Goal: Task Accomplishment & Management: Manage account settings

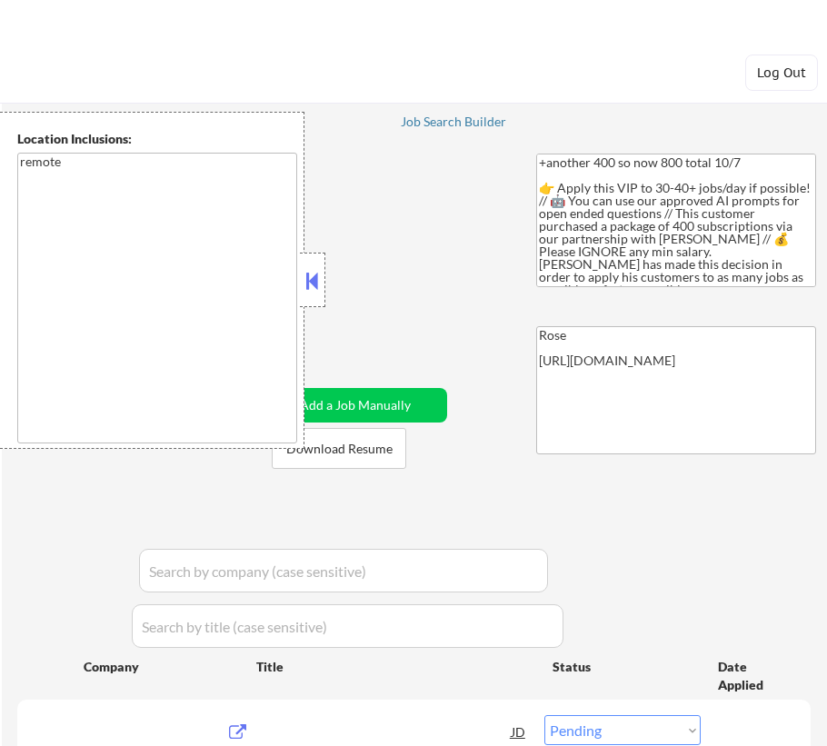
select select ""pending""
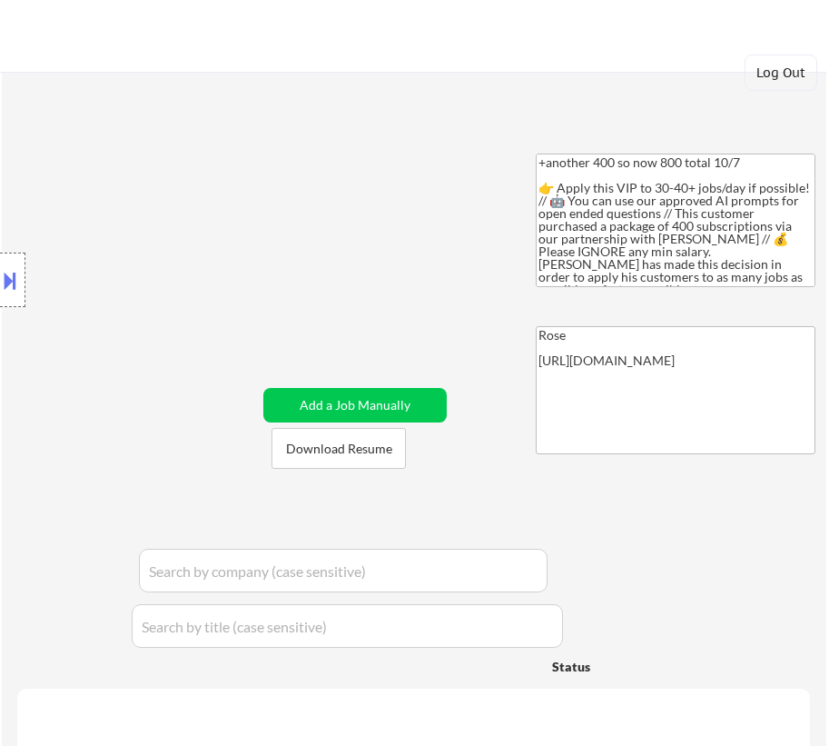
select select ""applied""
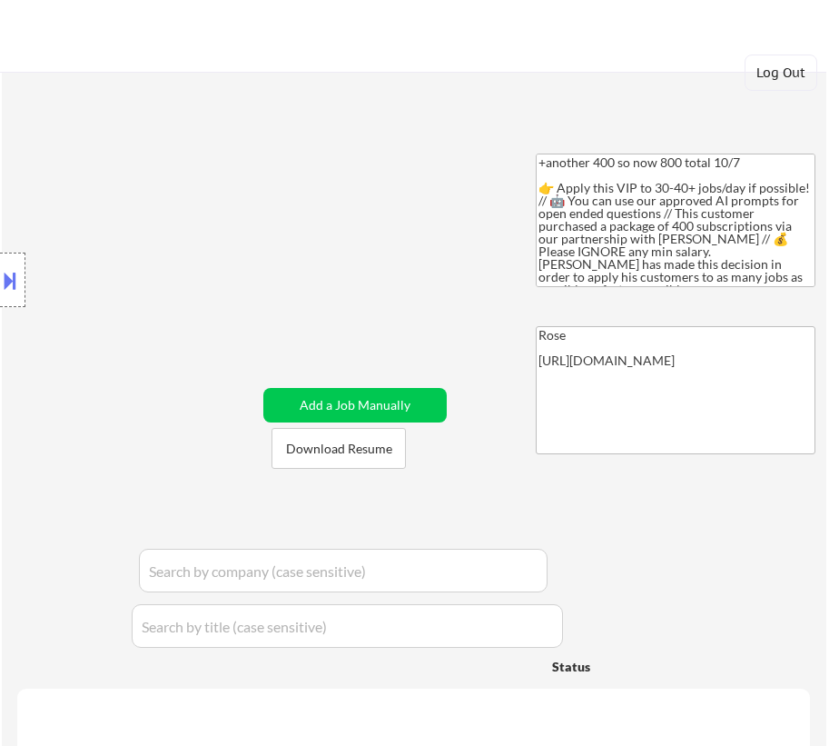
select select ""applied""
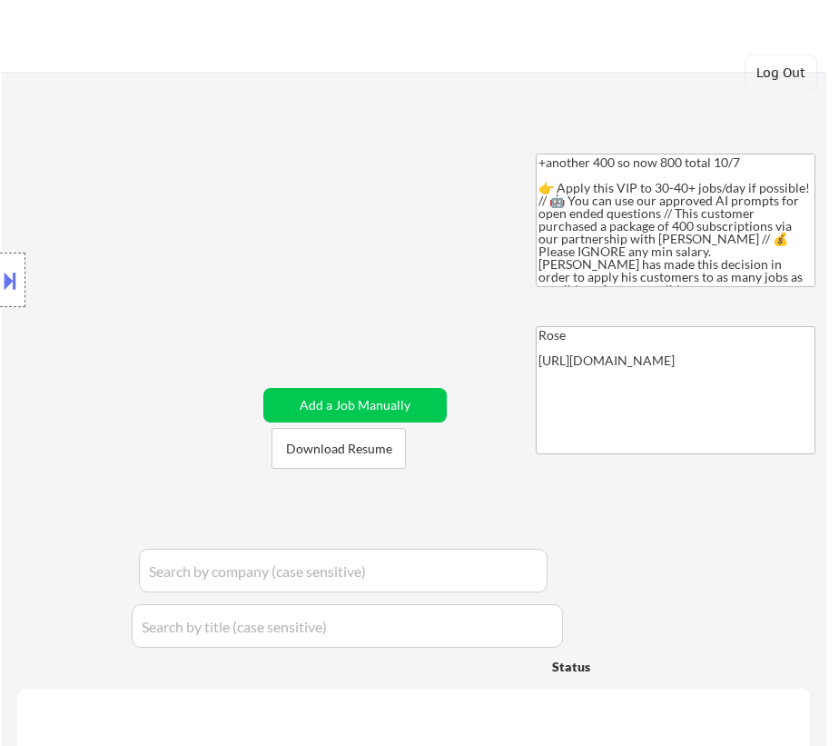
select select ""applied""
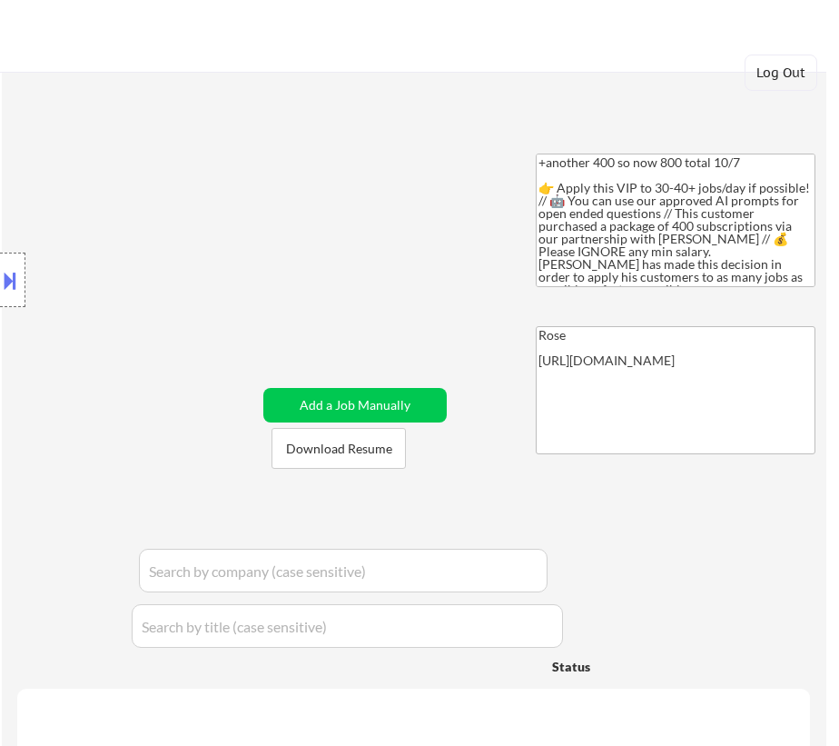
select select ""applied""
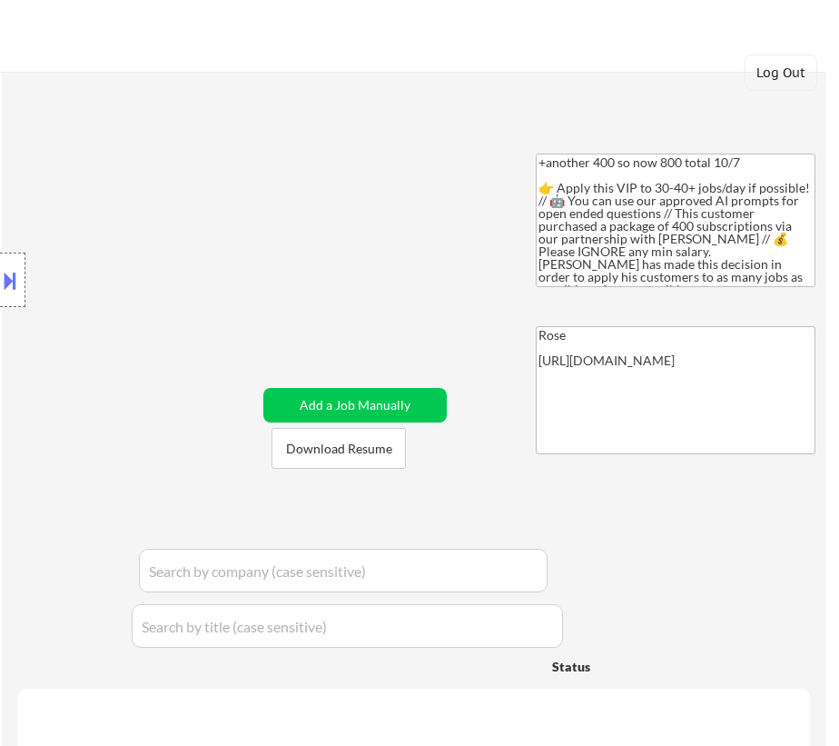
select select ""applied""
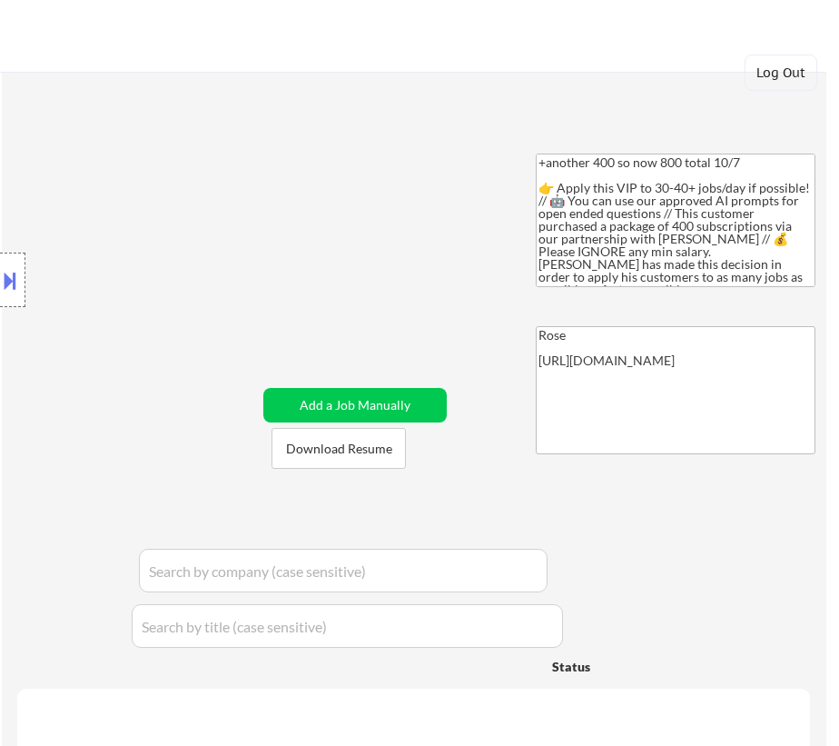
select select ""applied""
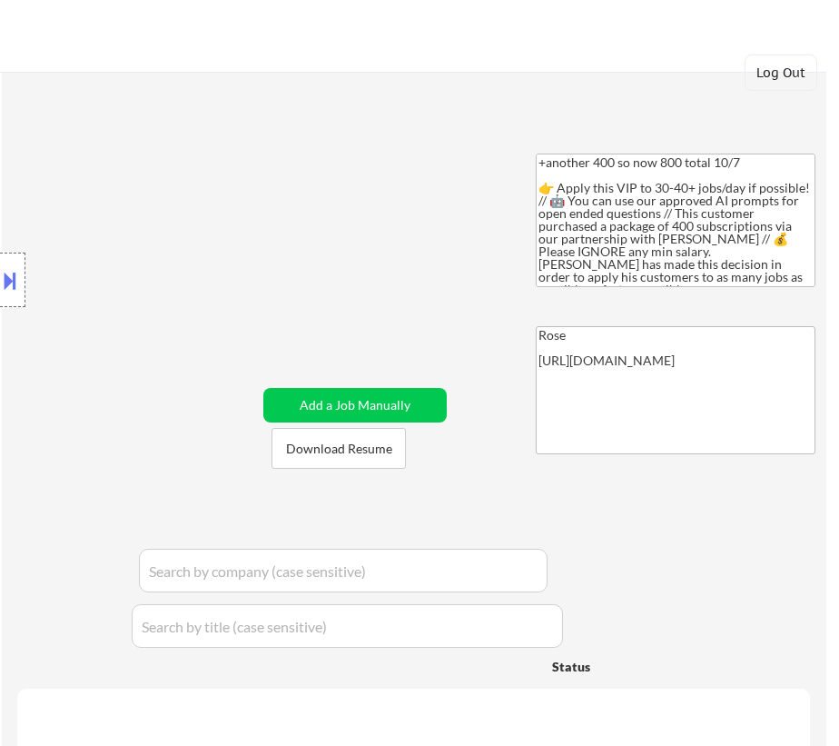
select select ""applied""
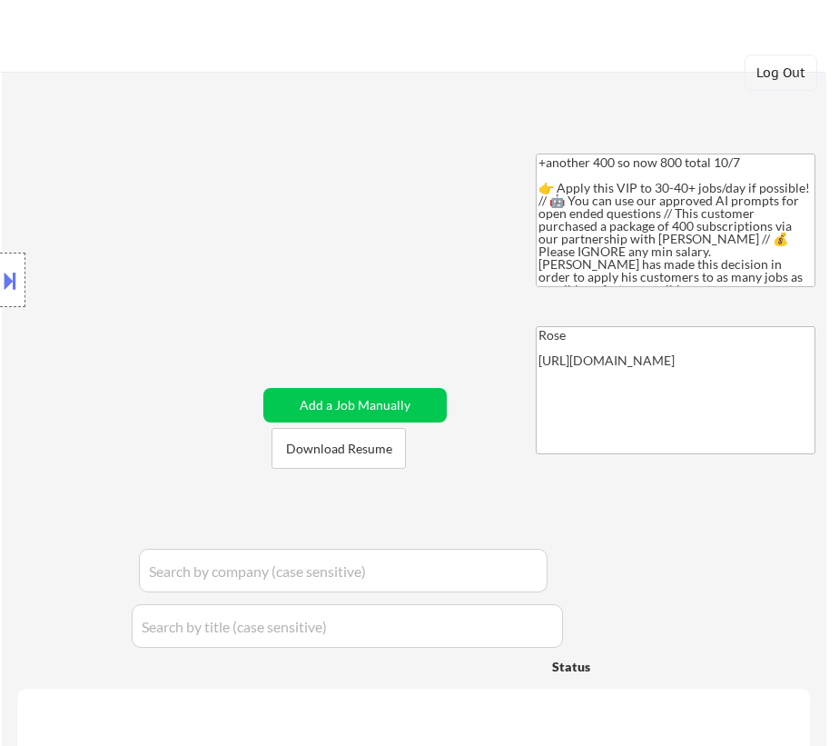
select select ""applied""
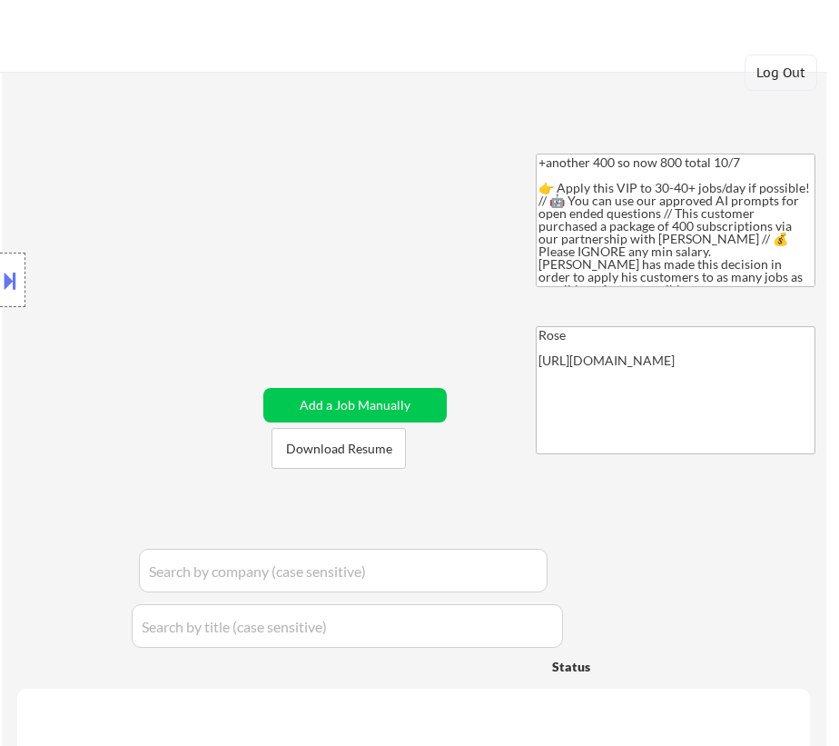
select select ""applied""
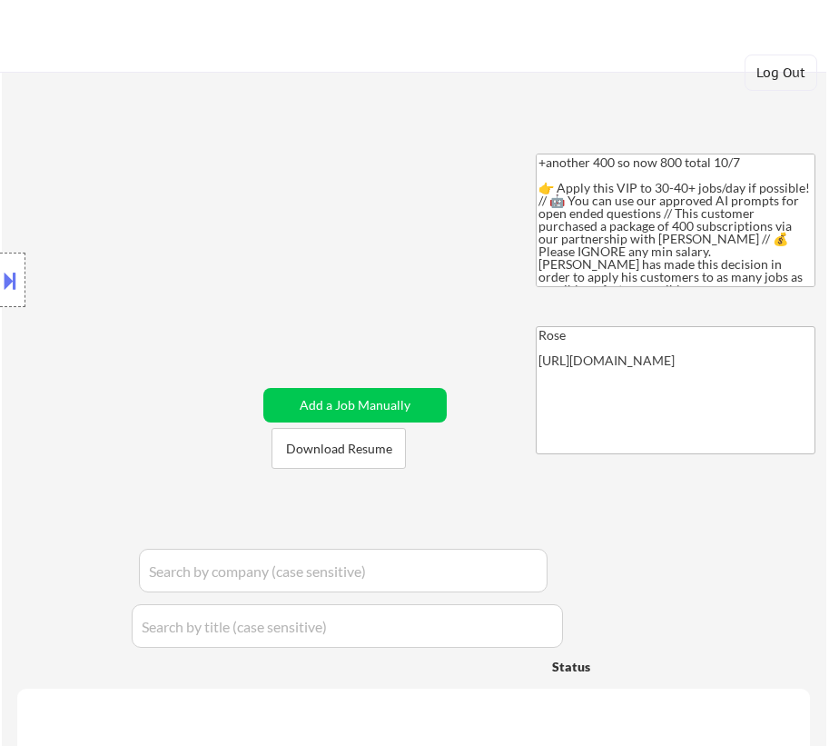
select select ""applied""
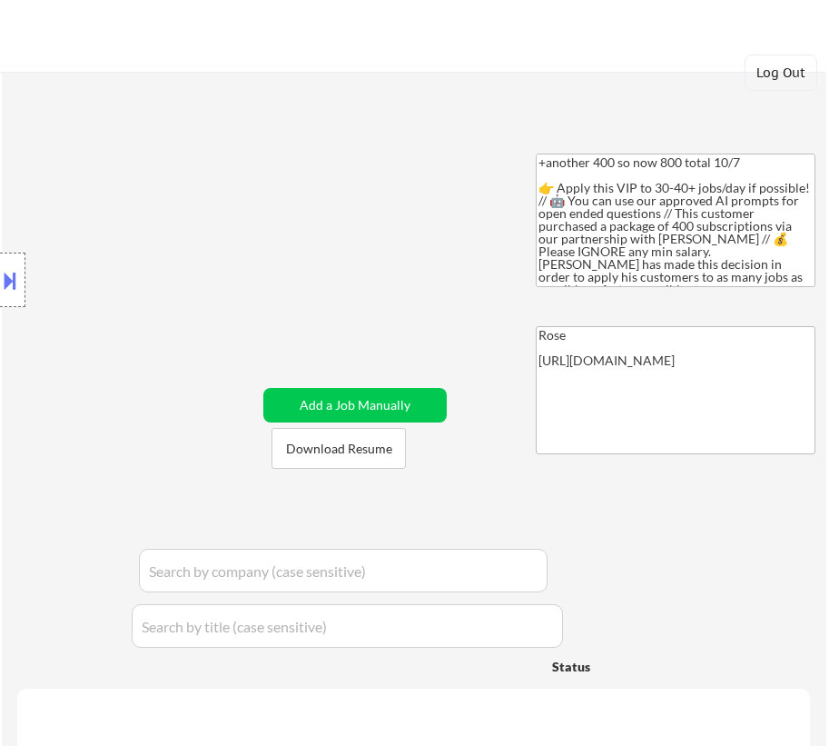
select select ""applied""
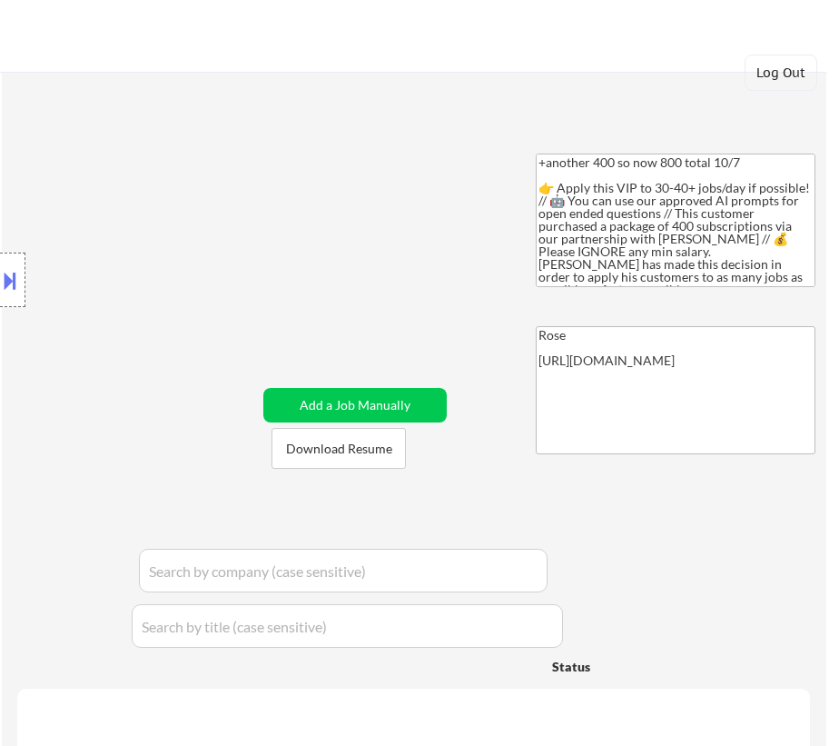
select select ""applied""
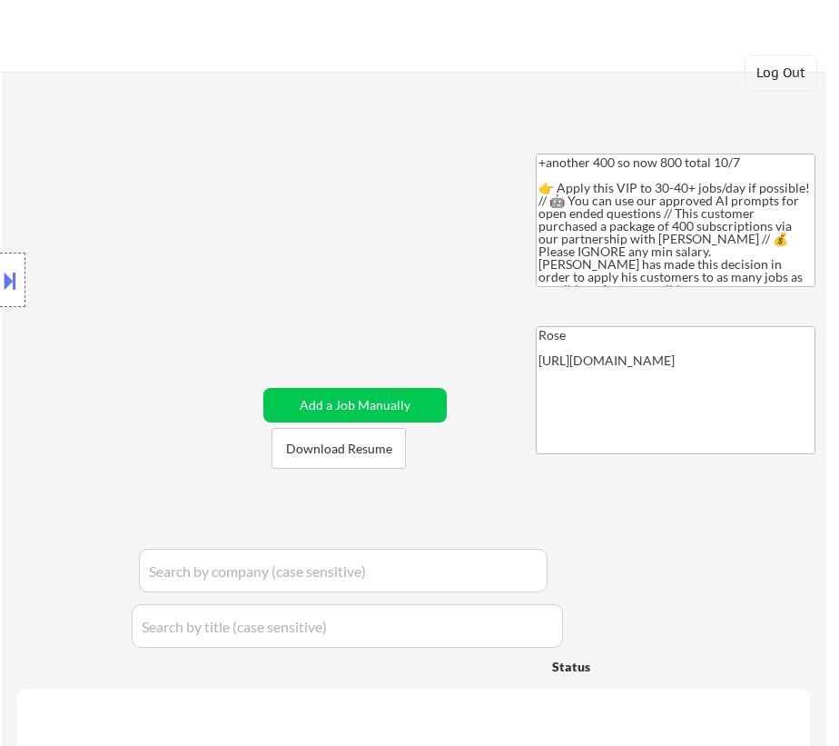
select select ""applied""
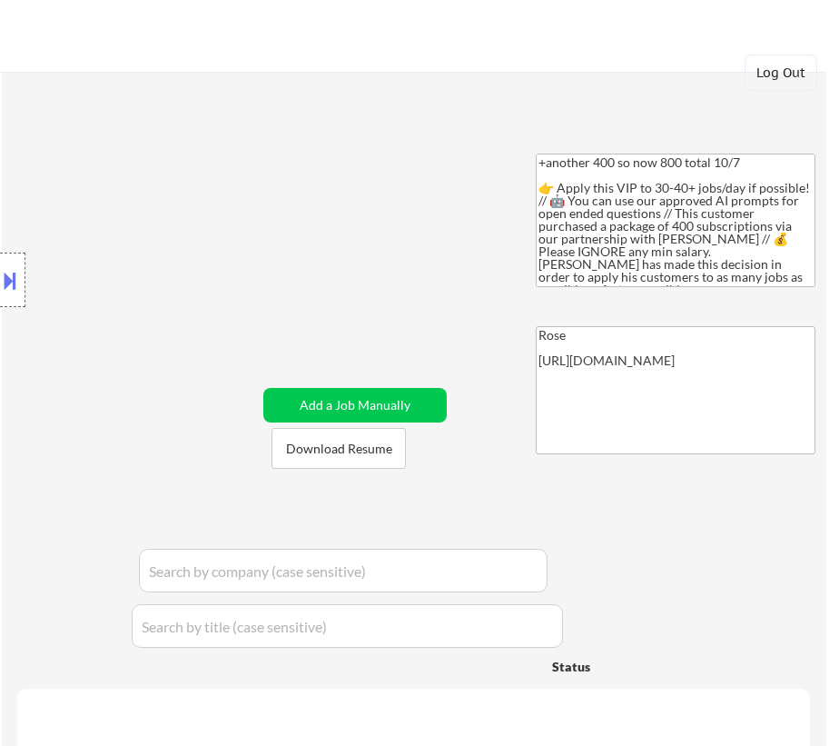
select select ""applied""
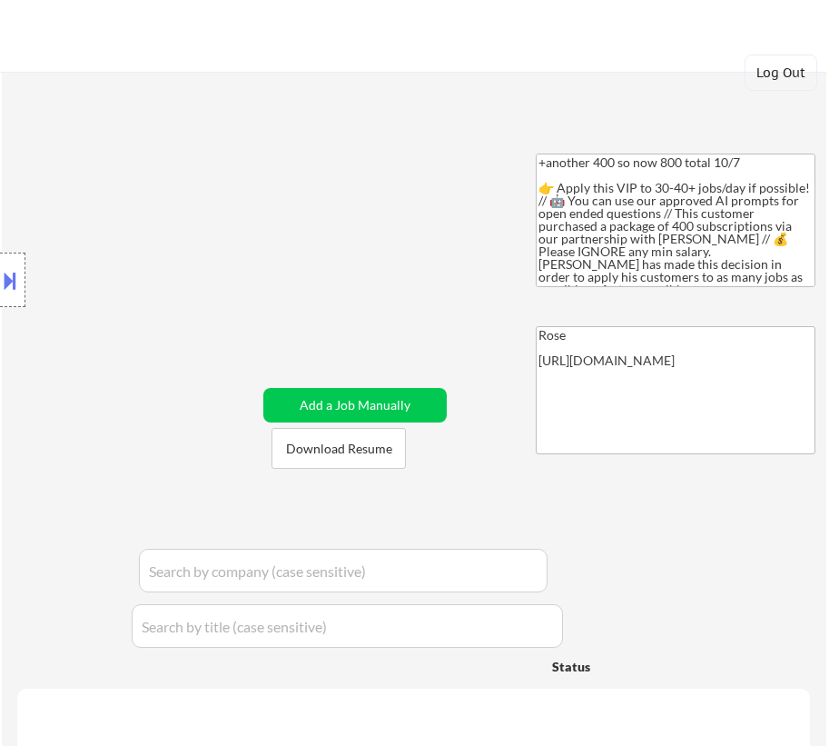
select select ""applied""
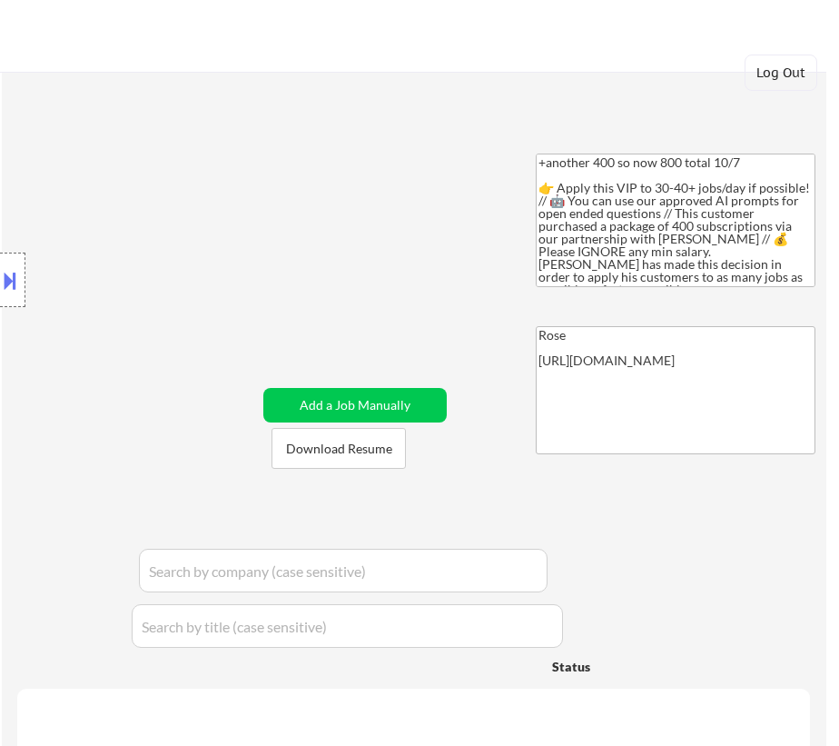
select select ""applied""
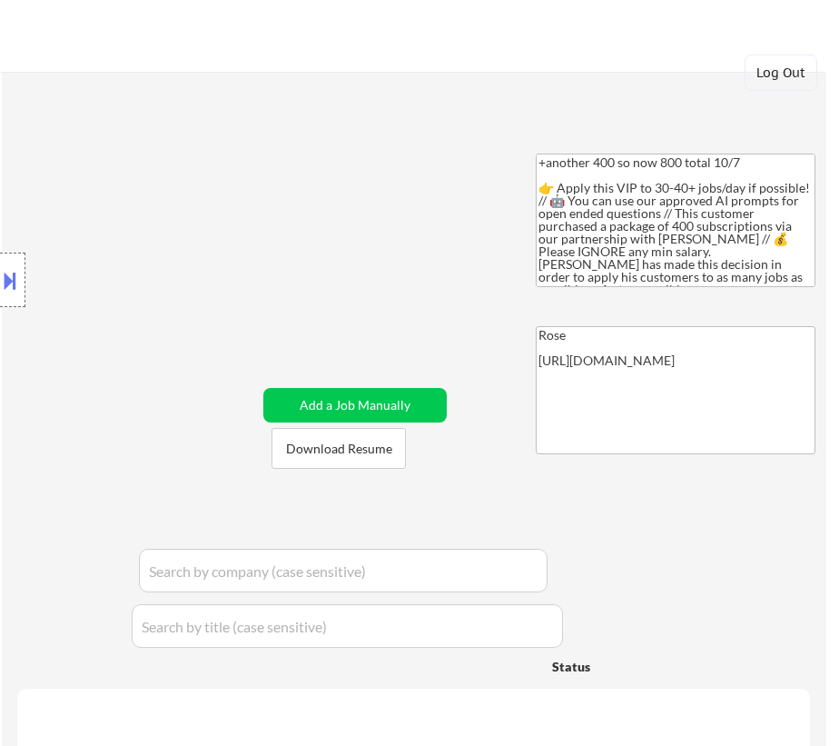
select select ""applied""
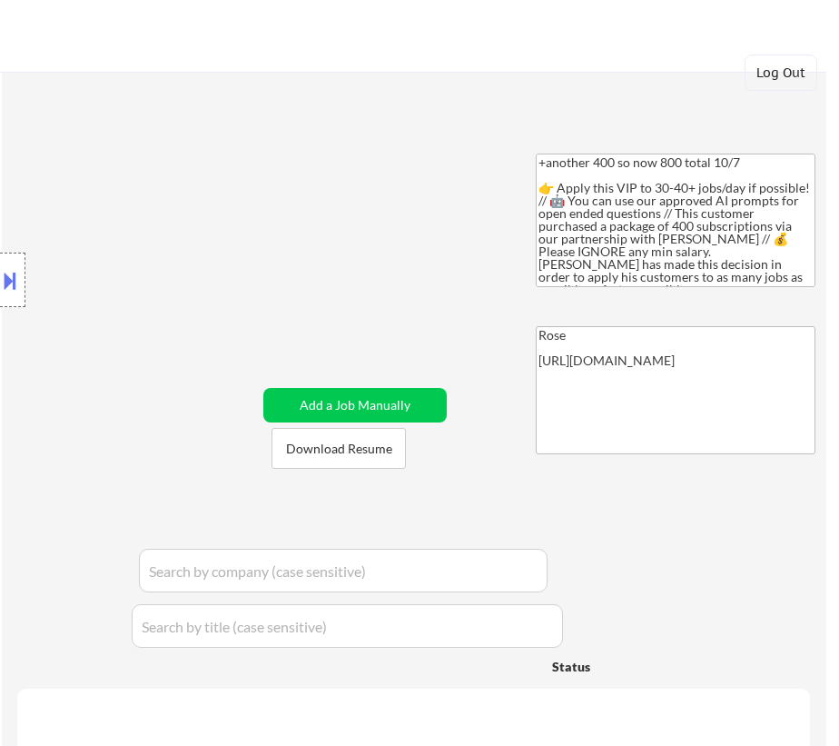
select select ""applied""
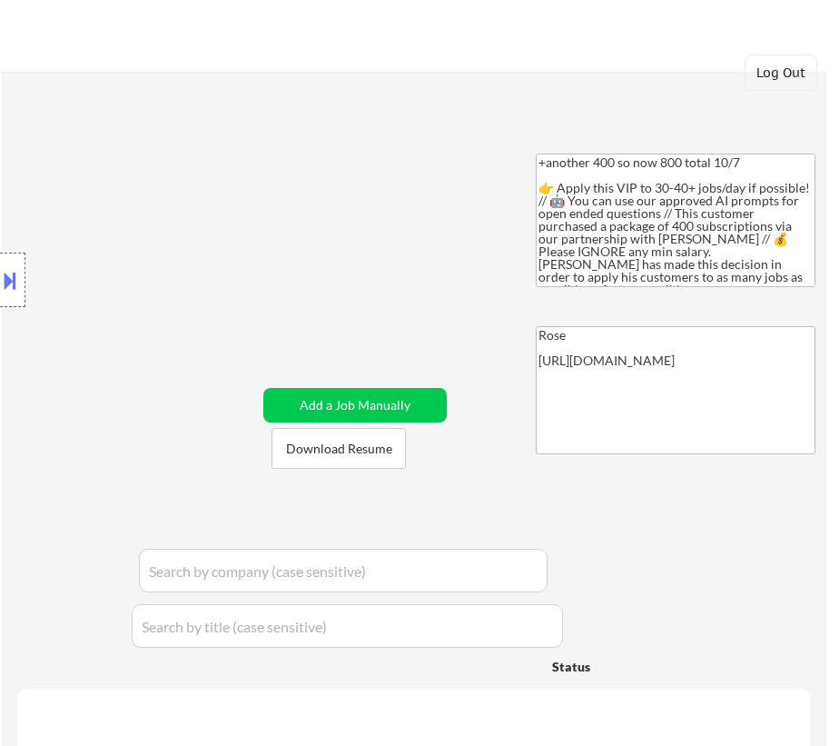
select select ""applied""
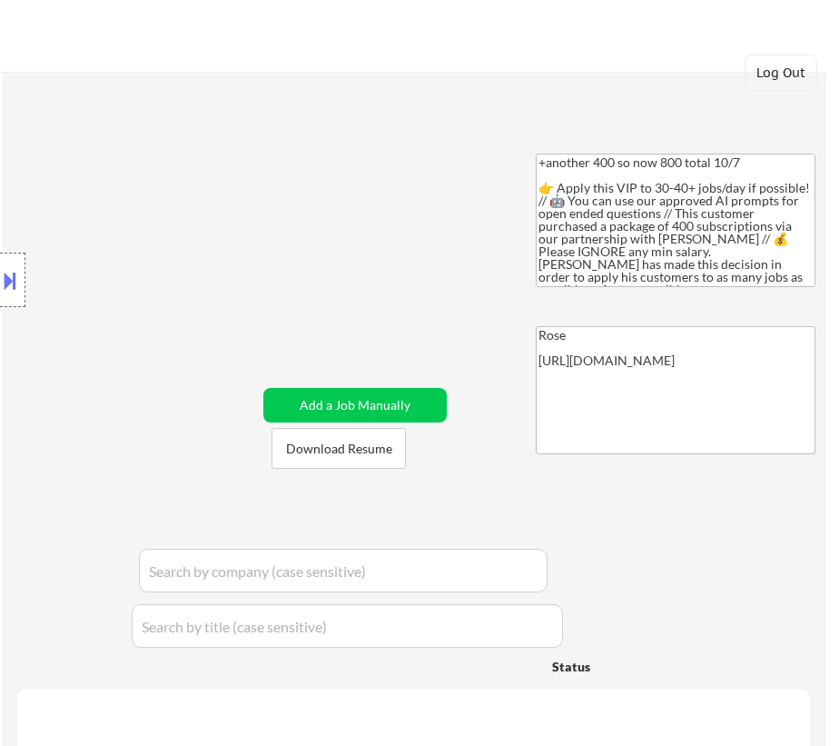
select select ""applied""
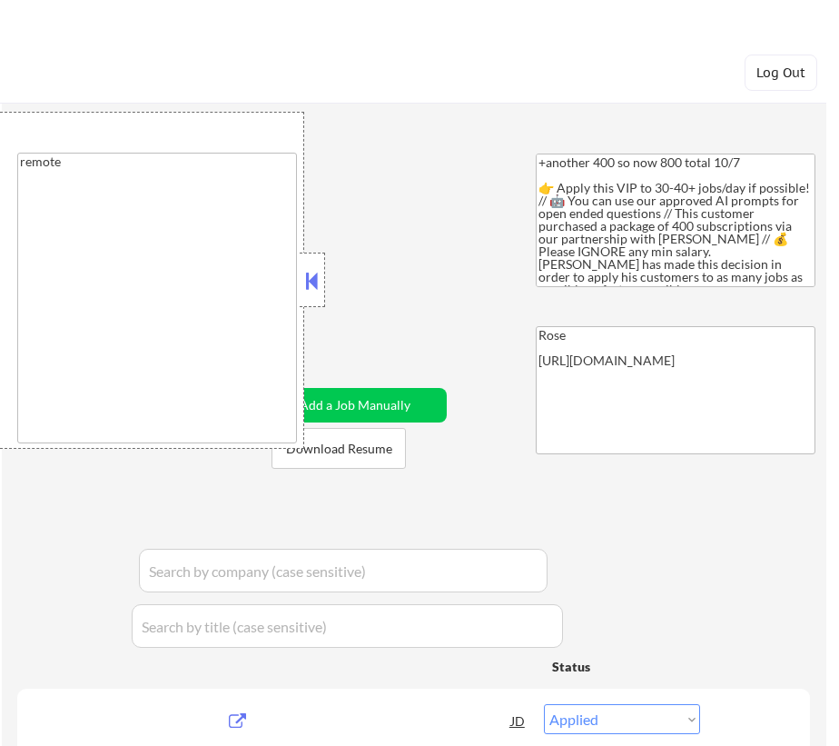
select select ""applied""
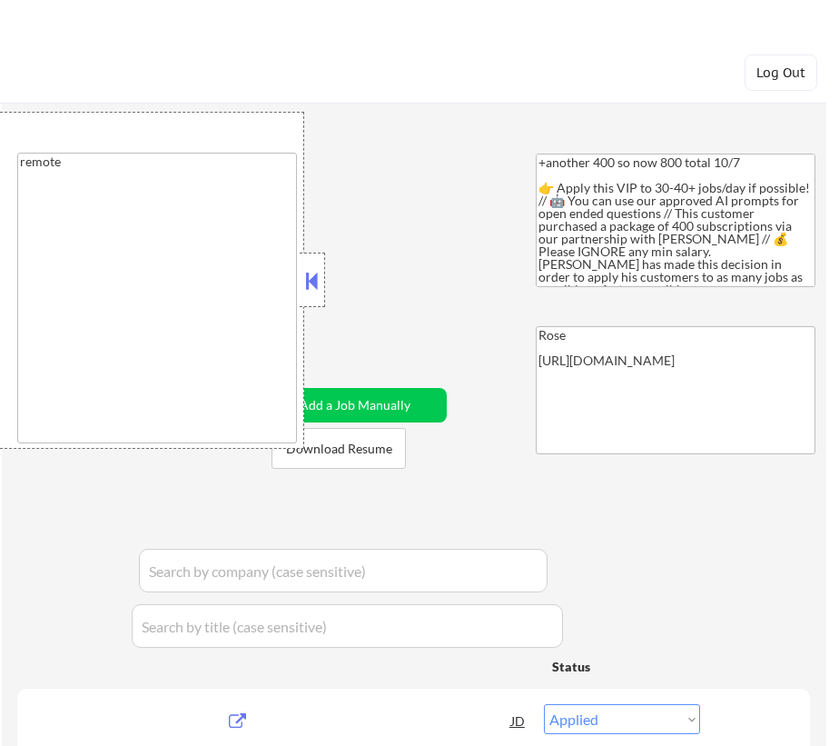
select select ""applied""
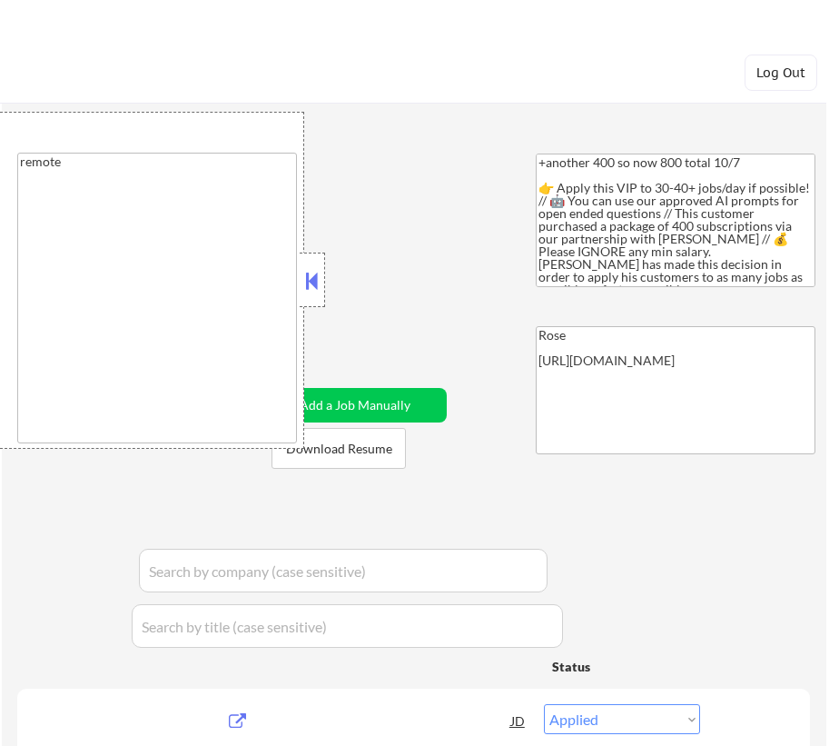
select select ""applied""
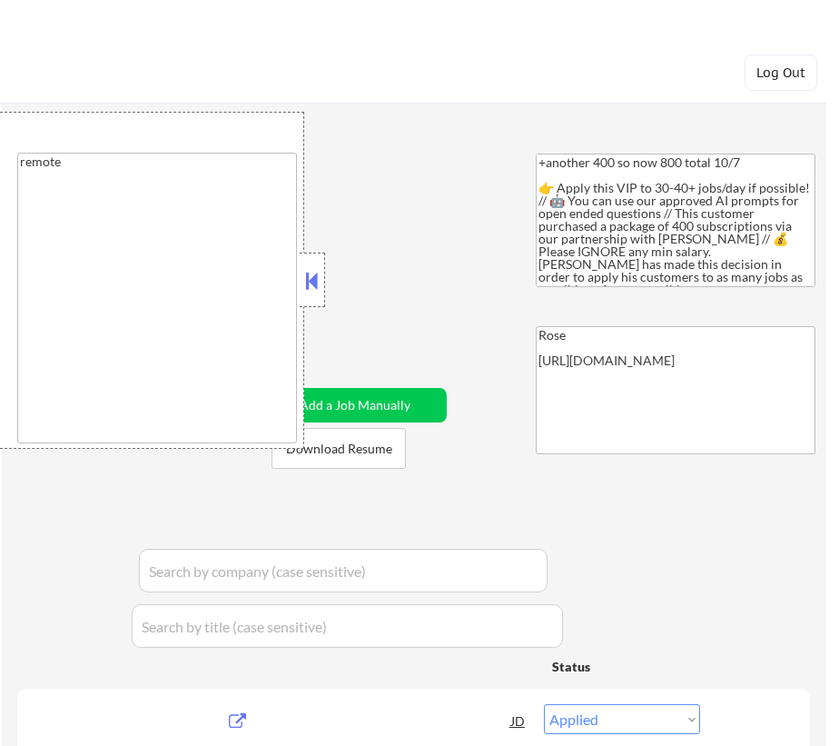
select select ""applied""
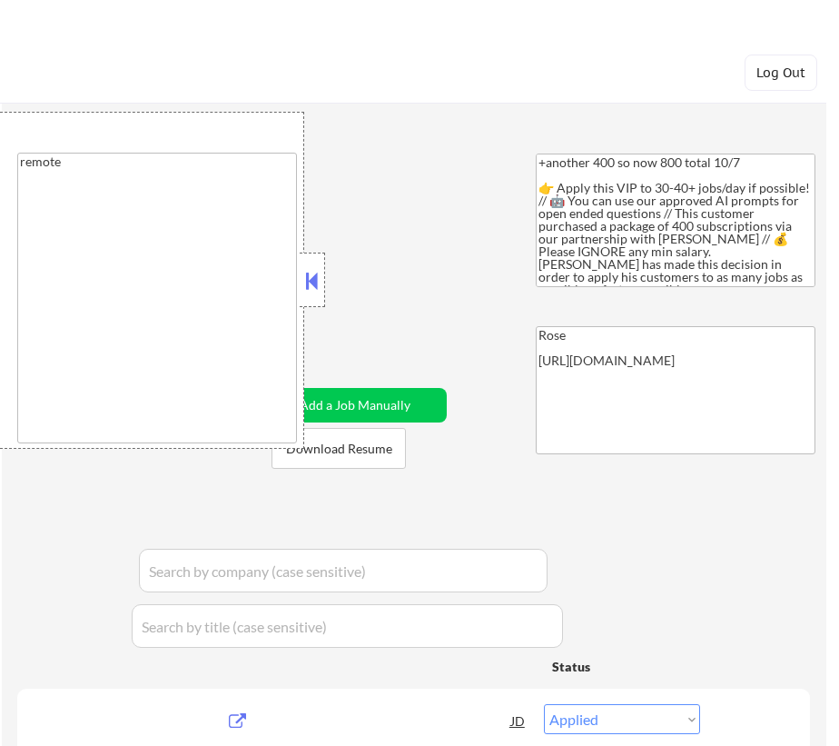
select select ""applied""
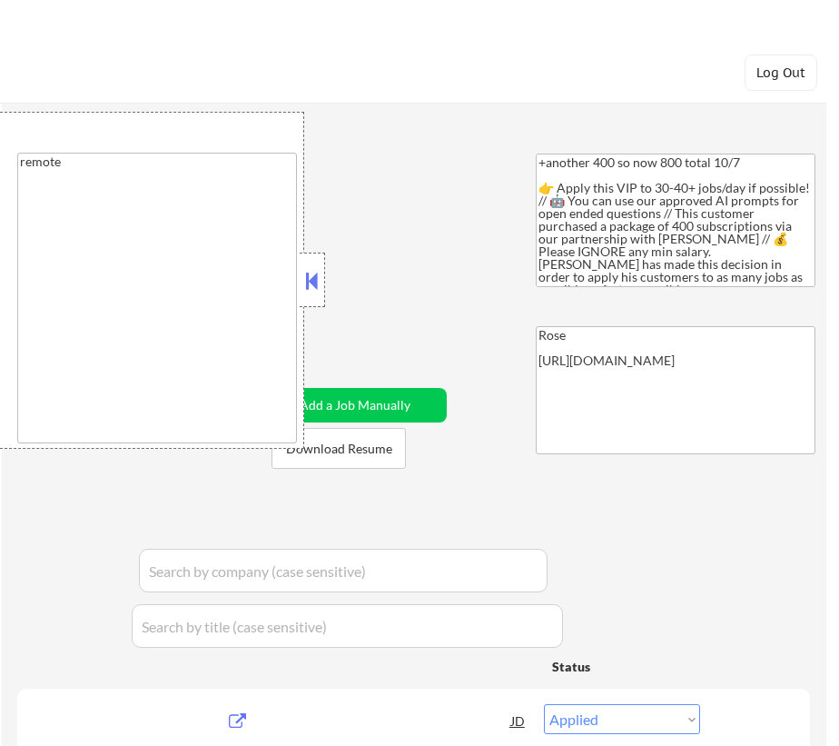
select select ""applied""
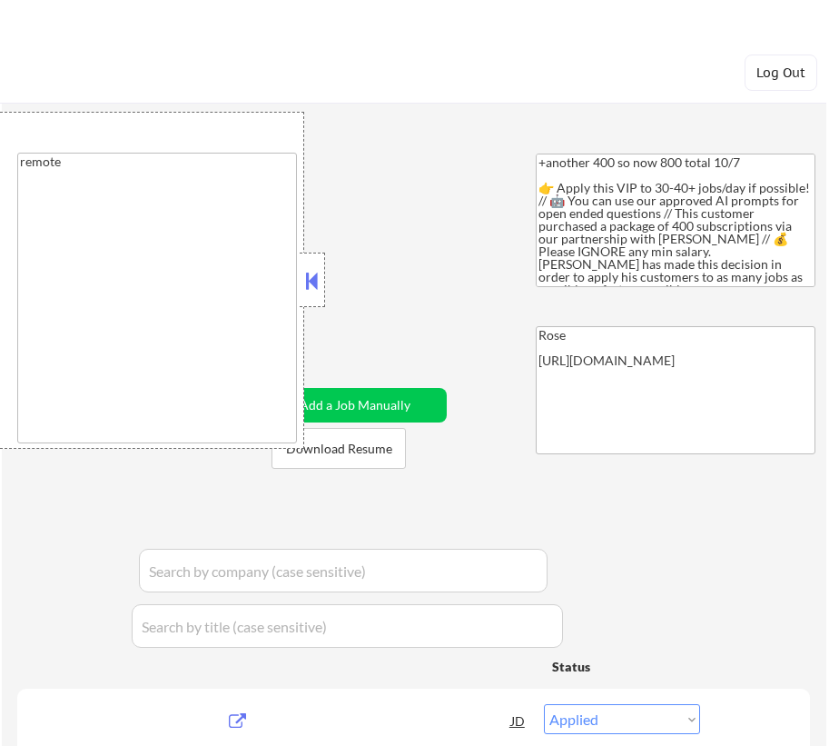
select select ""applied""
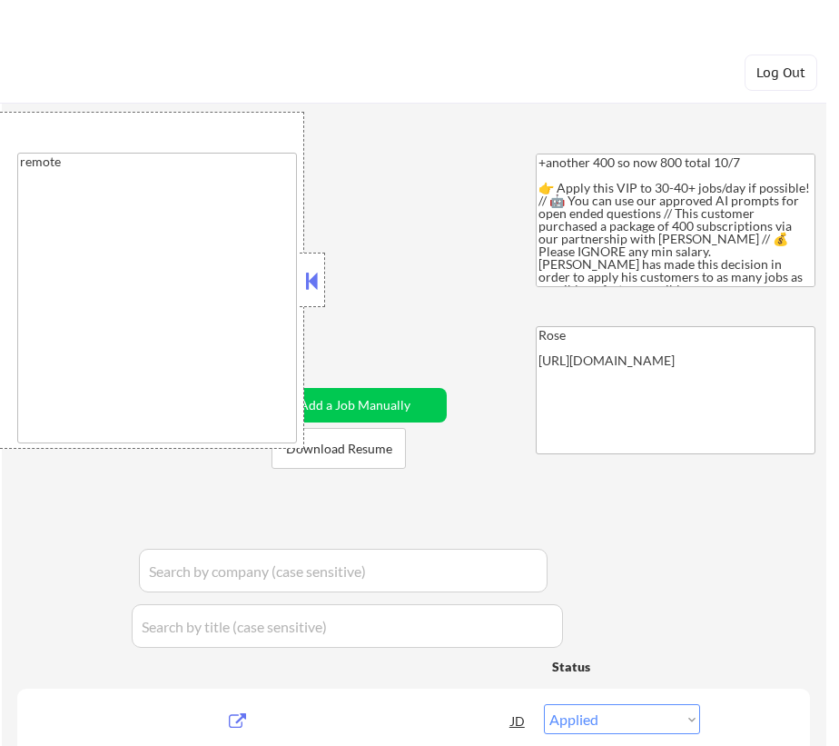
select select ""applied""
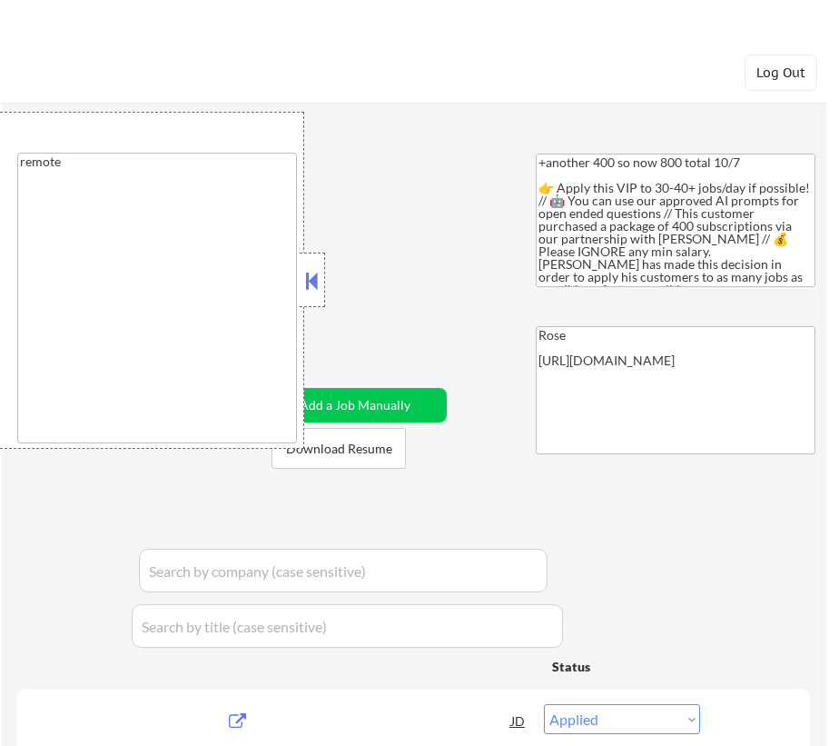
select select ""applied""
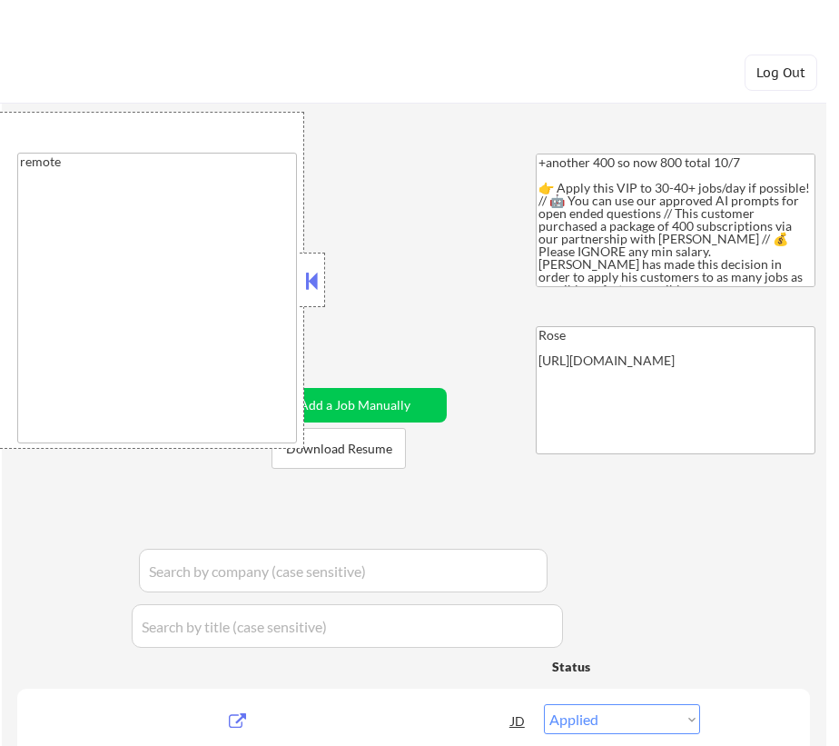
select select ""applied""
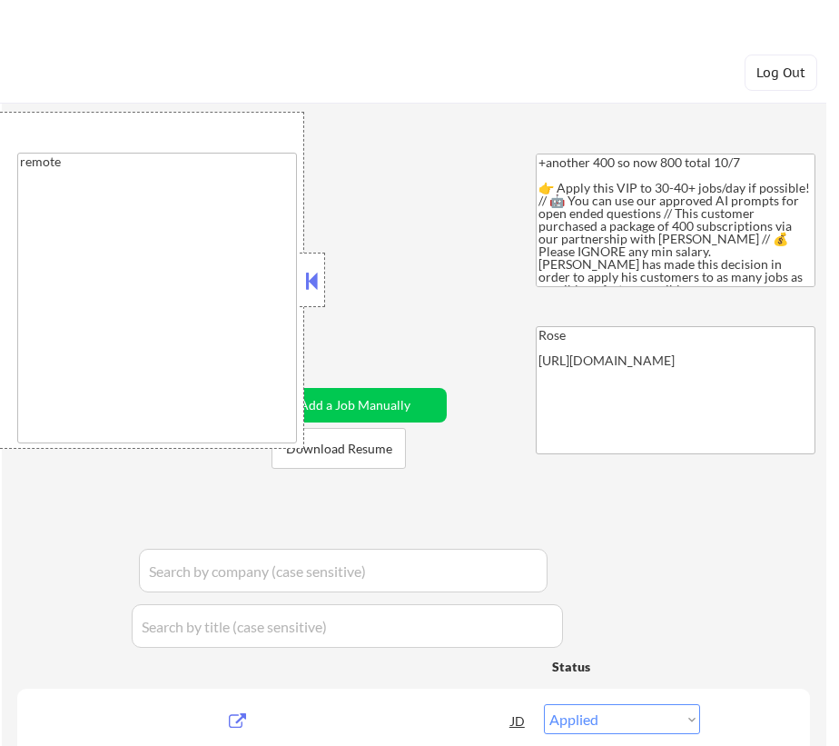
select select ""applied""
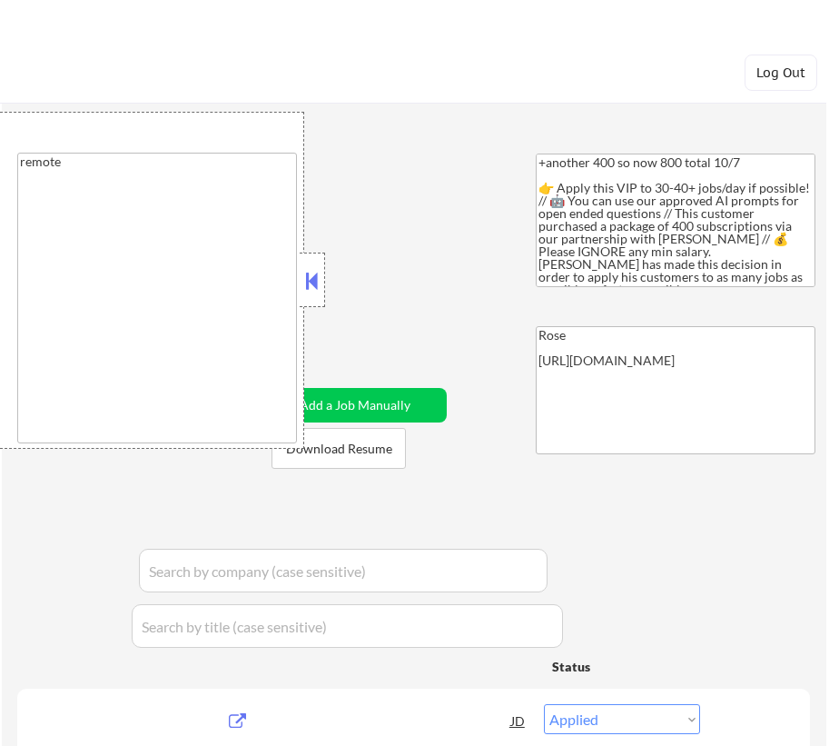
select select ""applied""
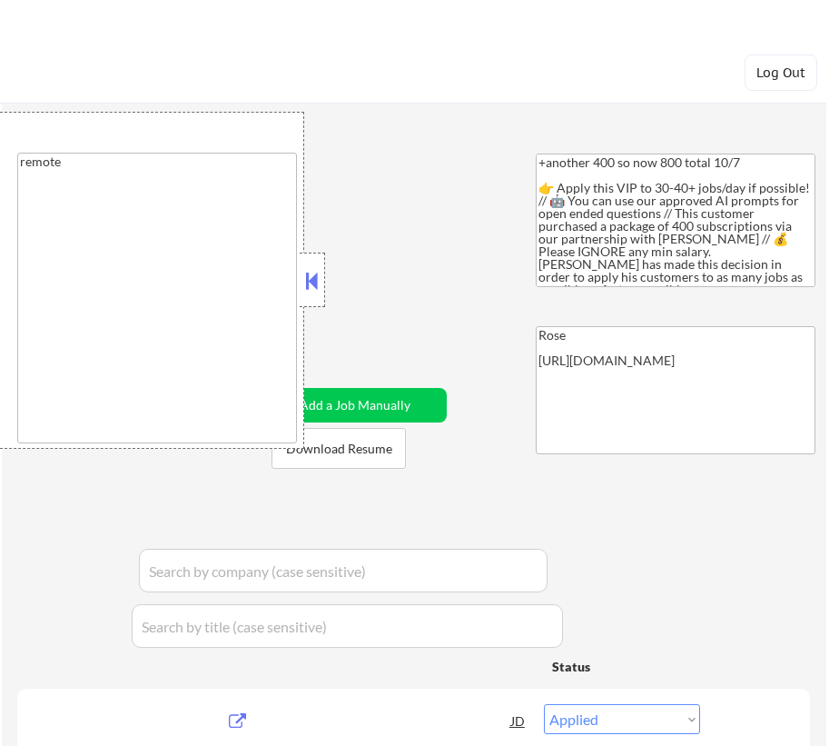
select select ""applied""
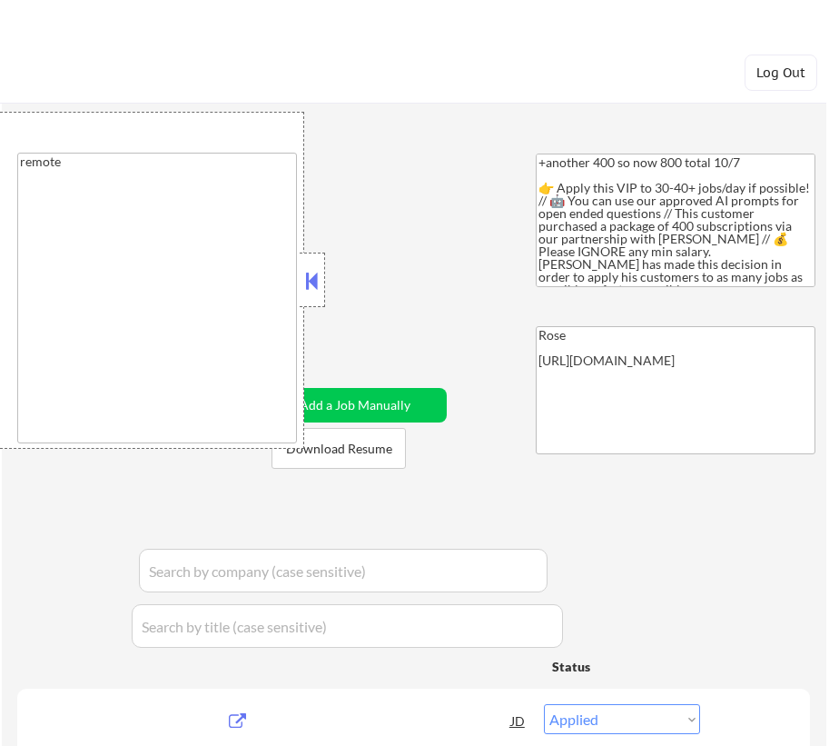
select select ""applied""
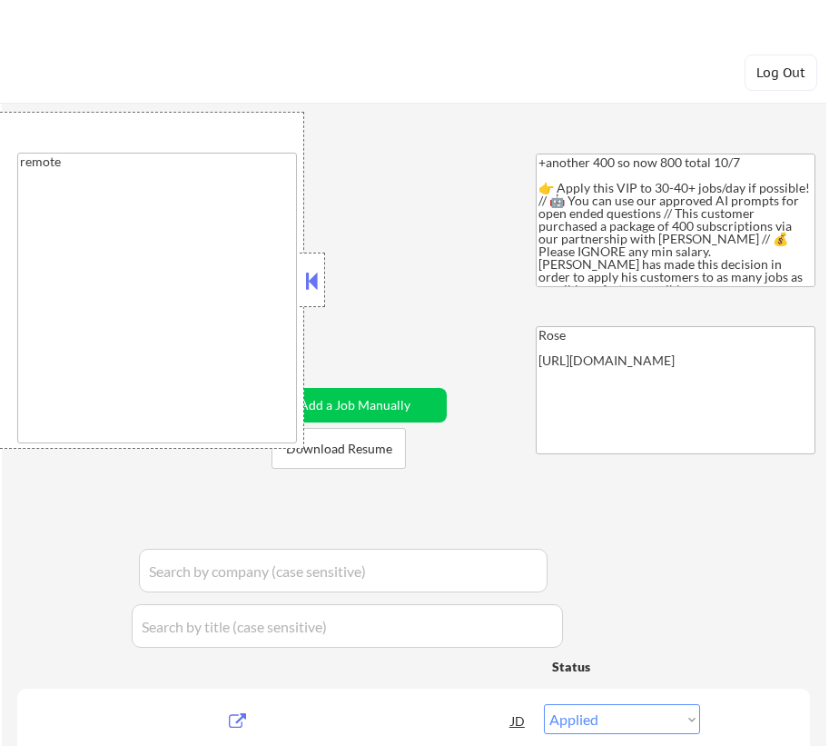
select select ""applied""
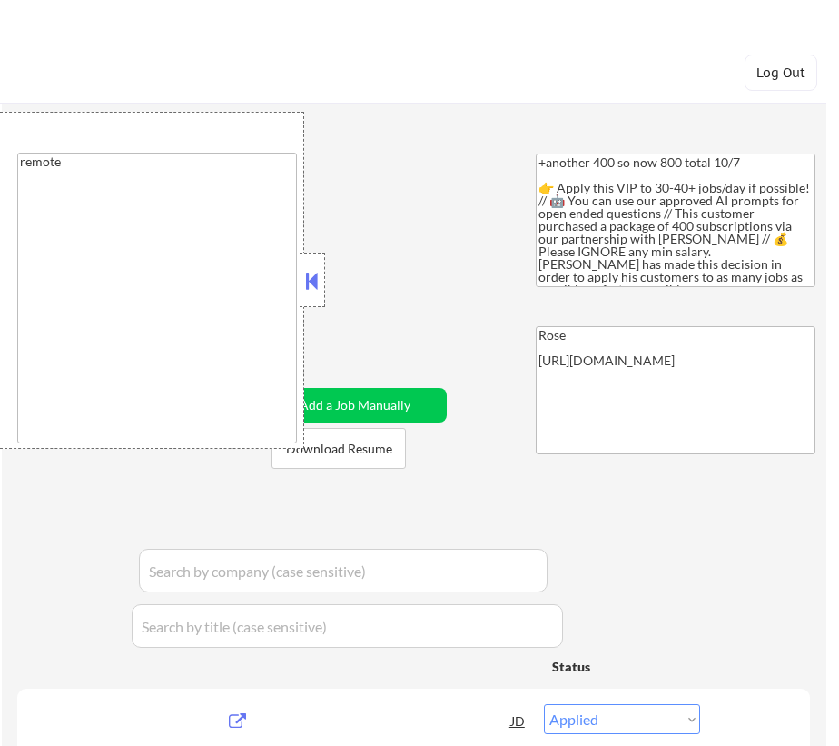
select select ""applied""
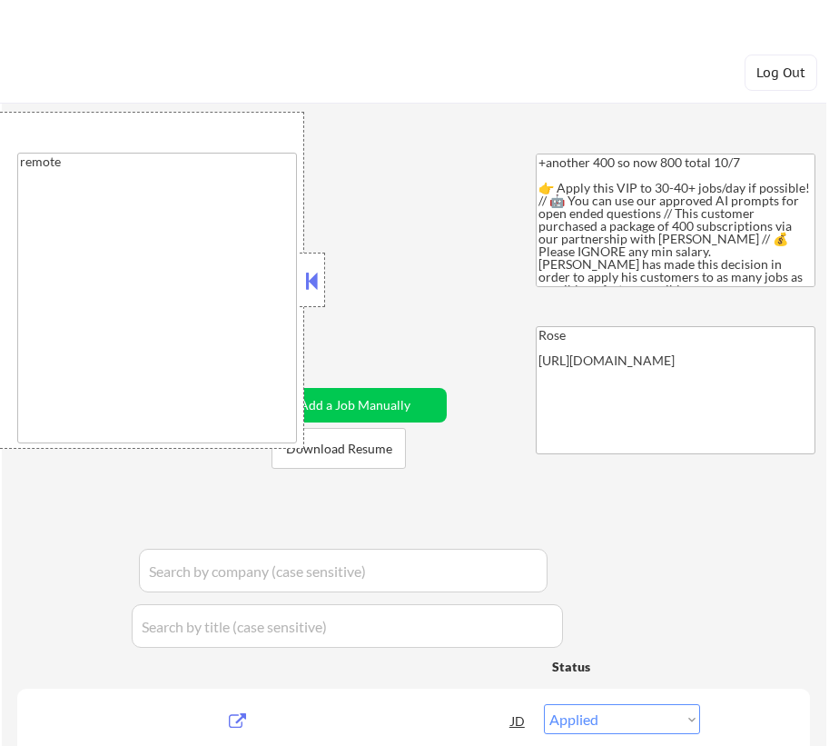
select select ""applied""
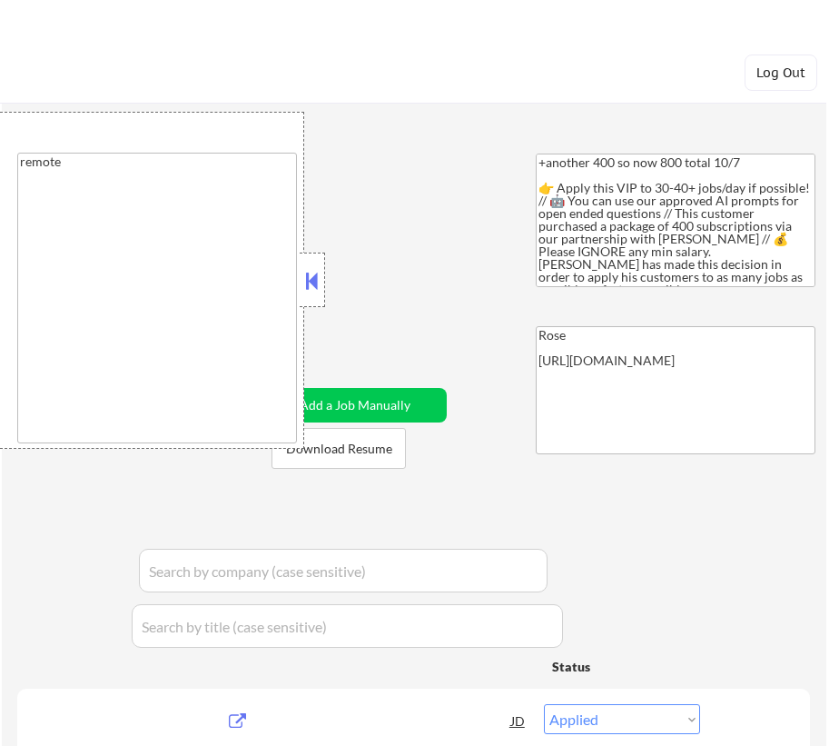
select select ""applied""
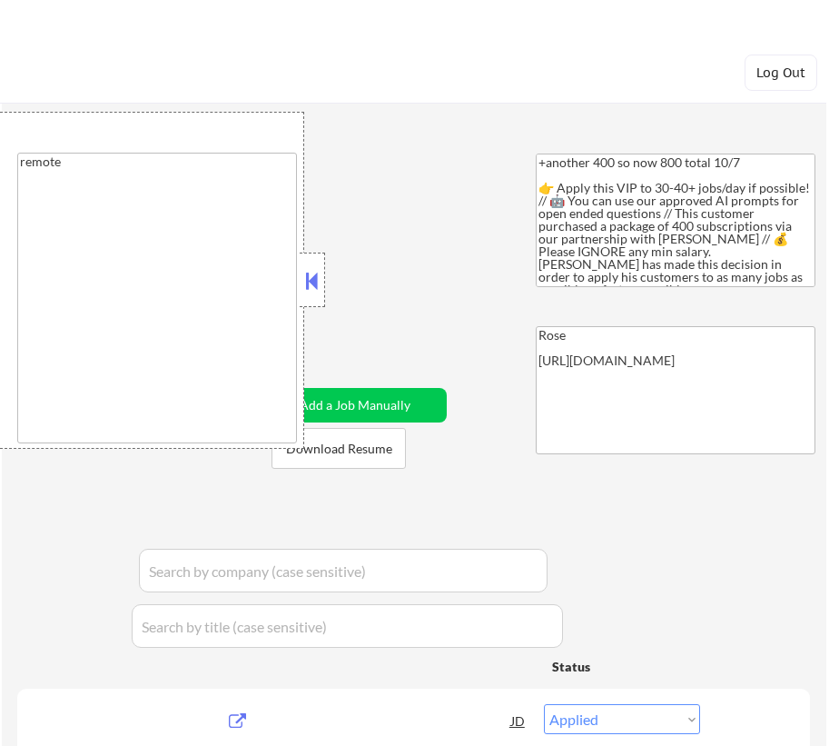
select select ""applied""
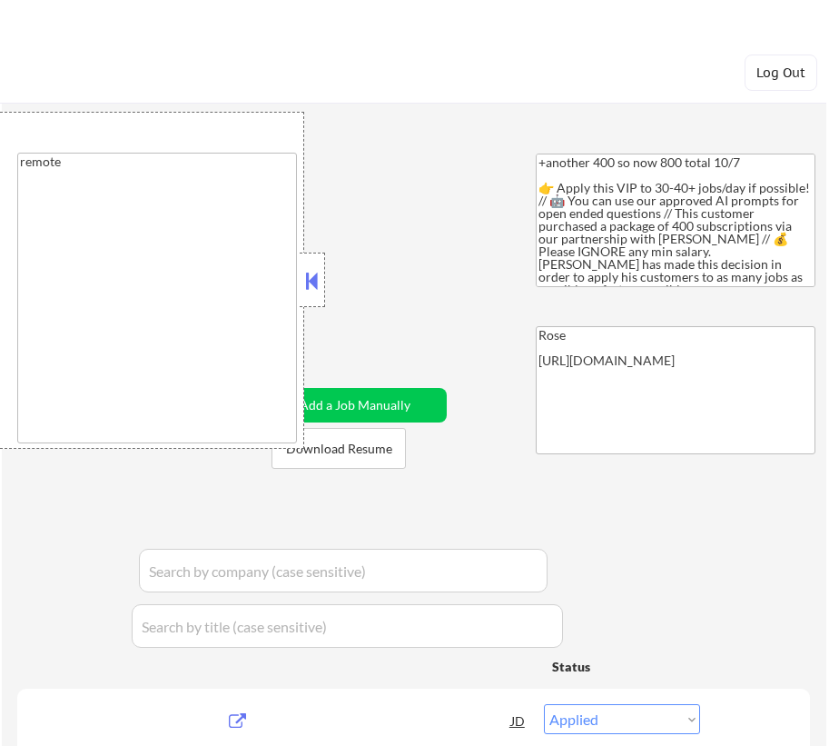
select select ""applied""
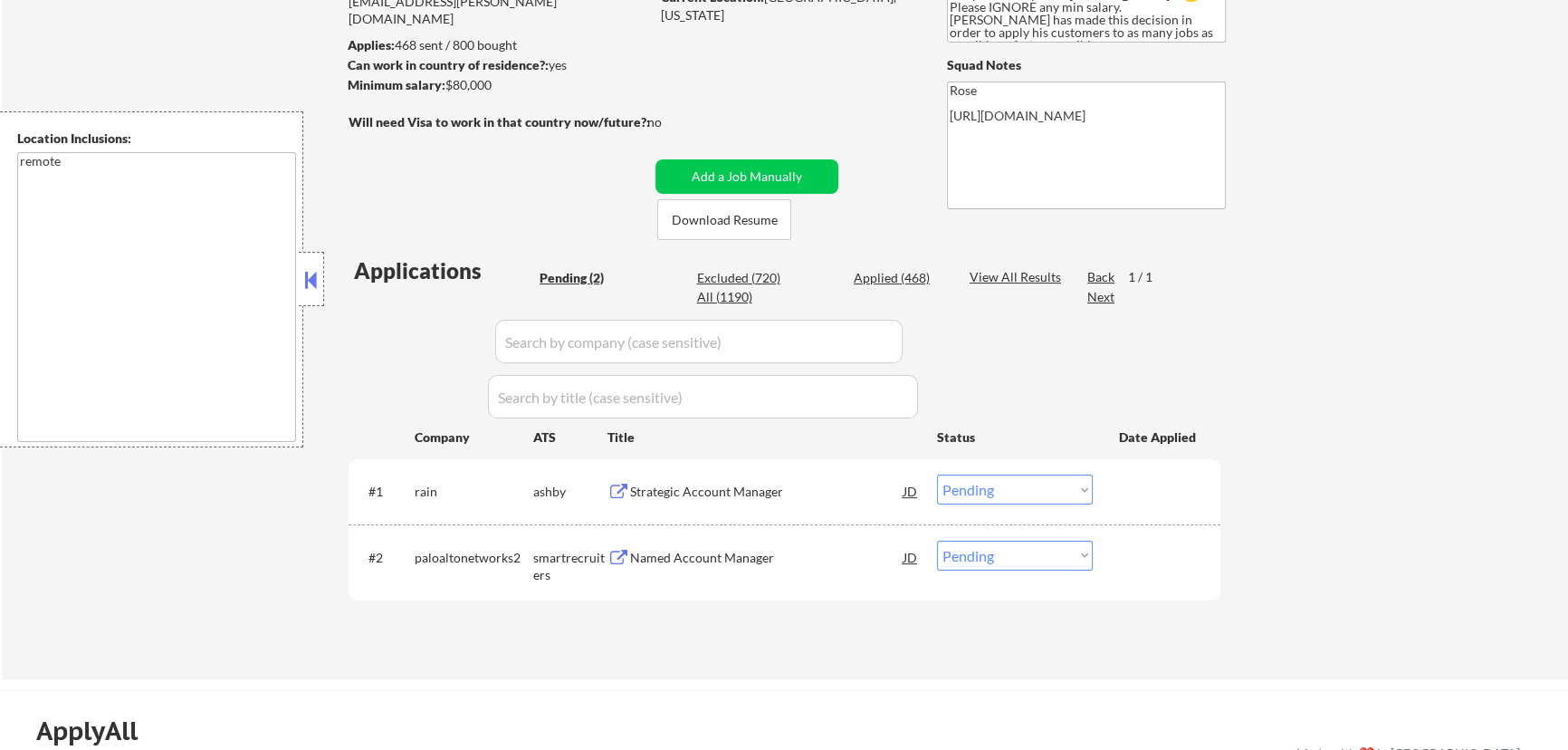
scroll to position [246, 0]
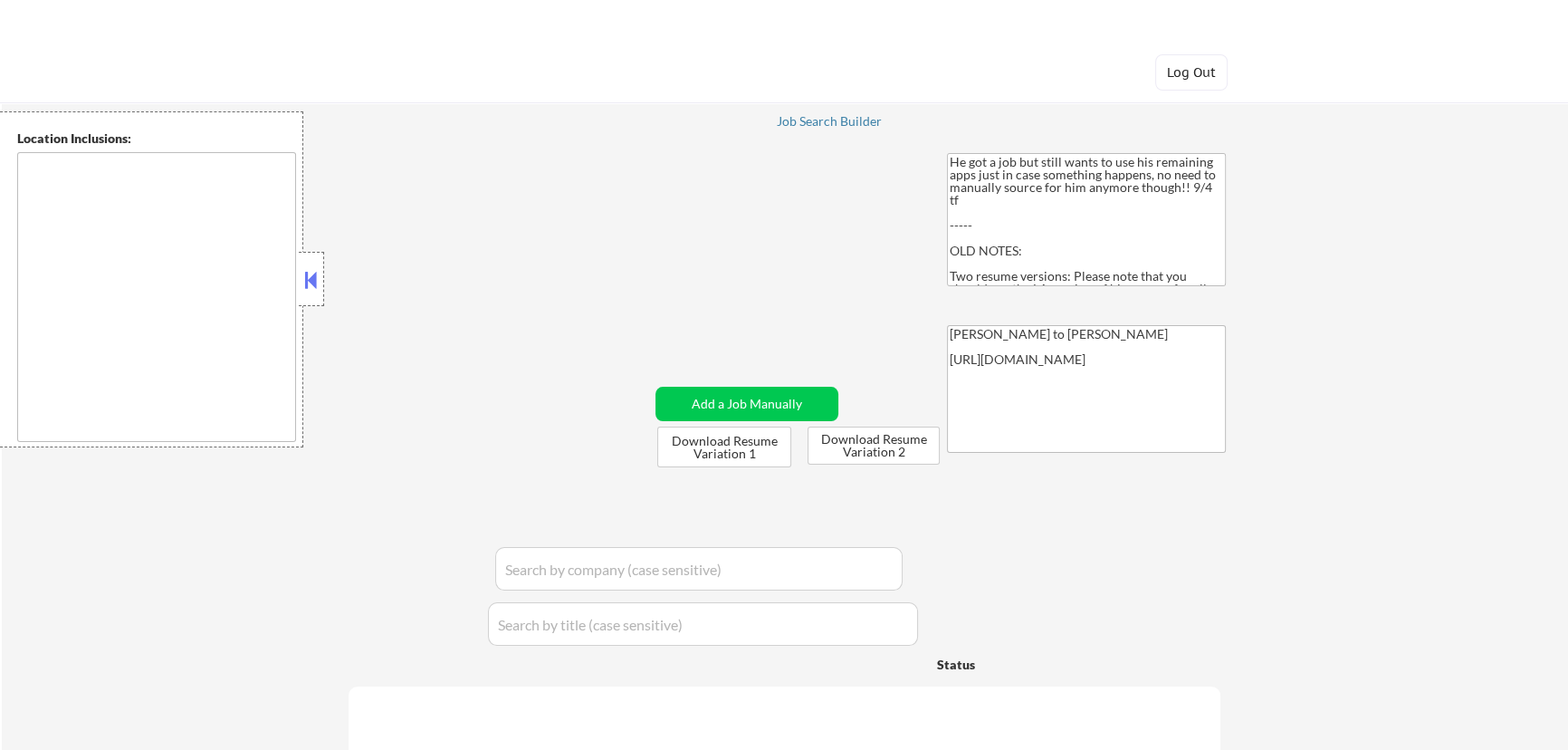
type textarea "Los Angeles, CA Glendale, CA Burbank, CA Pasadena, CA Santa Monica, CA Beverly …"
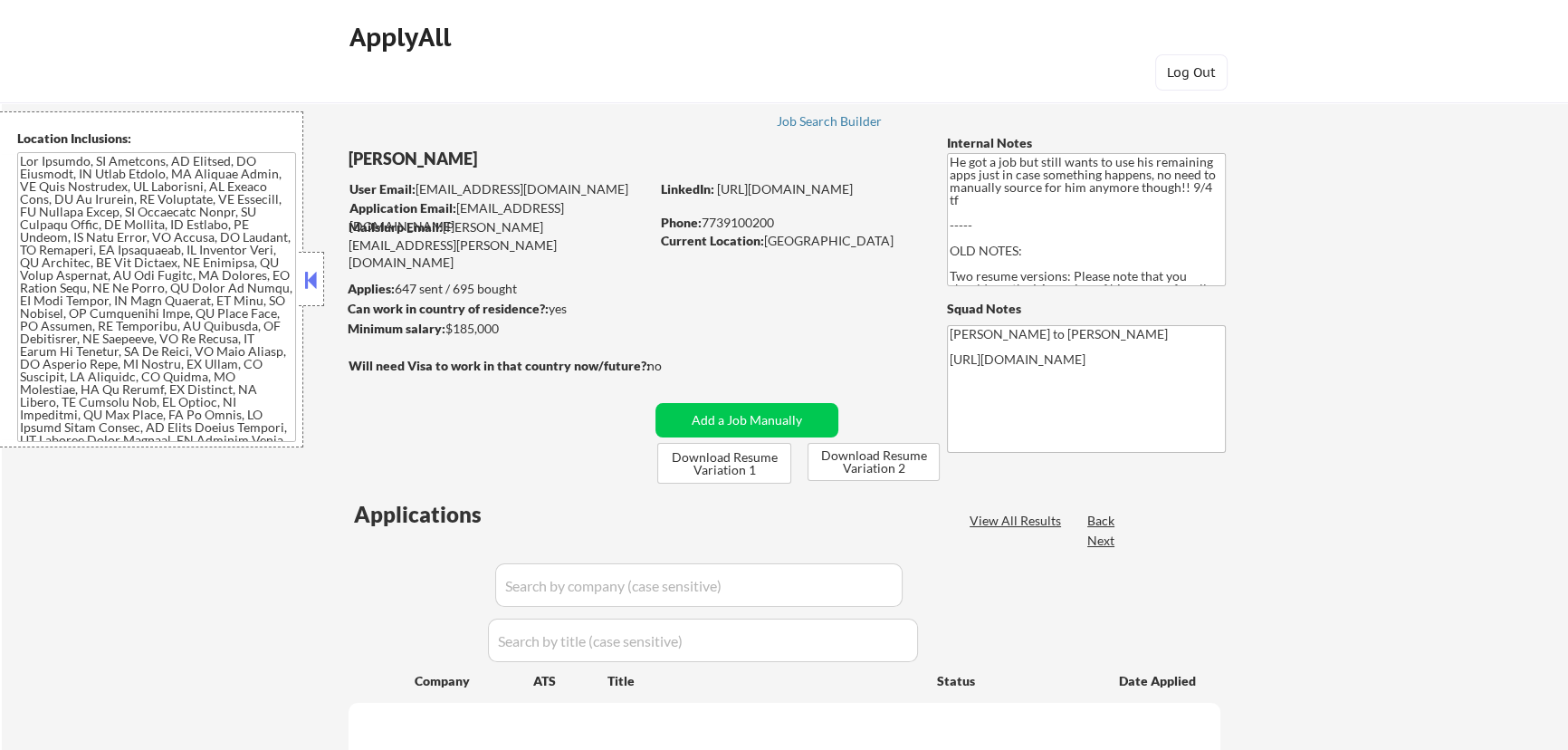
select select ""pending""
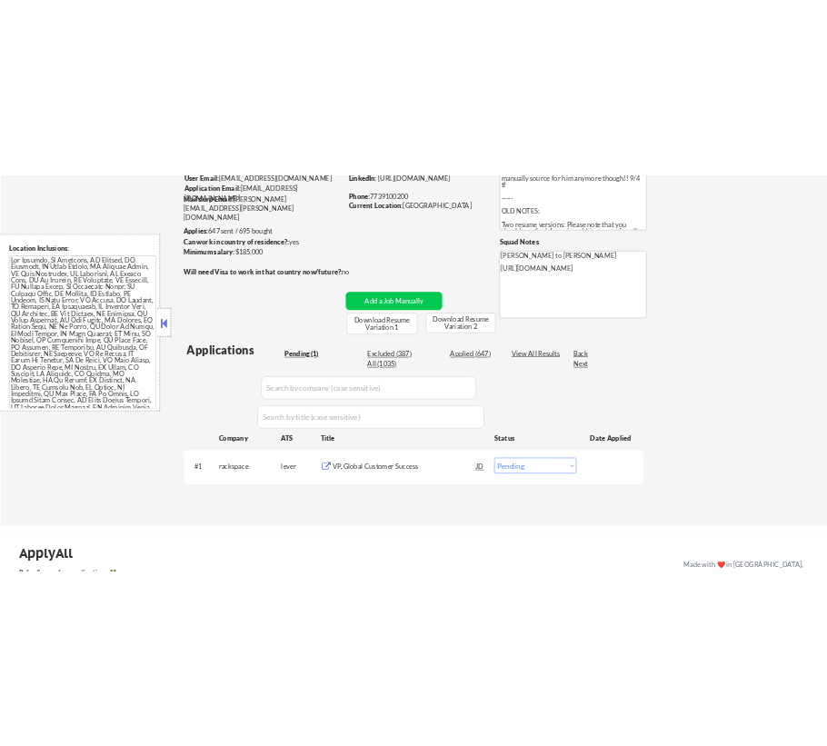
scroll to position [247, 0]
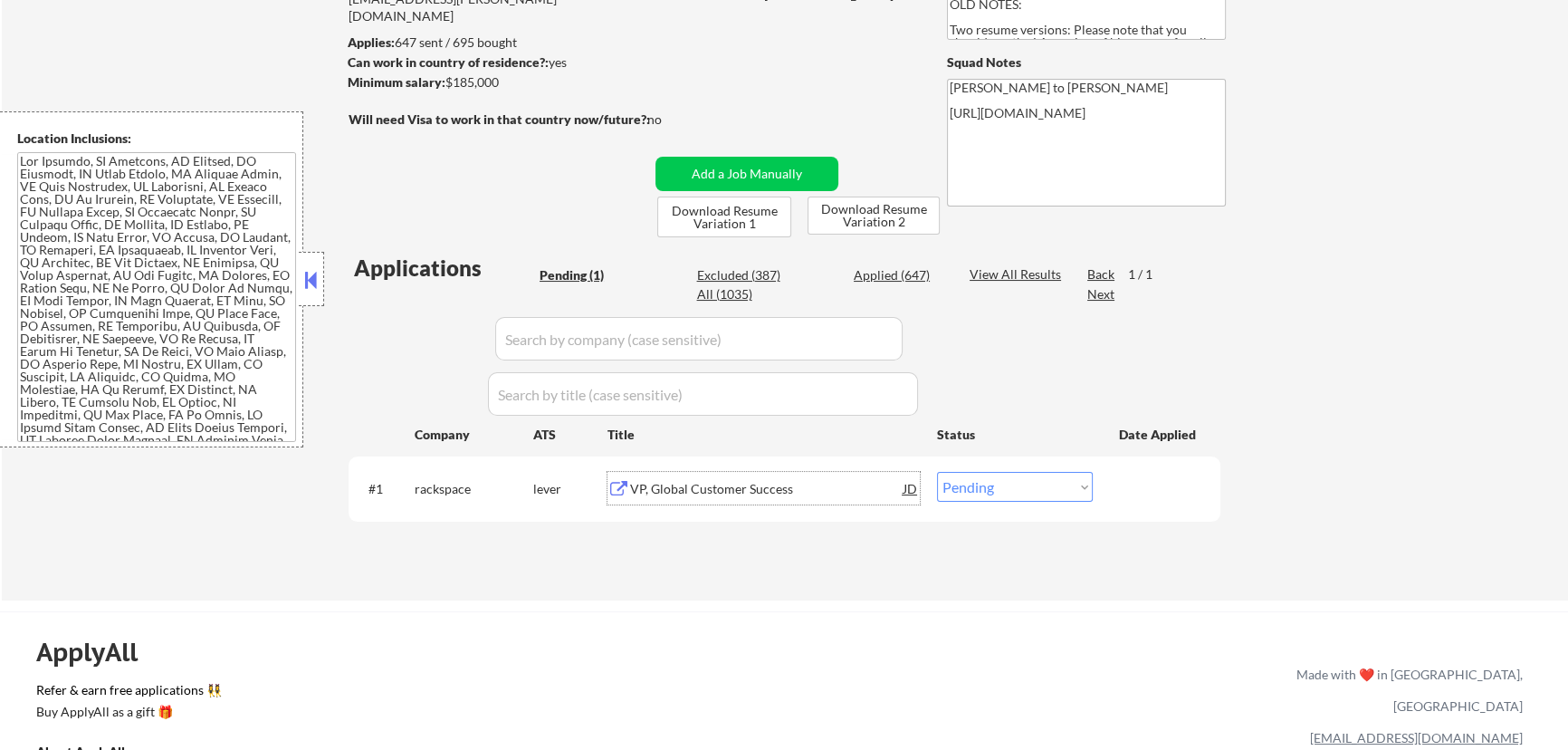
click at [799, 499] on div "VP, Global Customer Success" at bounding box center [767, 488] width 273 height 33
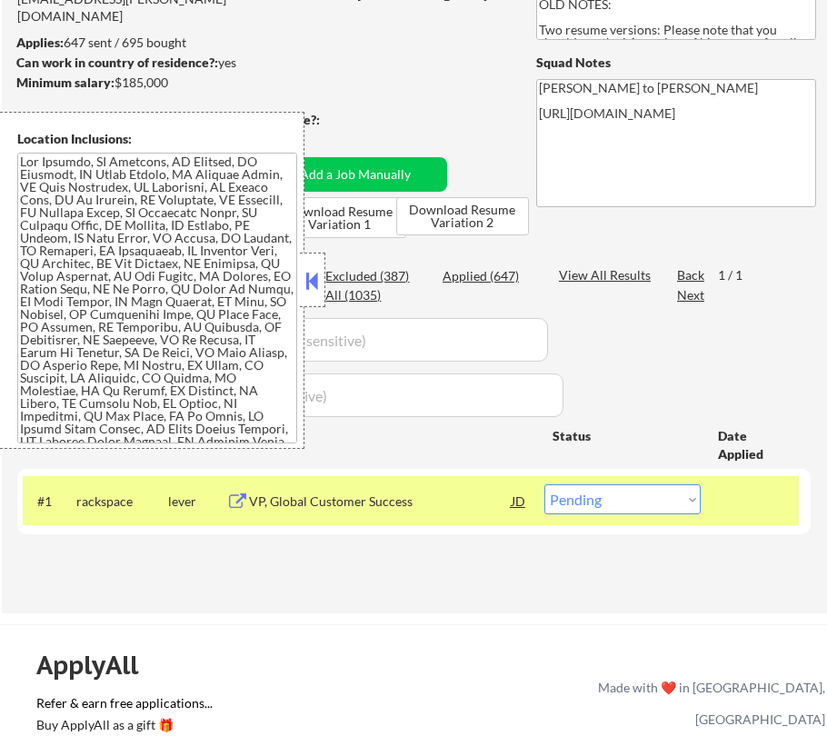
click at [305, 273] on button at bounding box center [313, 280] width 20 height 27
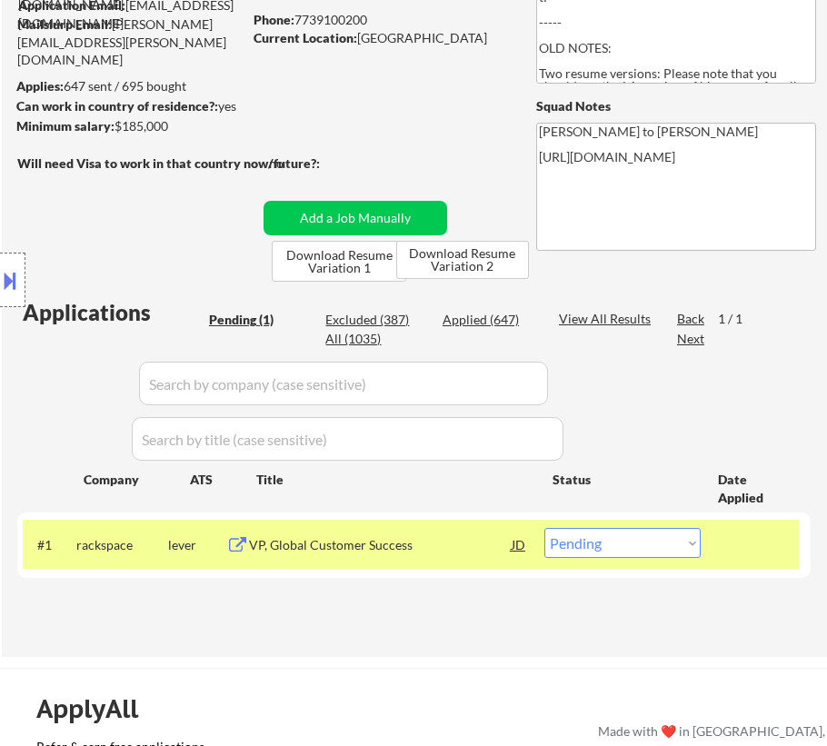
scroll to position [164, 0]
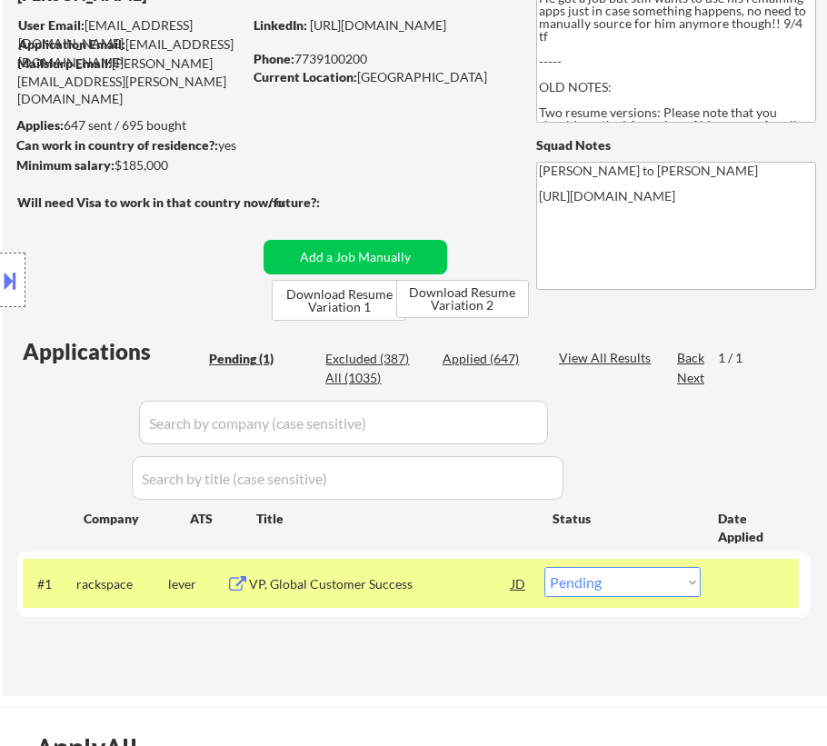
click at [628, 577] on select "Choose an option... Pending Applied Excluded (Questions) Excluded (Expired) Exc…" at bounding box center [622, 582] width 156 height 30
select select ""applied""
click at [544, 567] on select "Choose an option... Pending Applied Excluded (Questions) Excluded (Expired) Exc…" at bounding box center [622, 582] width 156 height 30
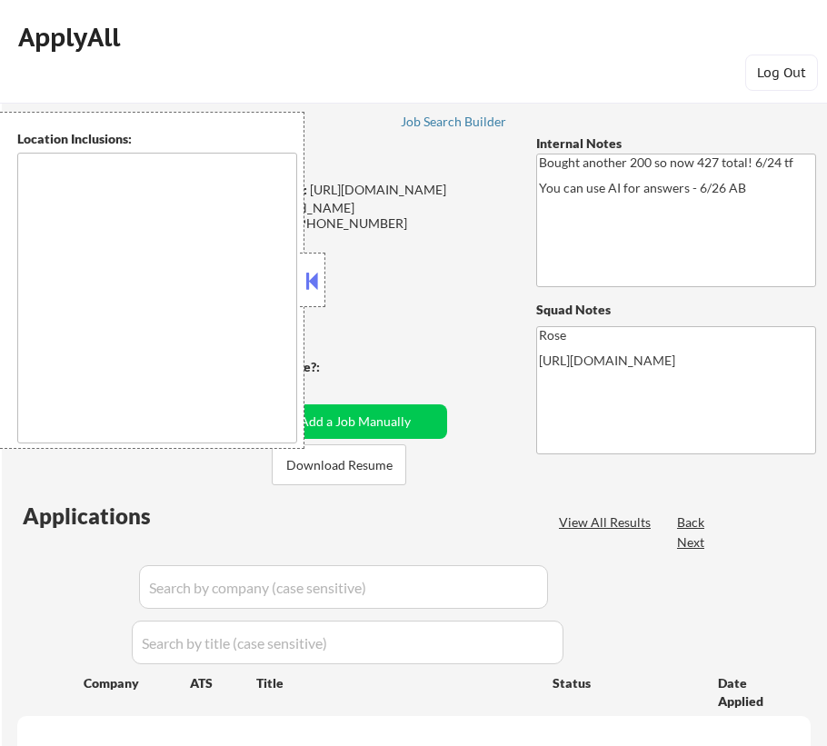
select select ""pending""
type textarea "San Francisco, CA Daly City, CA South San Francisco, CA Brisbane, CA Colma, CA …"
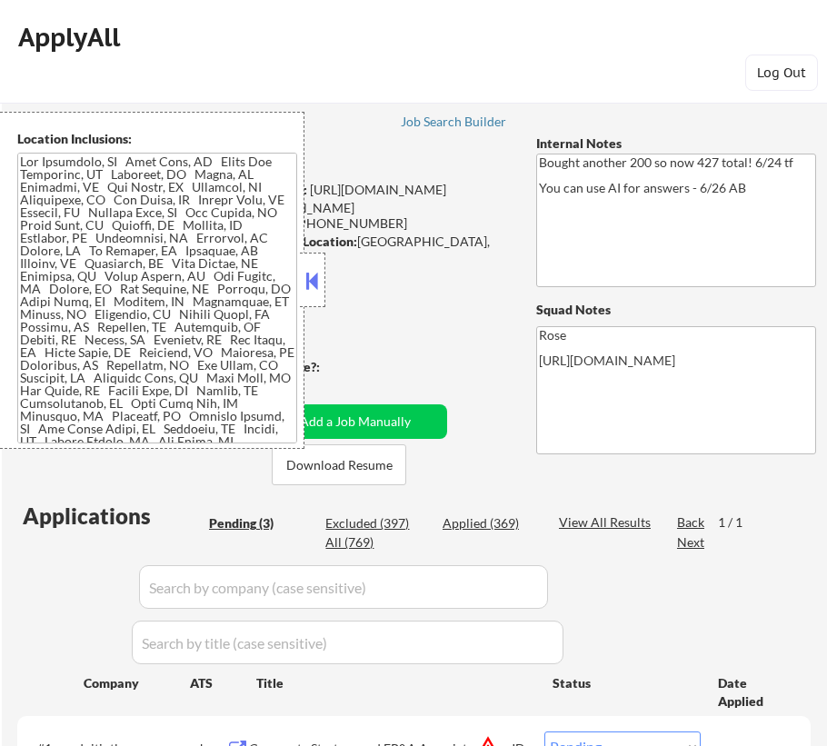
click at [316, 282] on button at bounding box center [313, 280] width 20 height 27
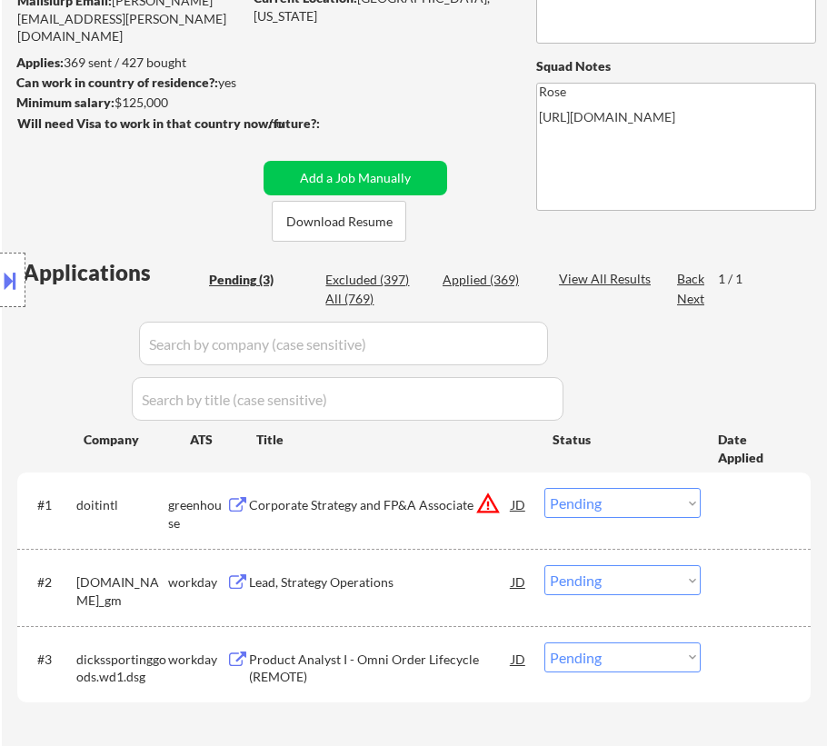
scroll to position [330, 0]
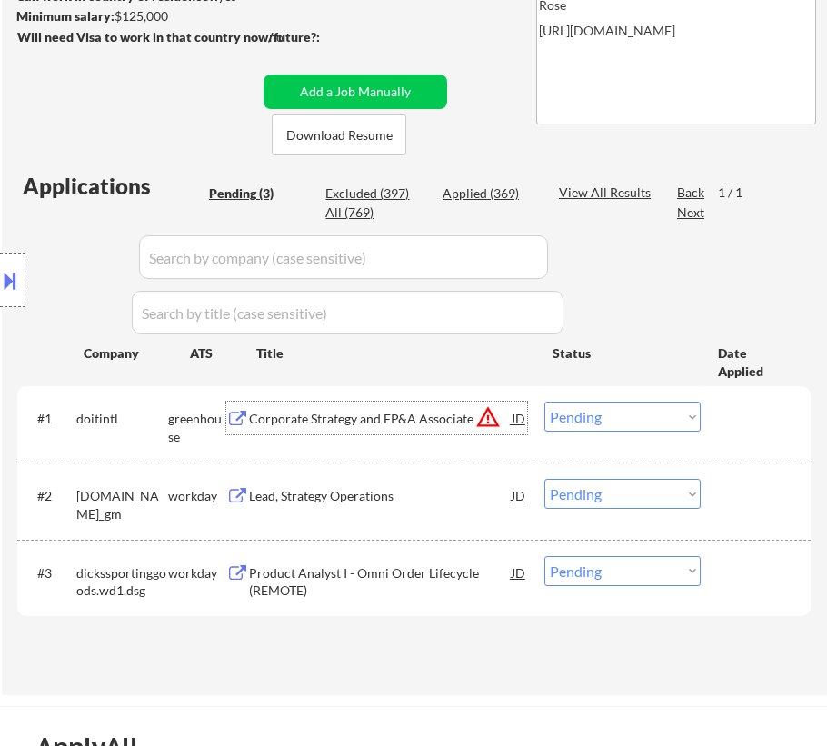
click at [435, 423] on div "Corporate Strategy and FP&A Associate" at bounding box center [380, 419] width 263 height 18
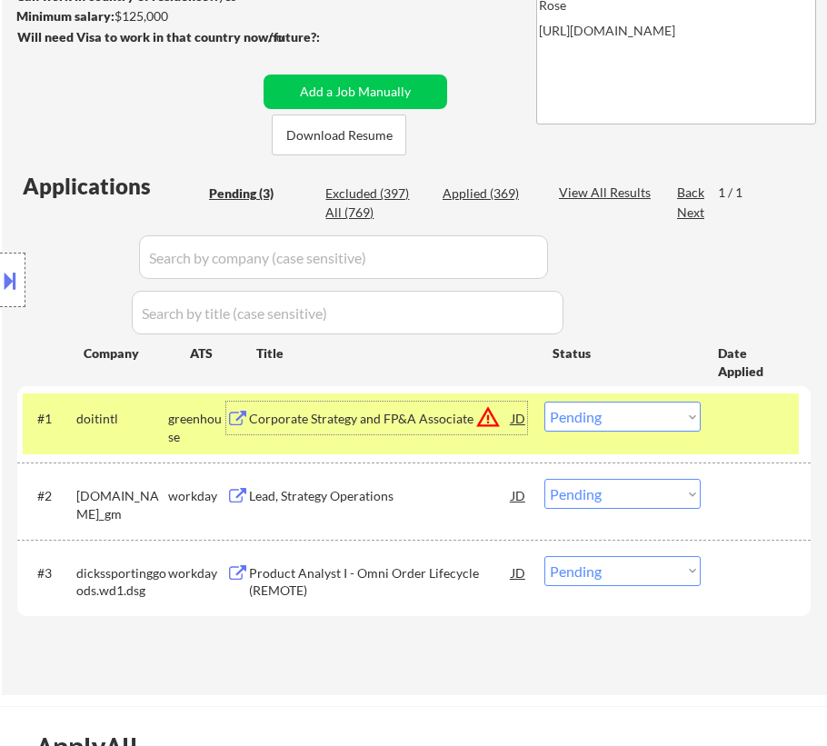
drag, startPoint x: 643, startPoint y: 417, endPoint x: 644, endPoint y: 426, distance: 9.1
click at [643, 417] on select "Choose an option... Pending Applied Excluded (Questions) Excluded (Expired) Exc…" at bounding box center [622, 417] width 156 height 30
click at [544, 402] on select "Choose an option... Pending Applied Excluded (Questions) Excluded (Expired) Exc…" at bounding box center [622, 417] width 156 height 30
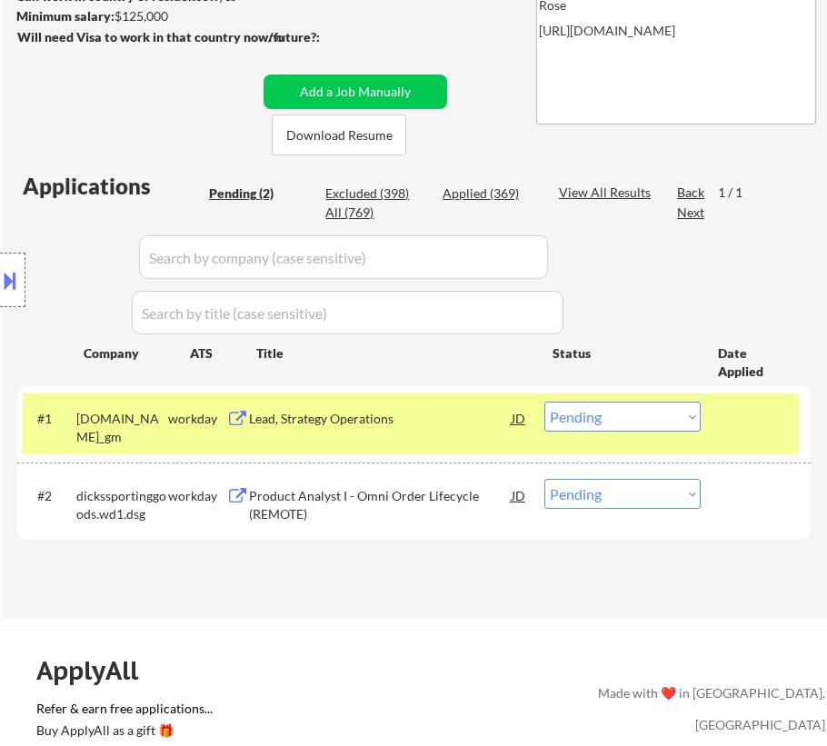
click at [472, 420] on div "Lead, Strategy Operations" at bounding box center [380, 419] width 263 height 18
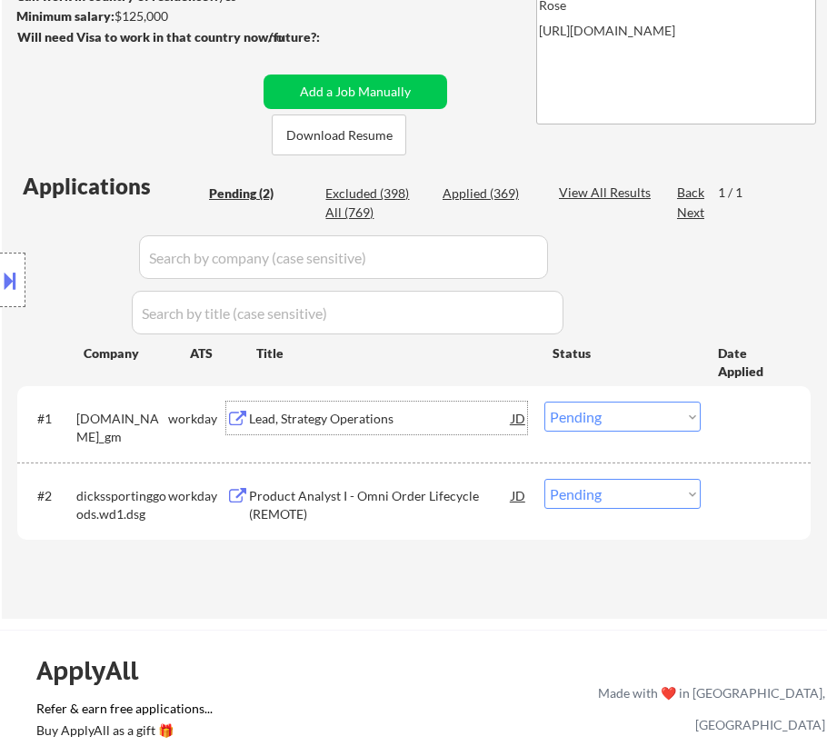
click at [608, 408] on select "Choose an option... Pending Applied Excluded (Questions) Excluded (Expired) Exc…" at bounding box center [622, 417] width 156 height 30
click at [544, 402] on select "Choose an option... Pending Applied Excluded (Questions) Excluded (Expired) Exc…" at bounding box center [622, 417] width 156 height 30
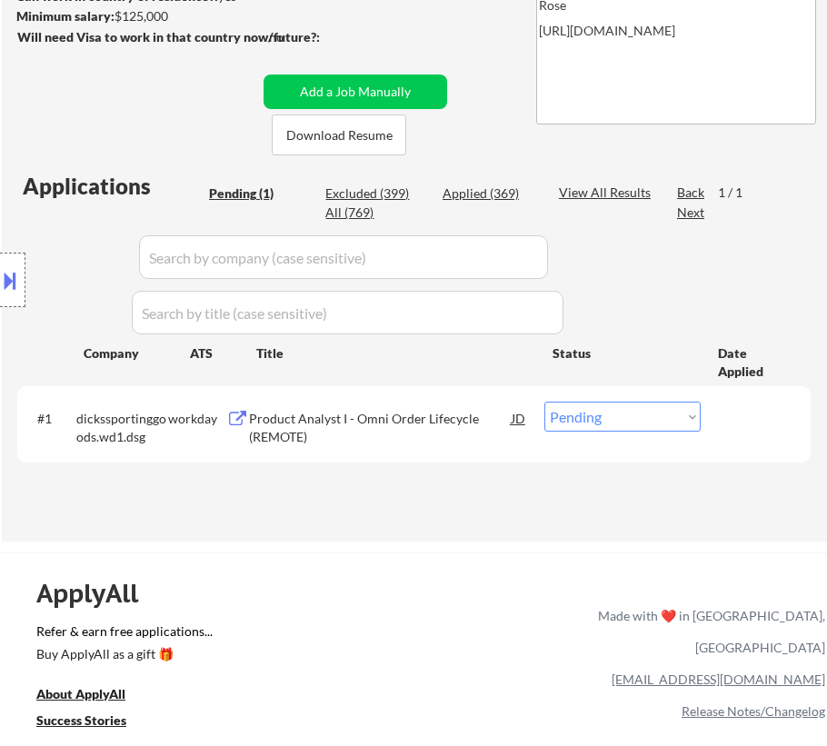
click at [440, 419] on div "Product Analyst I - Omni Order Lifecycle (REMOTE)" at bounding box center [380, 427] width 263 height 35
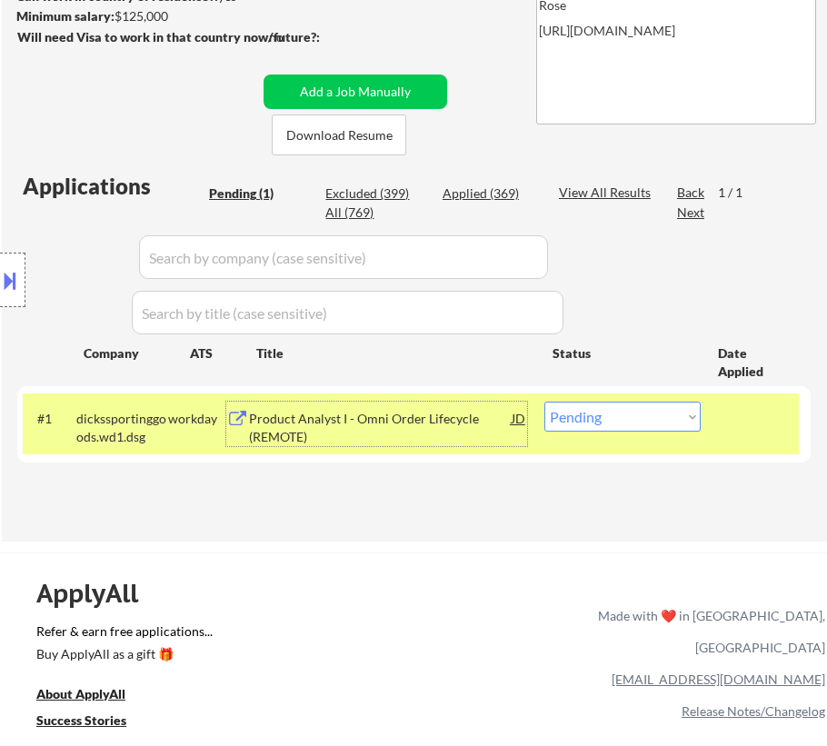
click at [647, 411] on select "Choose an option... Pending Applied Excluded (Questions) Excluded (Expired) Exc…" at bounding box center [622, 417] width 156 height 30
select select ""excluded__bad_match_""
click at [544, 402] on select "Choose an option... Pending Applied Excluded (Questions) Excluded (Expired) Exc…" at bounding box center [622, 417] width 156 height 30
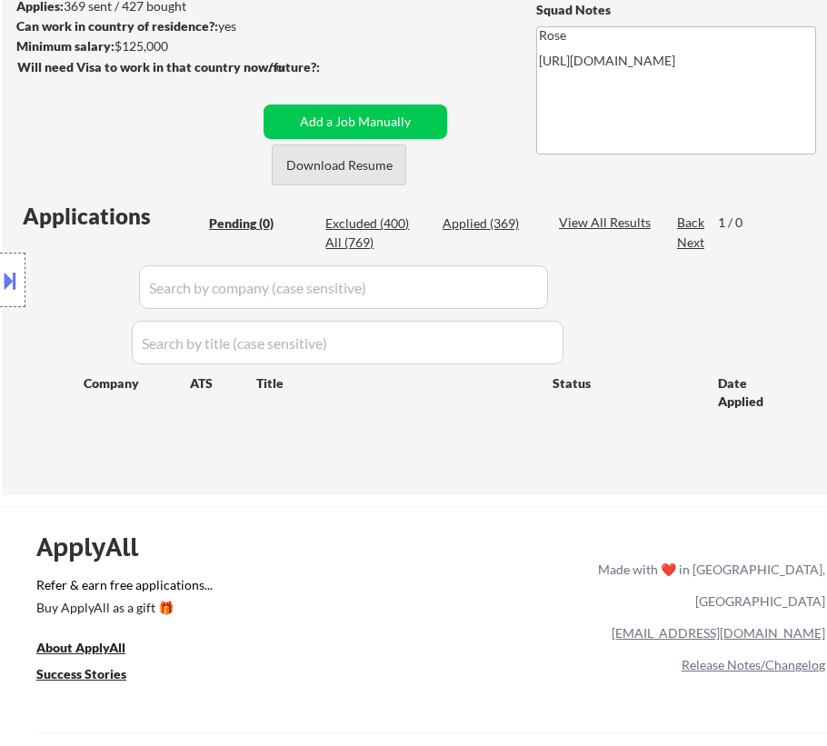
scroll to position [247, 0]
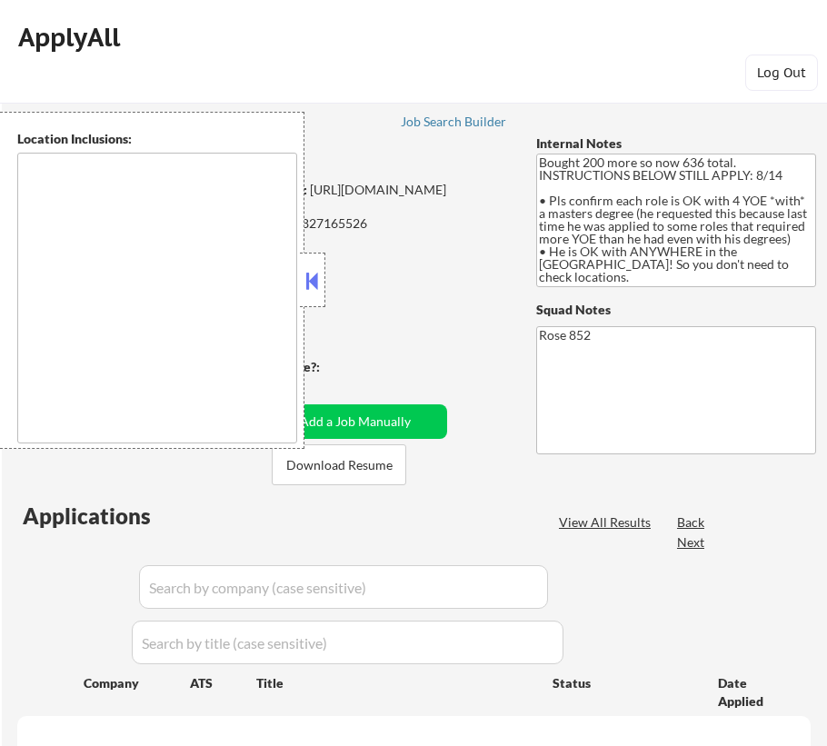
type textarea "[GEOGRAPHIC_DATA], [GEOGRAPHIC_DATA] [GEOGRAPHIC_DATA], [GEOGRAPHIC_DATA] [GEOG…"
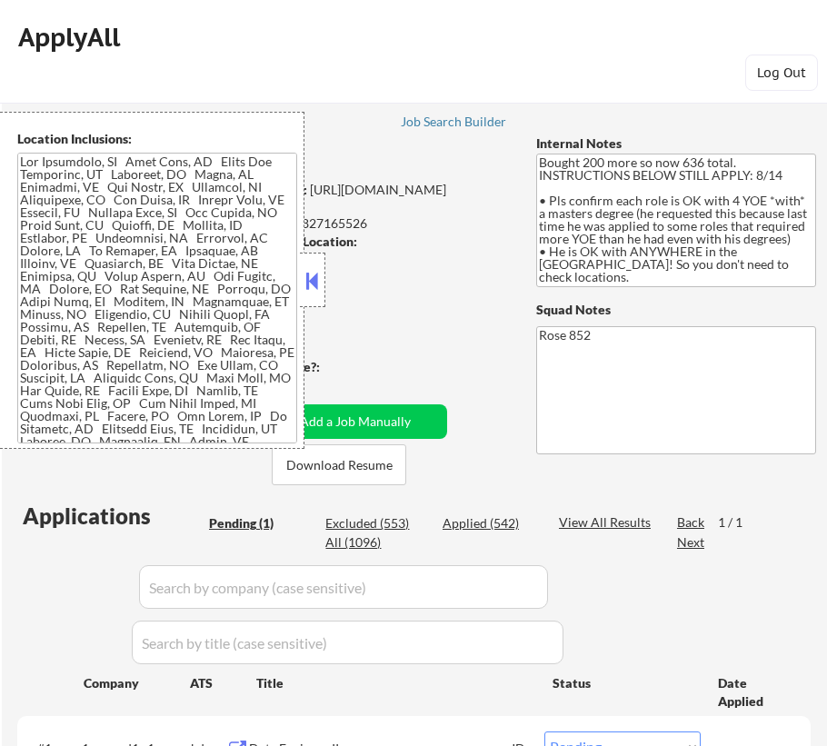
click at [316, 273] on button at bounding box center [313, 280] width 20 height 27
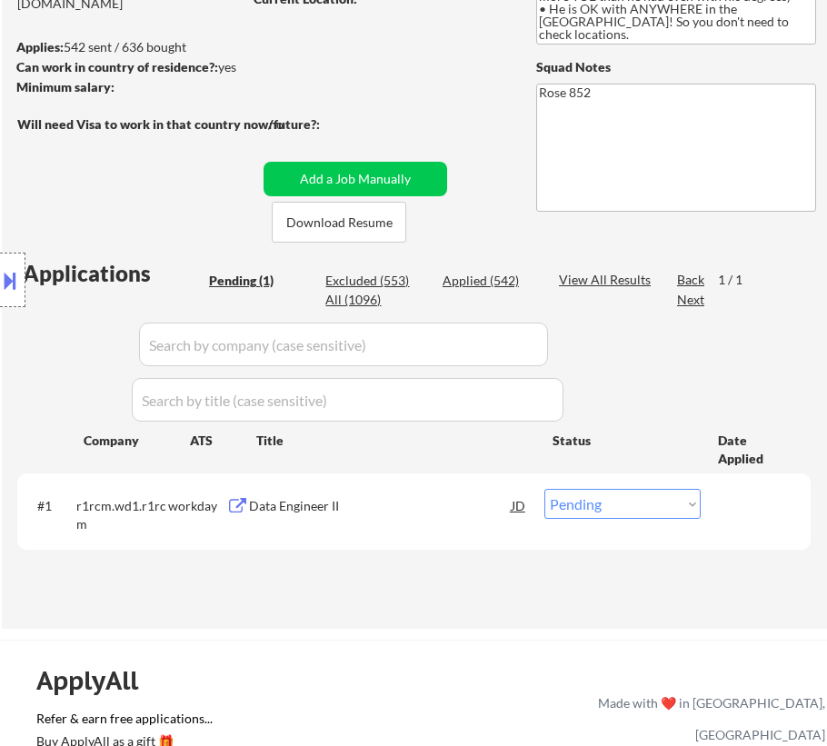
scroll to position [247, 0]
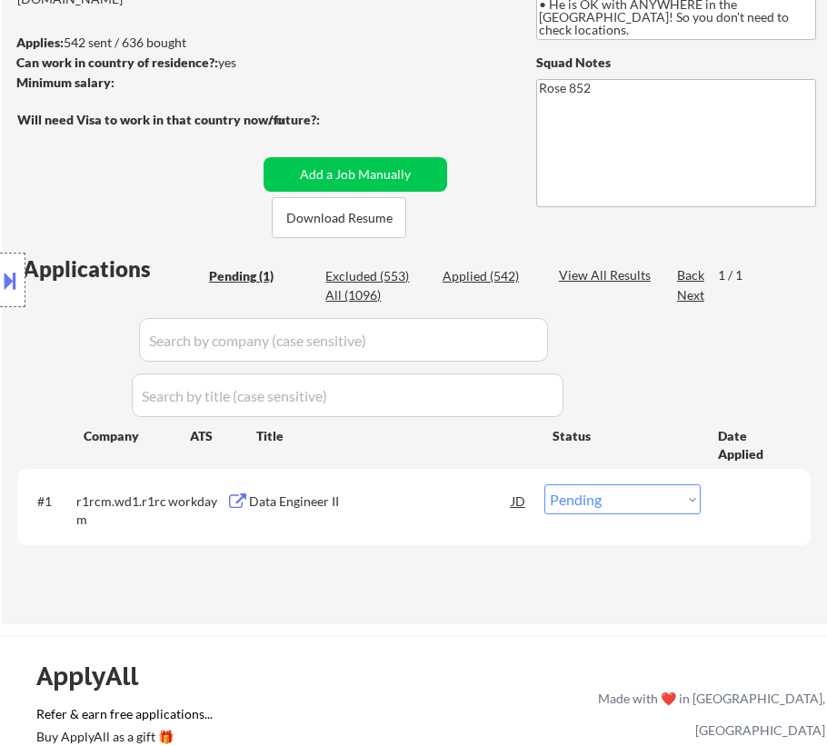
click at [444, 505] on div "Data Engineer II" at bounding box center [380, 501] width 263 height 18
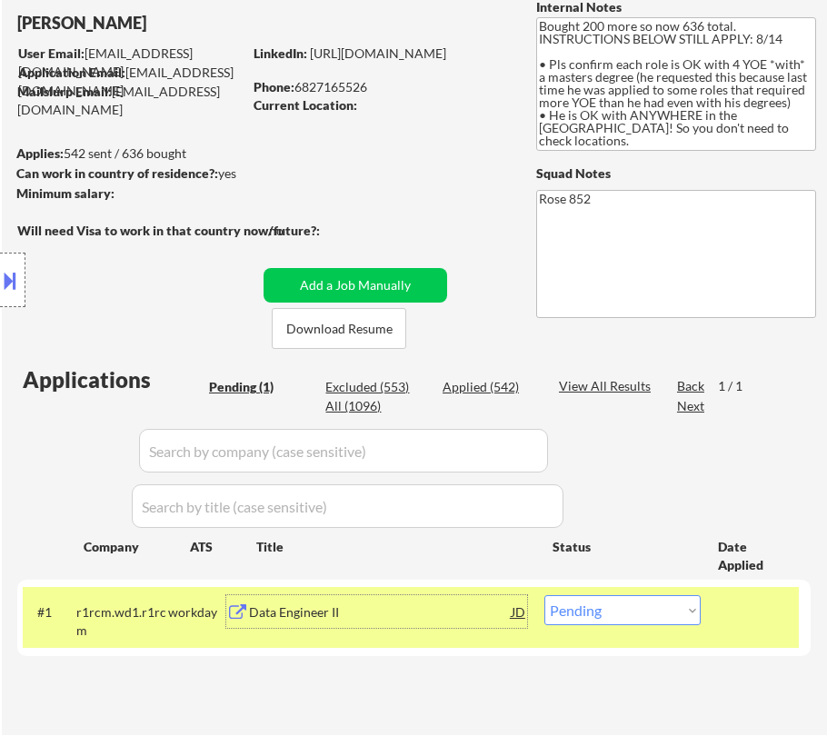
scroll to position [164, 0]
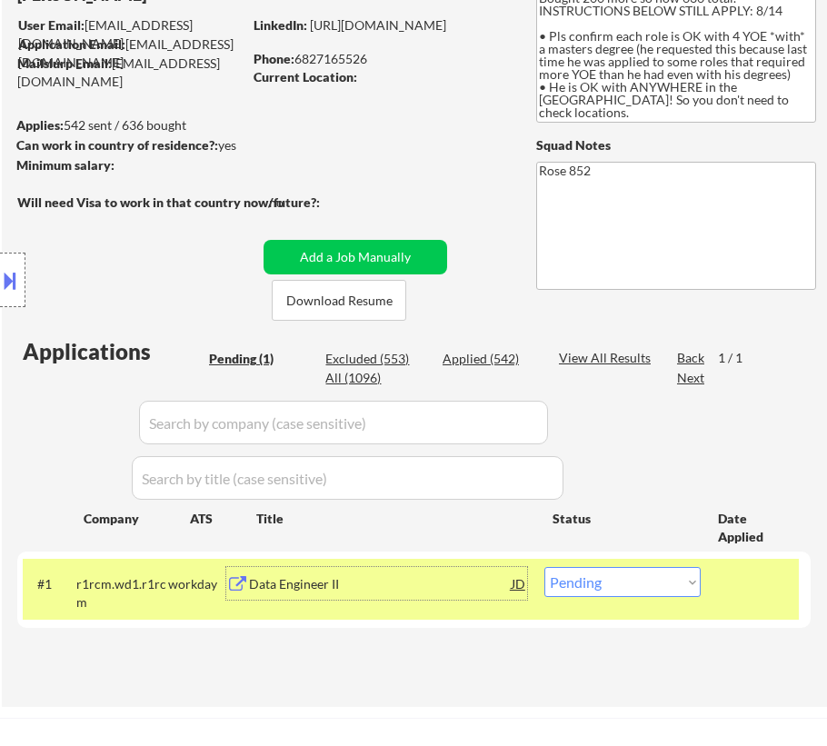
click at [635, 577] on select "Choose an option... Pending Applied Excluded (Questions) Excluded (Expired) Exc…" at bounding box center [622, 582] width 156 height 30
select select ""applied""
click at [544, 567] on select "Choose an option... Pending Applied Excluded (Questions) Excluded (Expired) Exc…" at bounding box center [622, 582] width 156 height 30
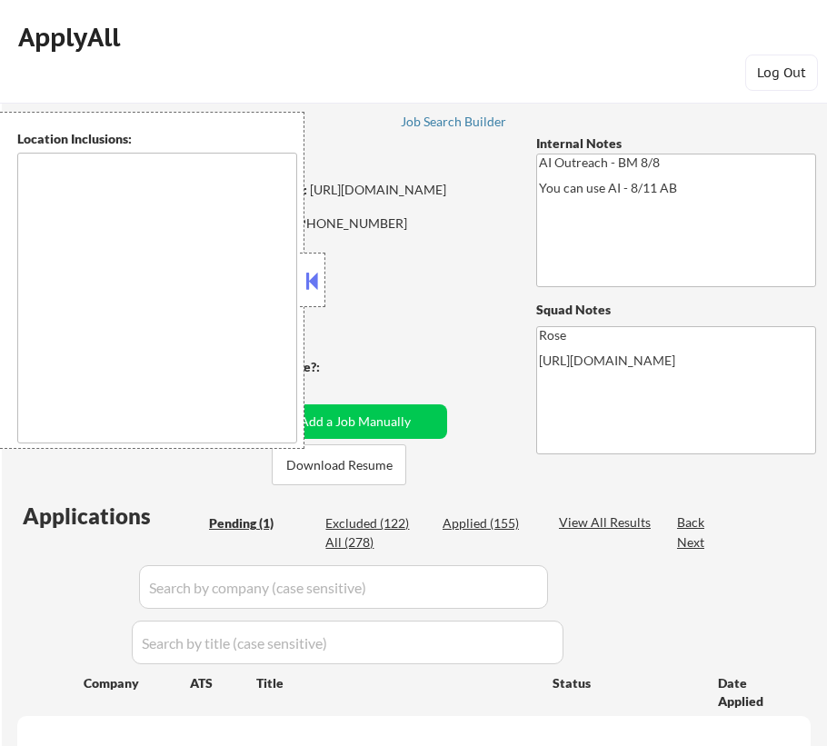
type textarea "[GEOGRAPHIC_DATA], [GEOGRAPHIC_DATA] [GEOGRAPHIC_DATA], [GEOGRAPHIC_DATA] [GEOG…"
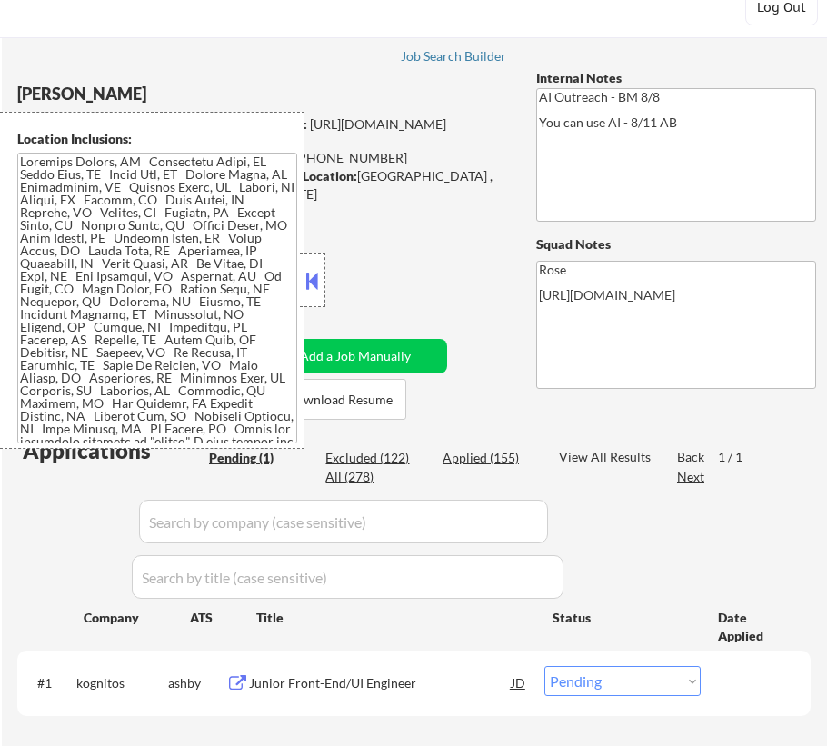
scroll to position [164, 0]
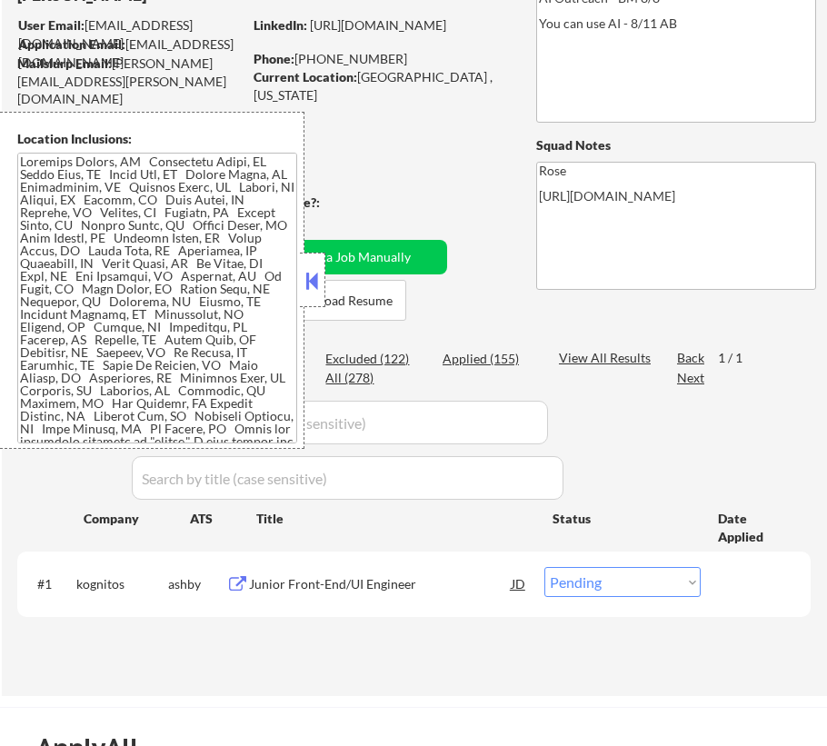
click at [308, 282] on button at bounding box center [313, 280] width 20 height 27
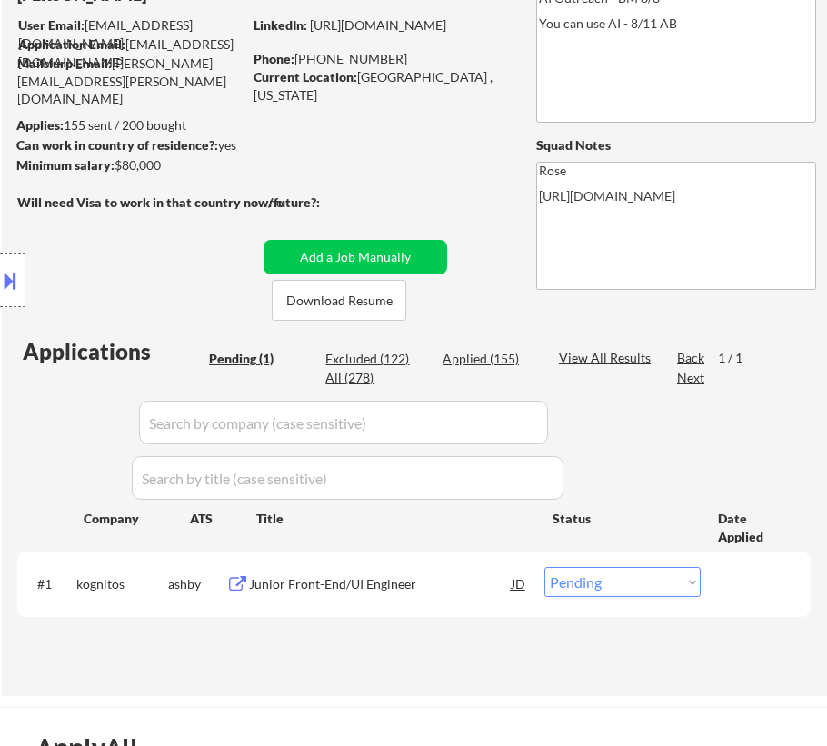
click at [347, 582] on div "Junior Front-End/UI Engineer" at bounding box center [380, 584] width 263 height 18
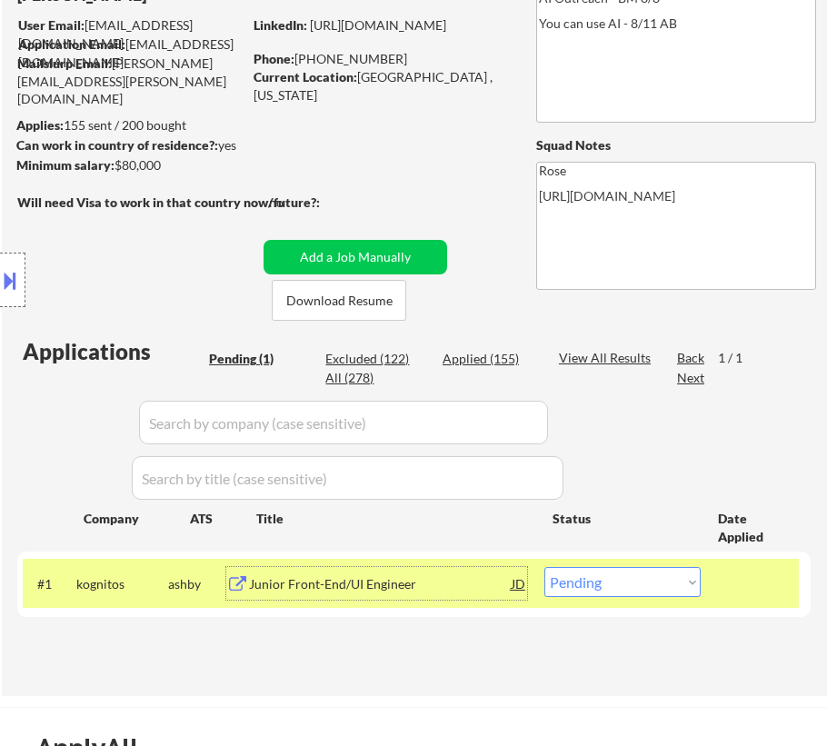
click at [674, 591] on select "Choose an option... Pending Applied Excluded (Questions) Excluded (Expired) Exc…" at bounding box center [622, 582] width 156 height 30
select select ""excluded__location_""
click at [544, 567] on select "Choose an option... Pending Applied Excluded (Questions) Excluded (Expired) Exc…" at bounding box center [622, 582] width 156 height 30
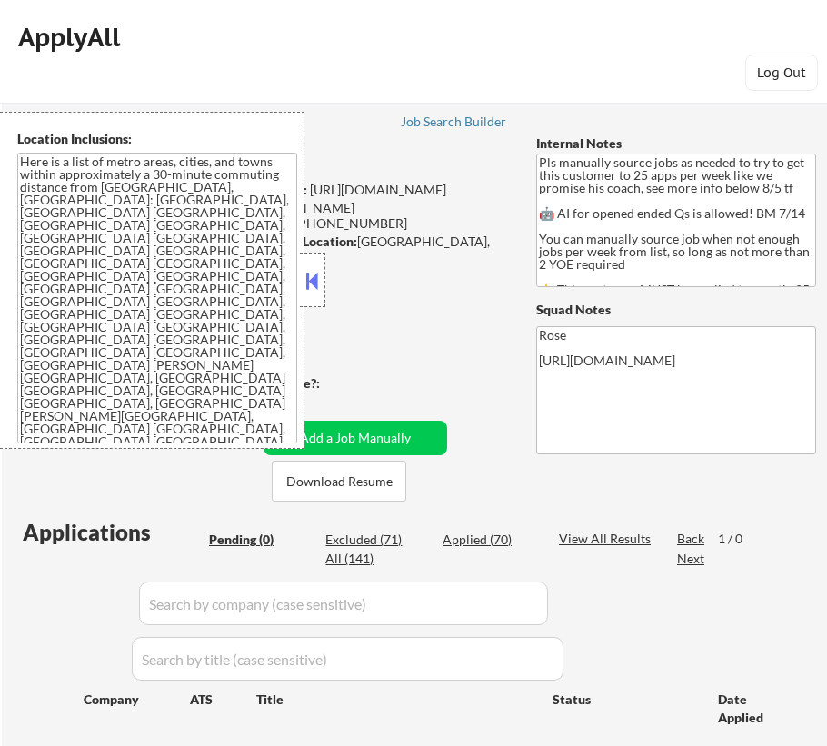
click at [313, 284] on button at bounding box center [313, 280] width 20 height 27
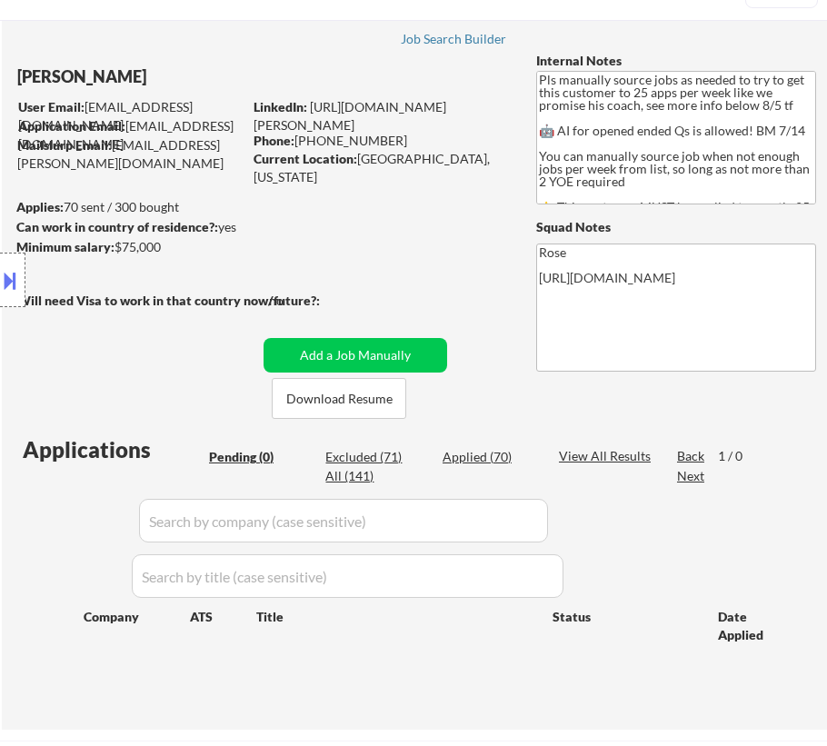
scroll to position [82, 0]
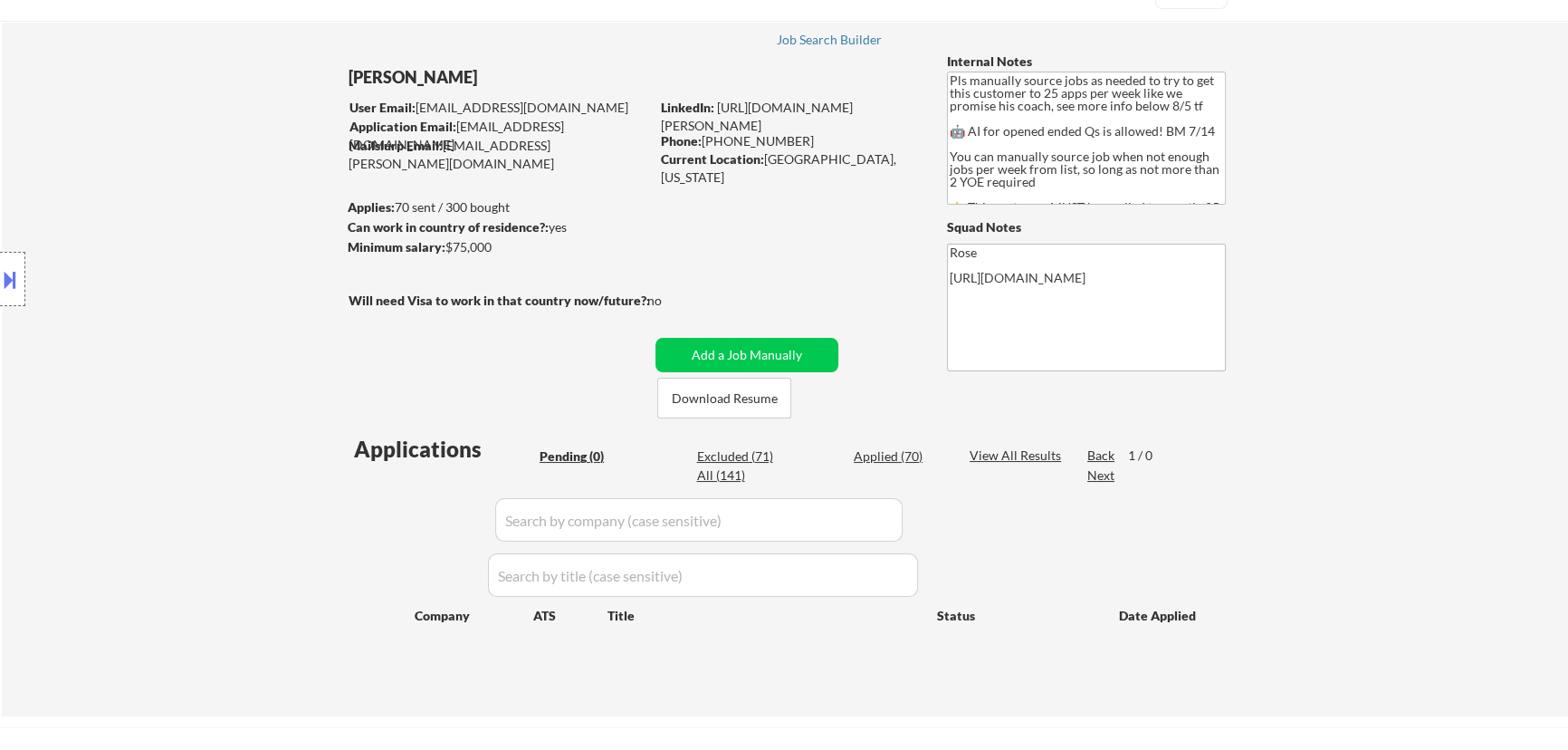
click at [823, 457] on div "Applied (70)" at bounding box center [899, 457] width 91 height 18
click at [823, 518] on input "input" at bounding box center [699, 521] width 408 height 44
select select ""applied""
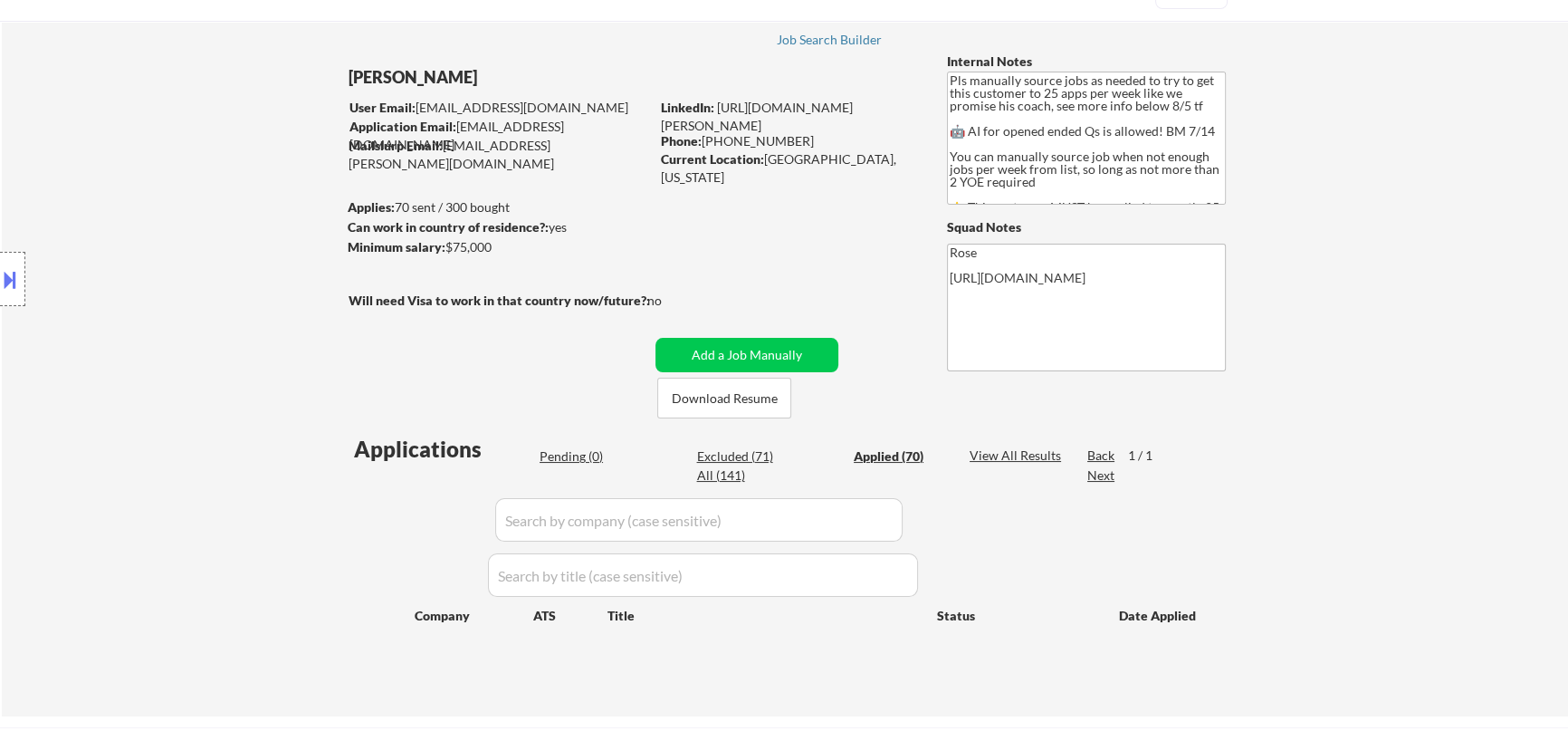
select select ""applied""
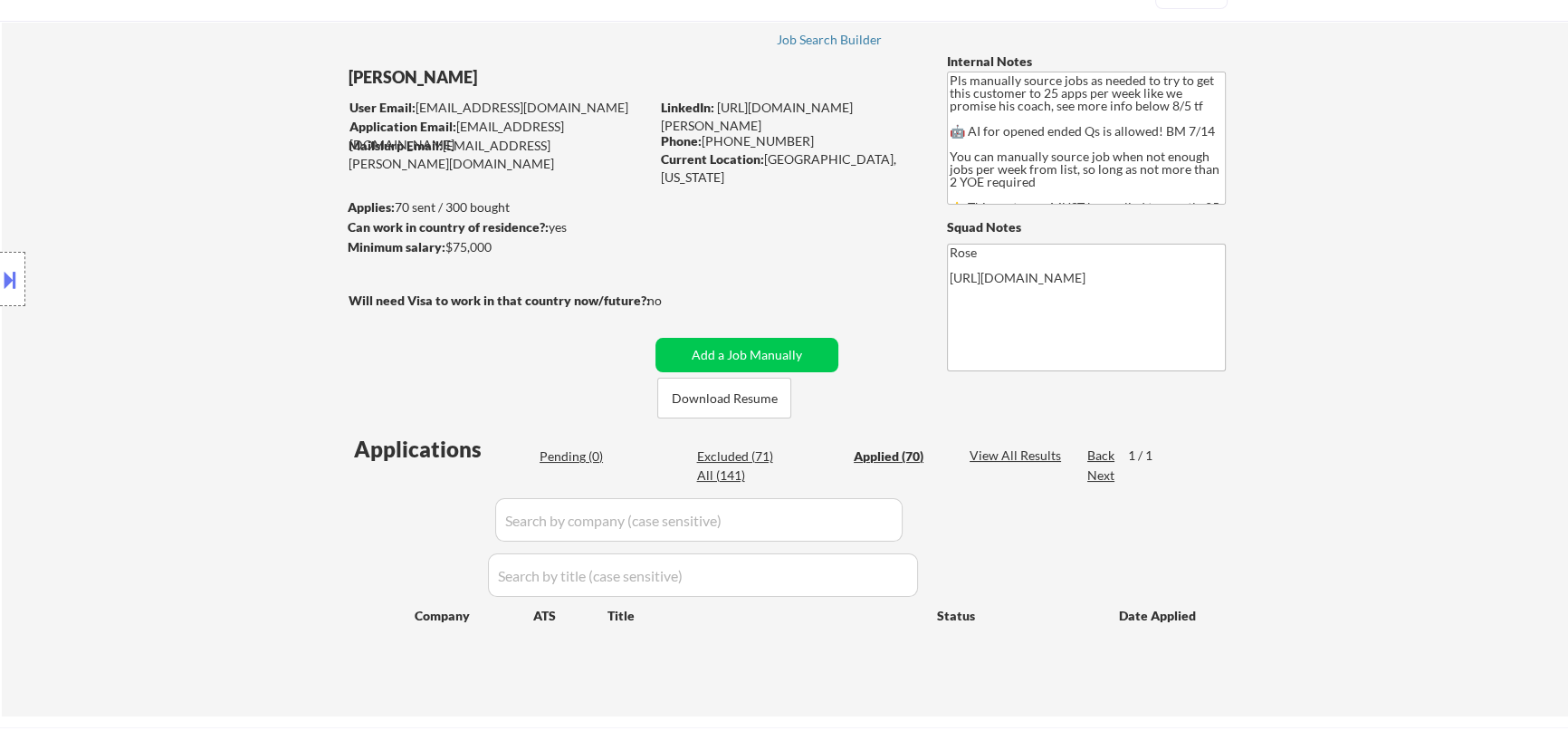
select select ""applied""
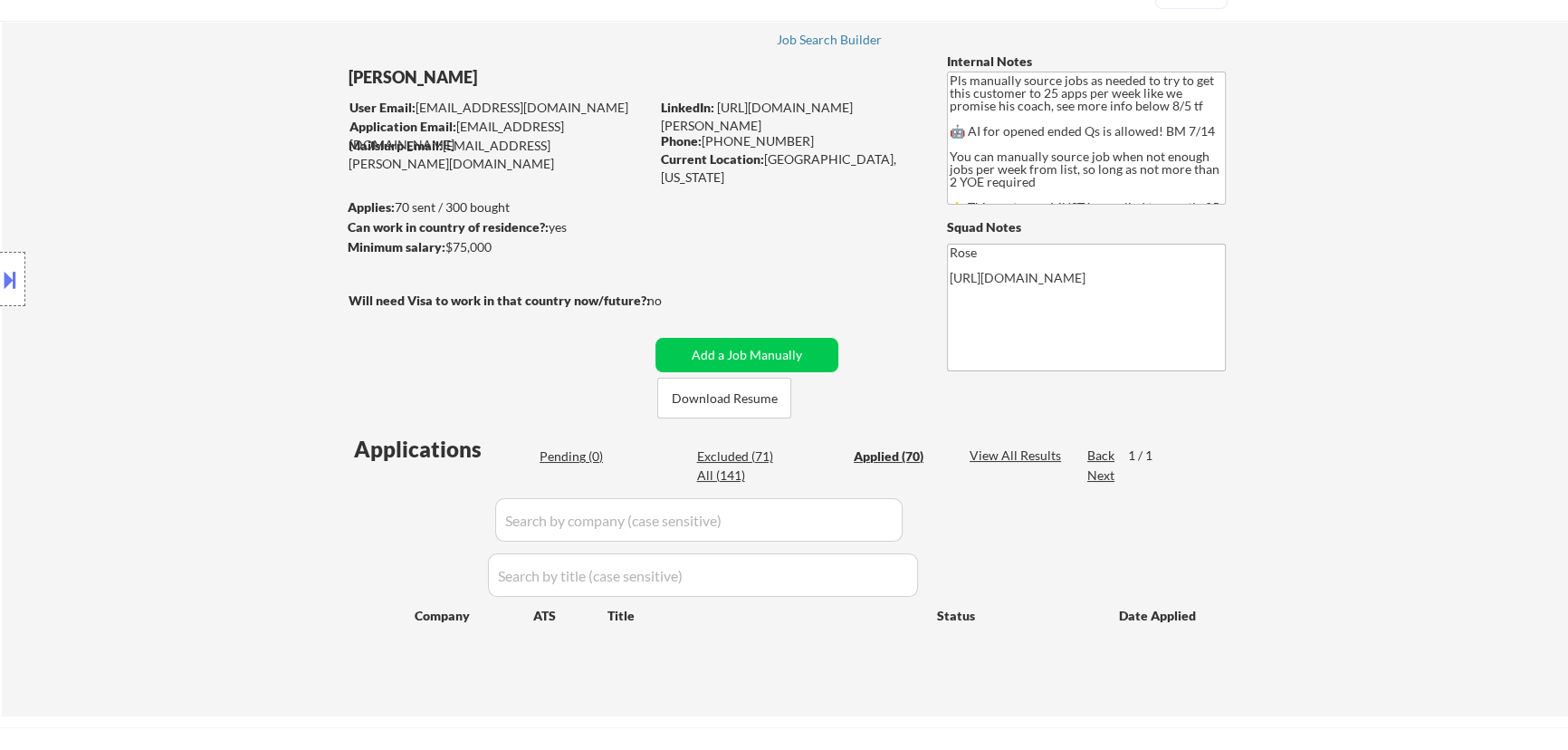
select select ""applied""
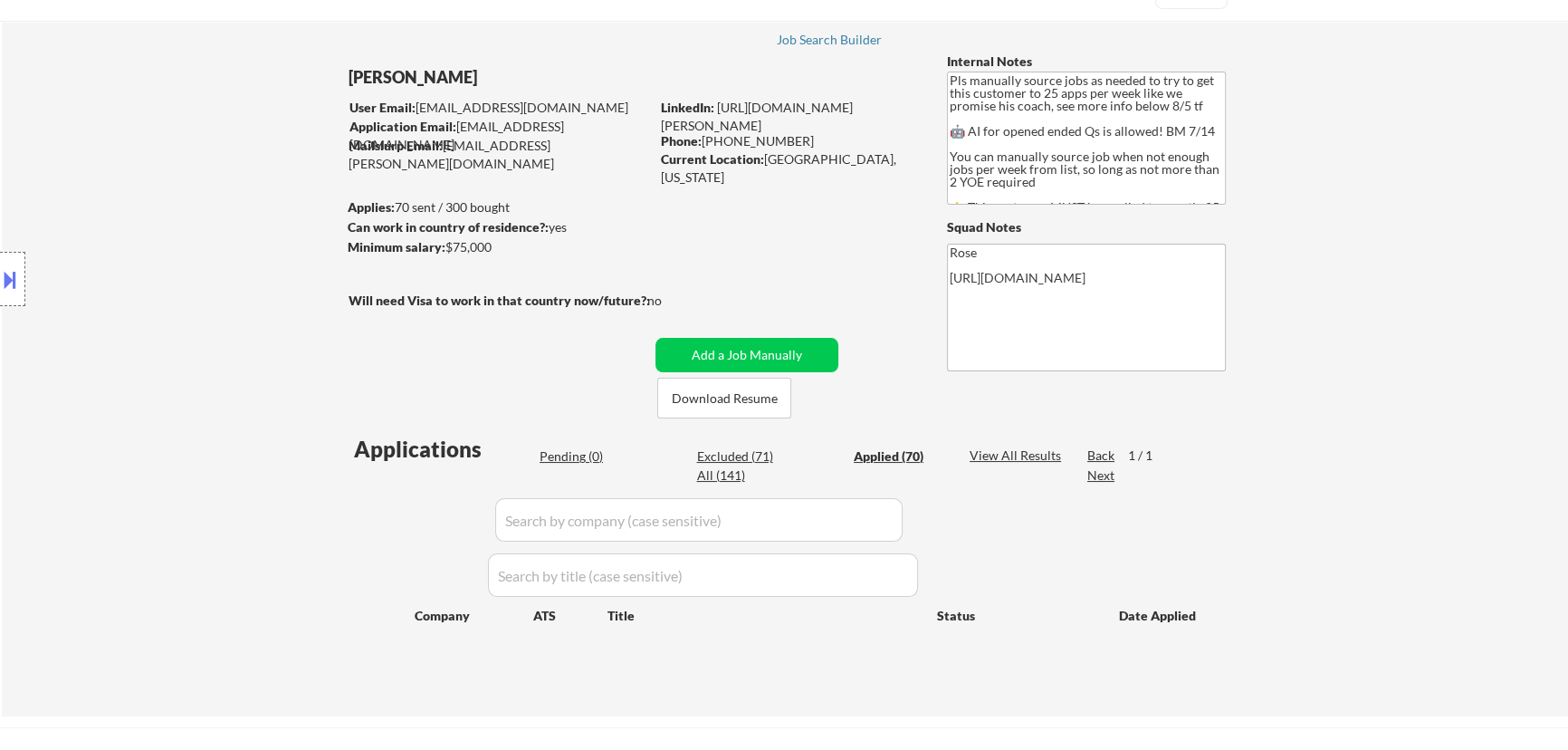
select select ""applied""
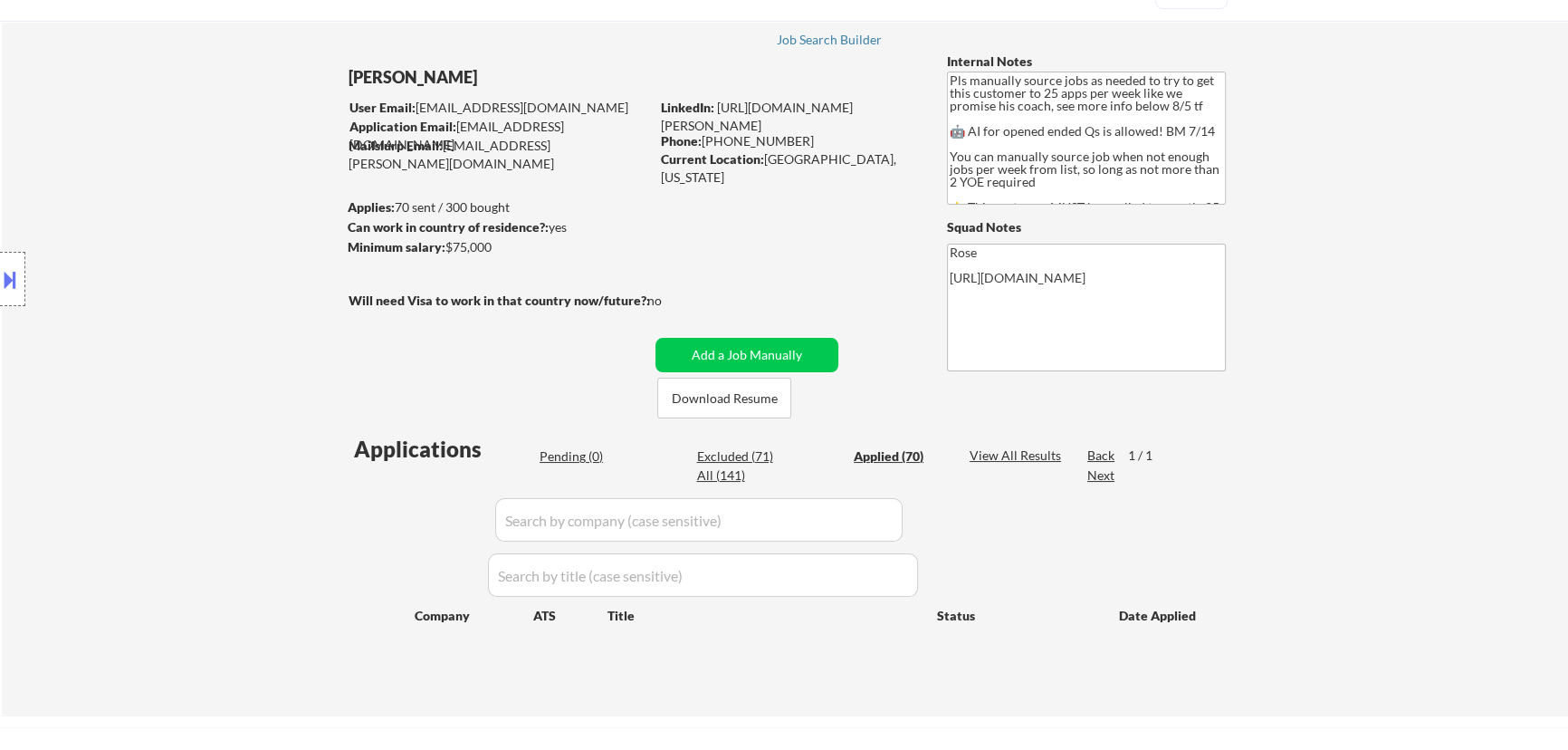
select select ""applied""
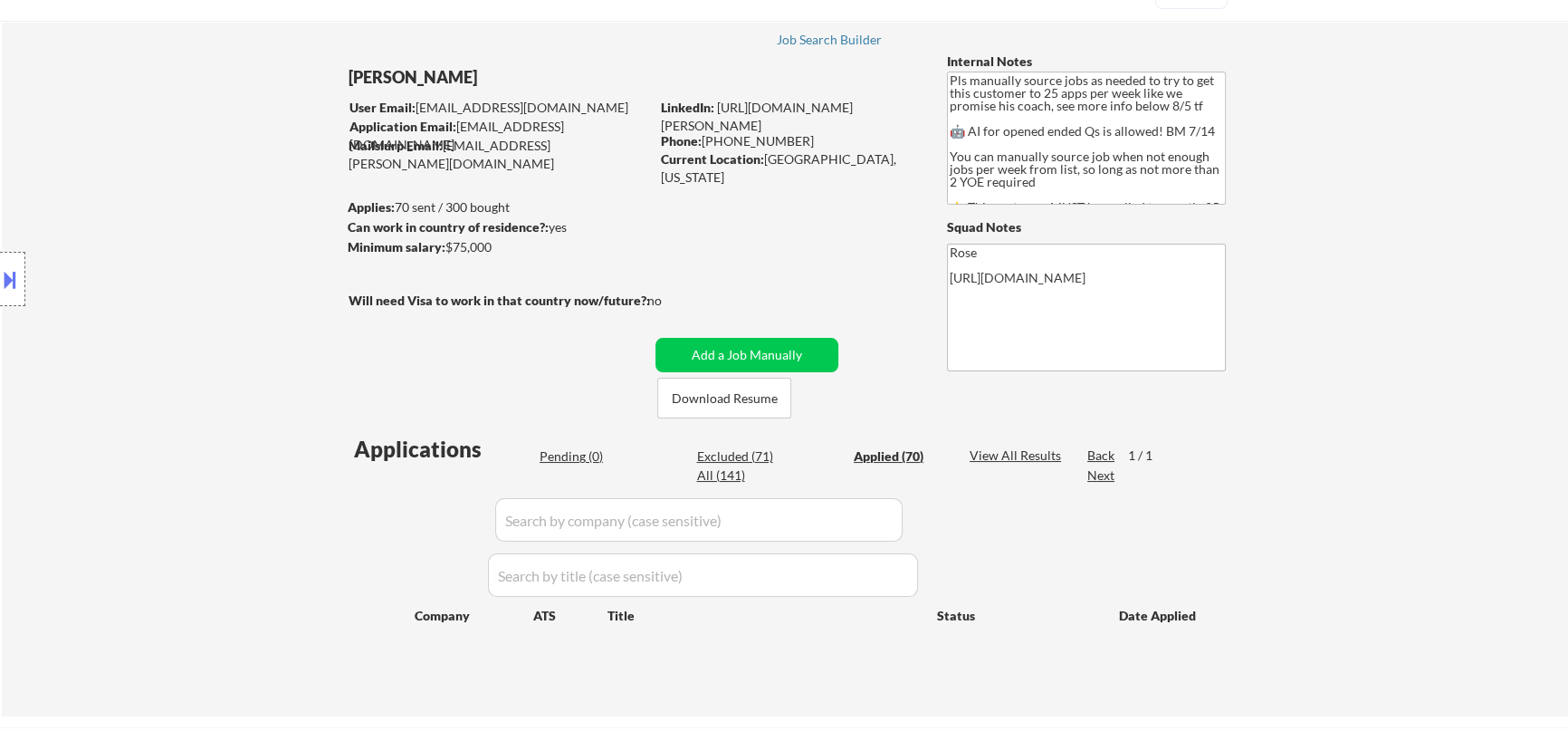
select select ""applied""
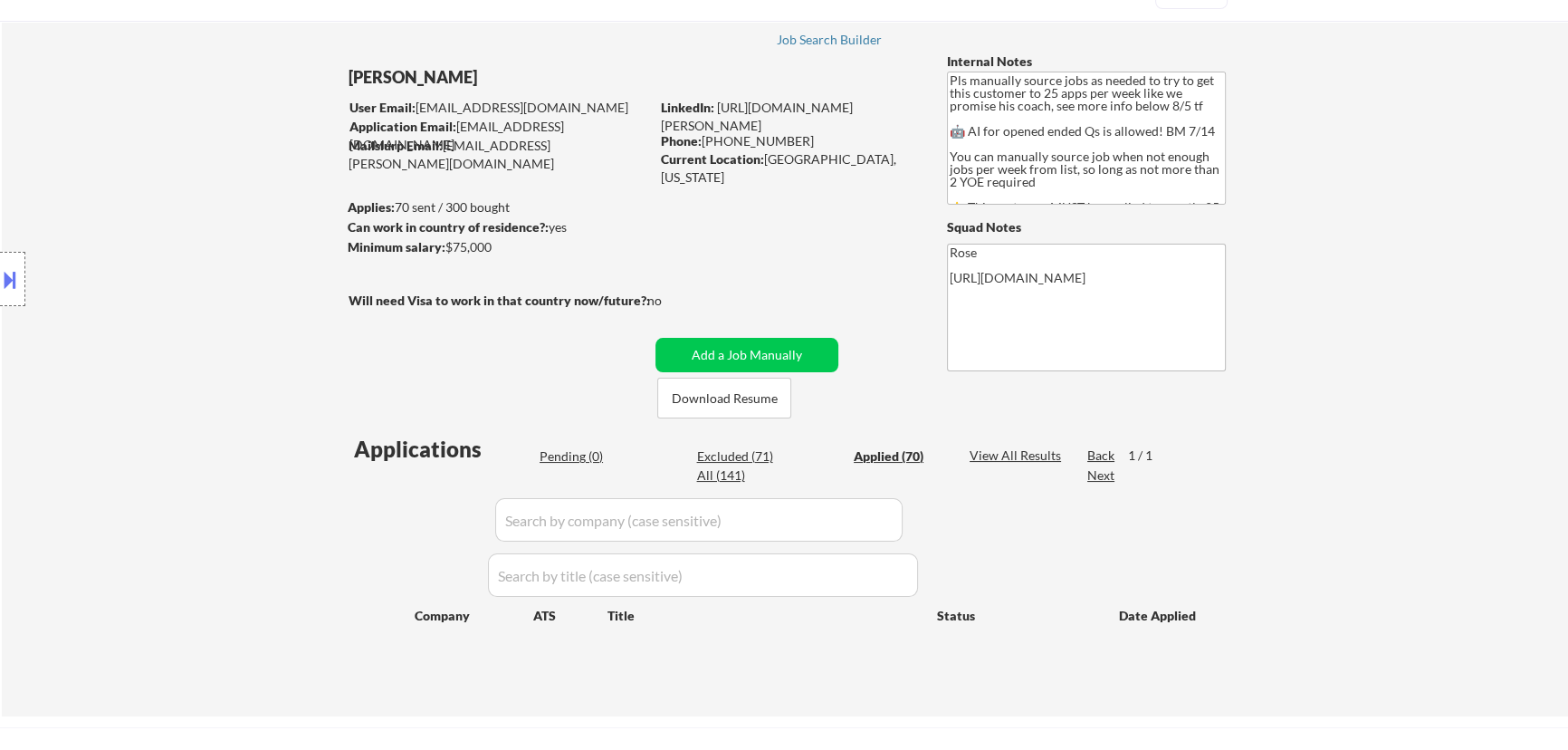
select select ""applied""
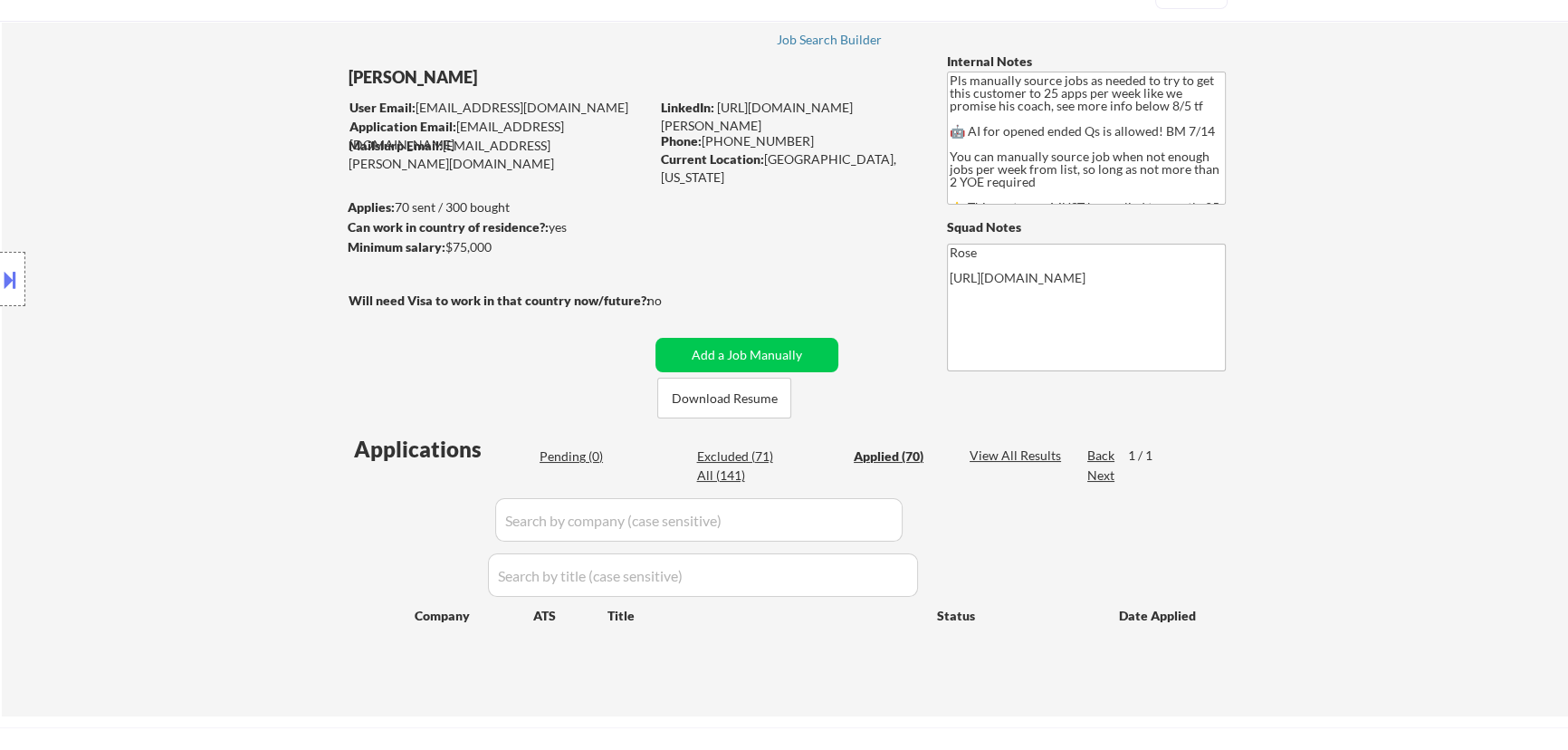
select select ""applied""
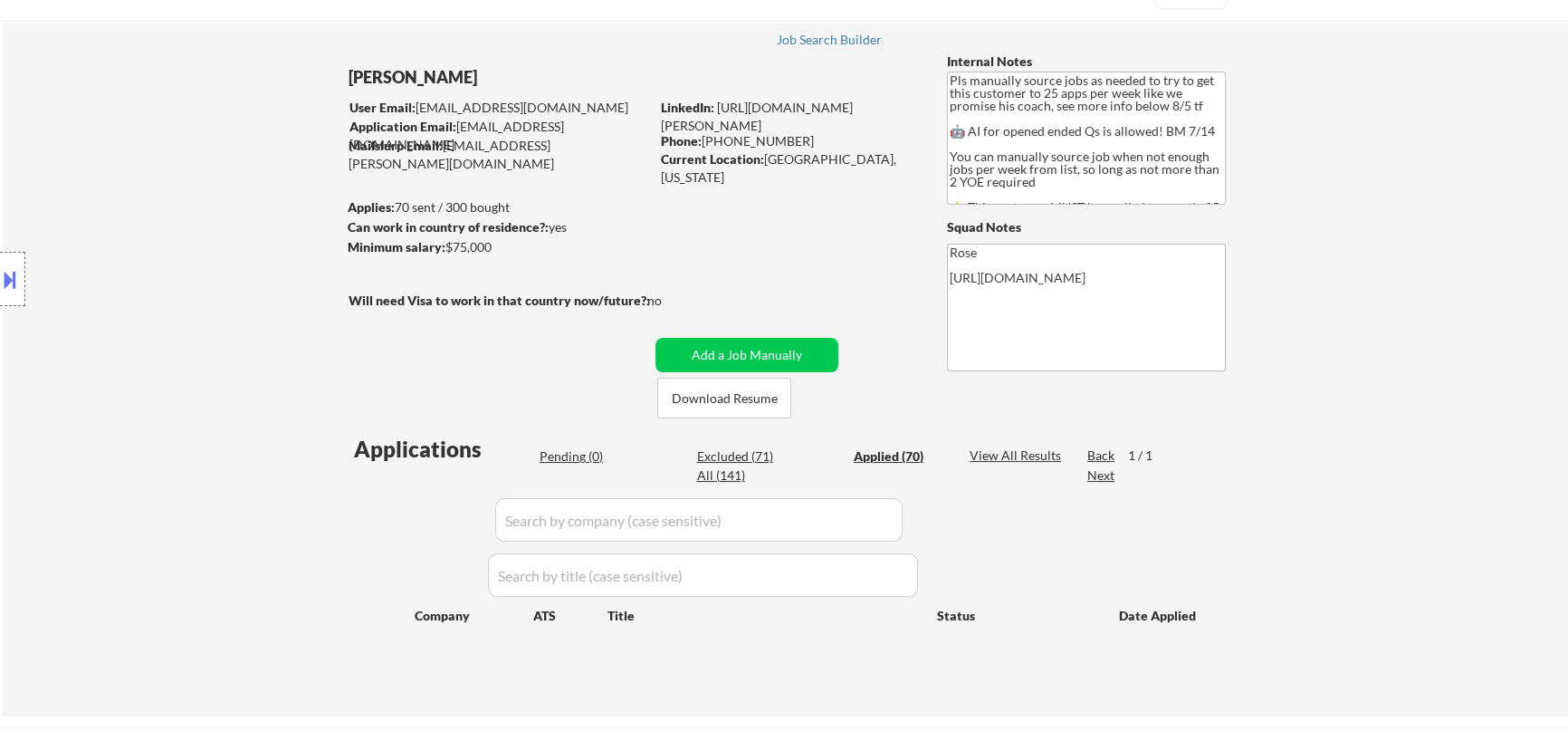
select select ""applied""
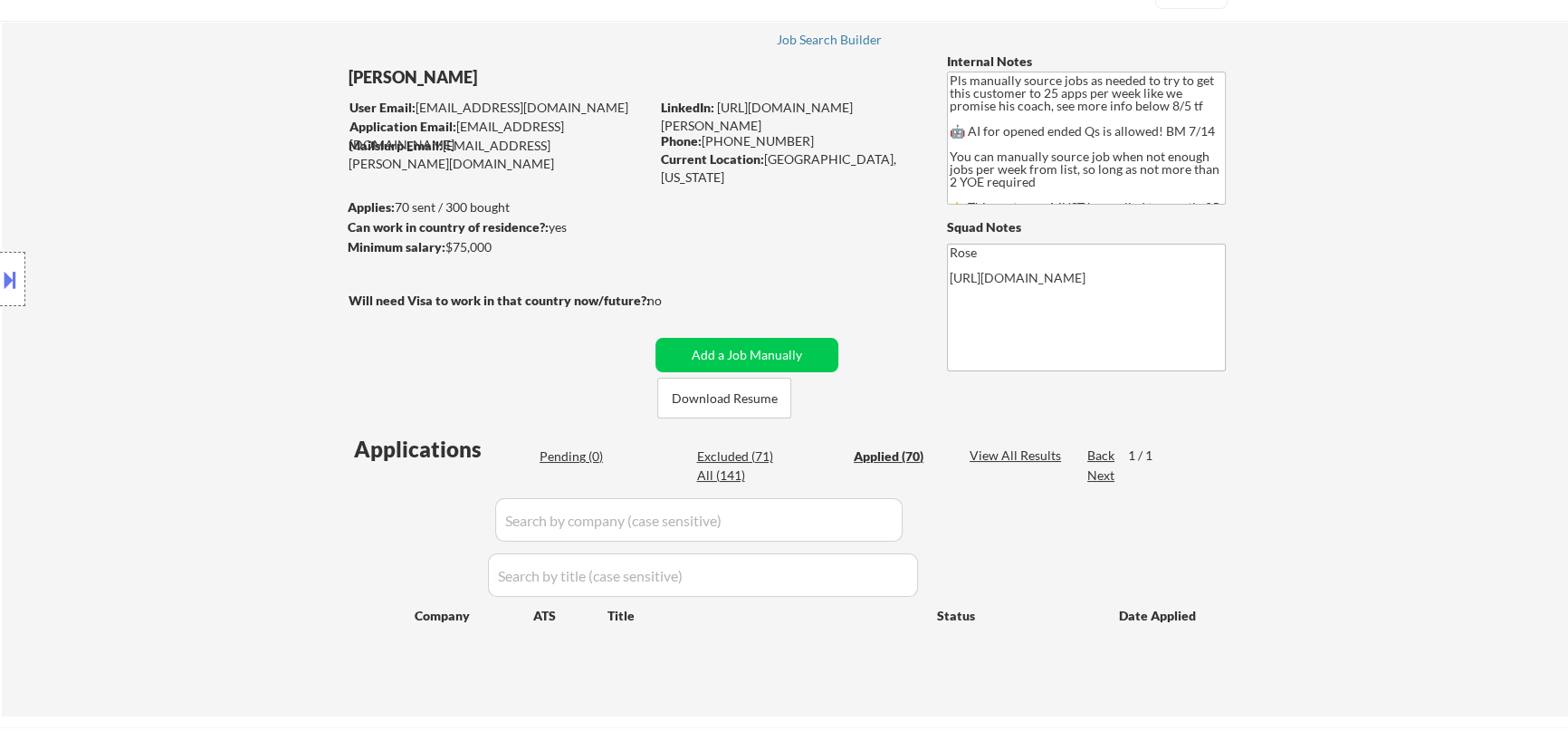
select select ""applied""
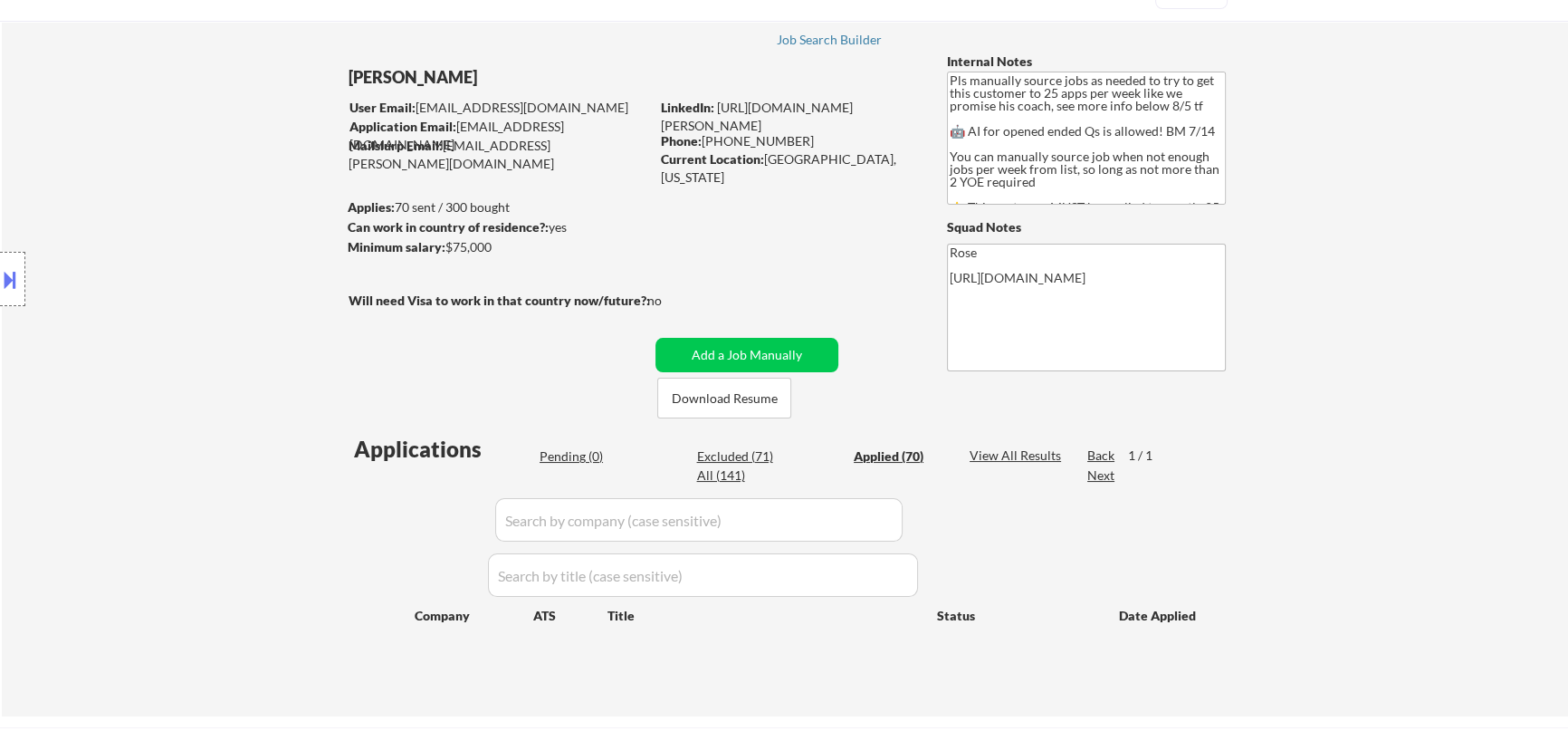
select select ""applied""
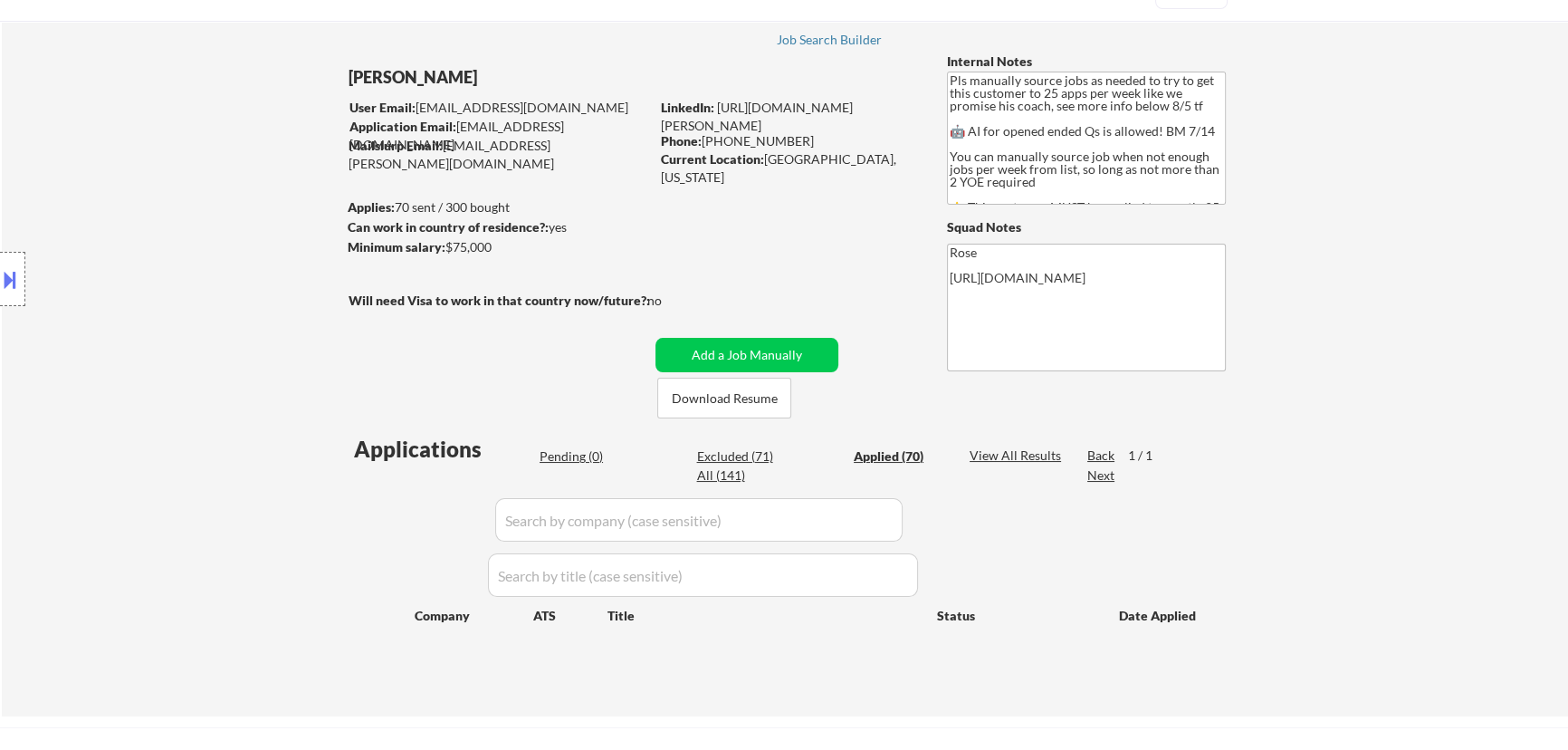
select select ""applied""
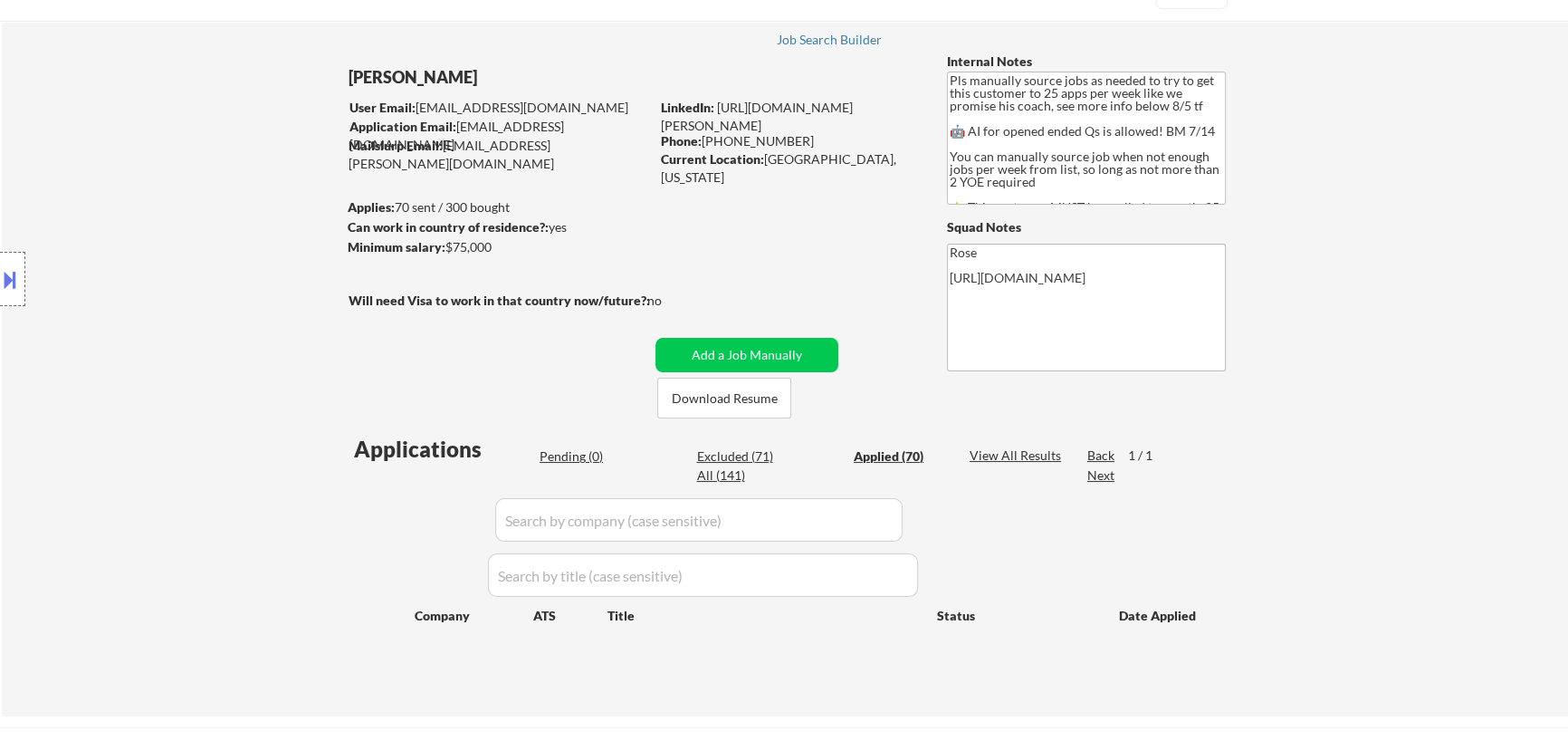
select select ""applied""
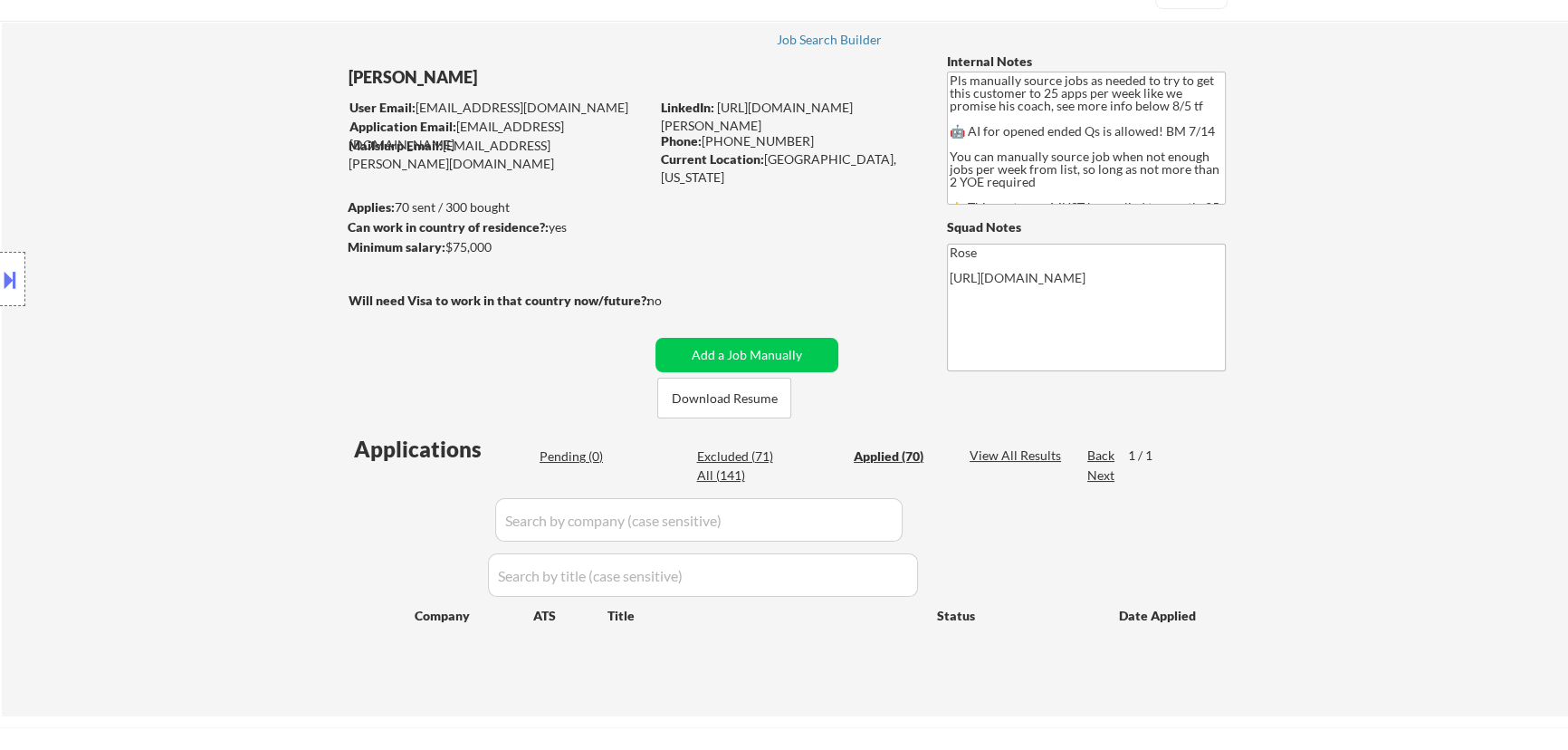
select select ""applied""
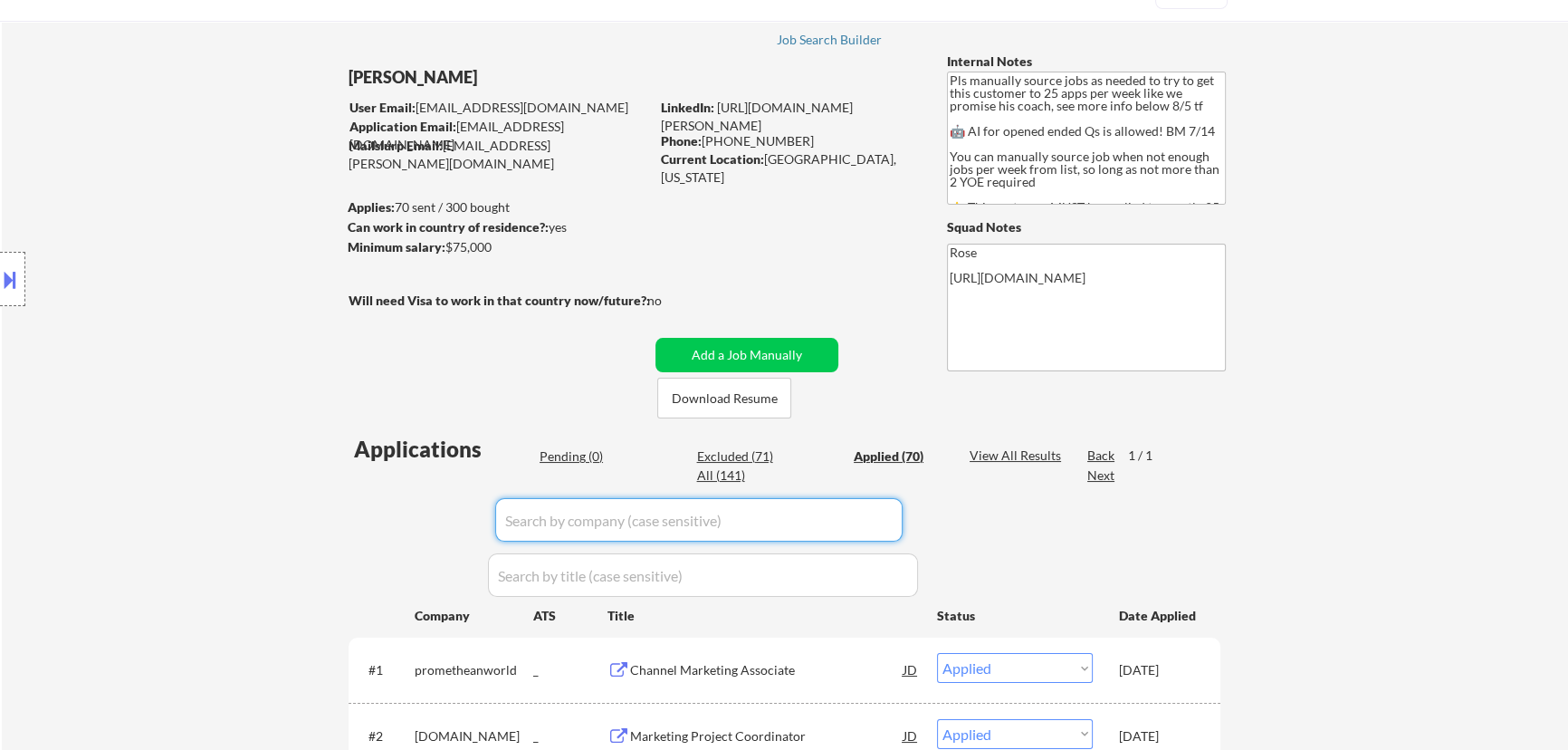
paste input "registrarcorp"
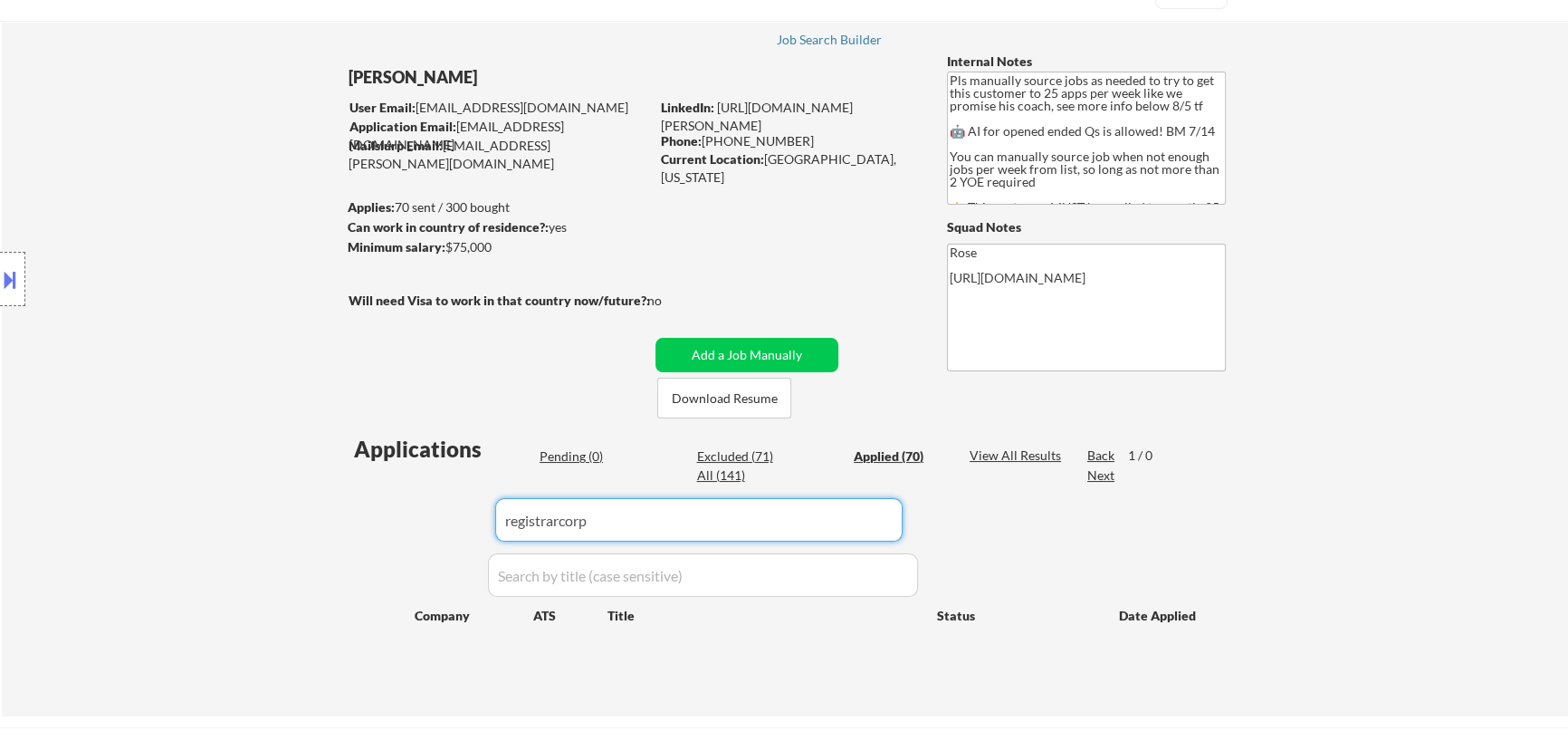
type input "registrarcorp"
click at [576, 451] on div "Pending (0)" at bounding box center [584, 457] width 91 height 18
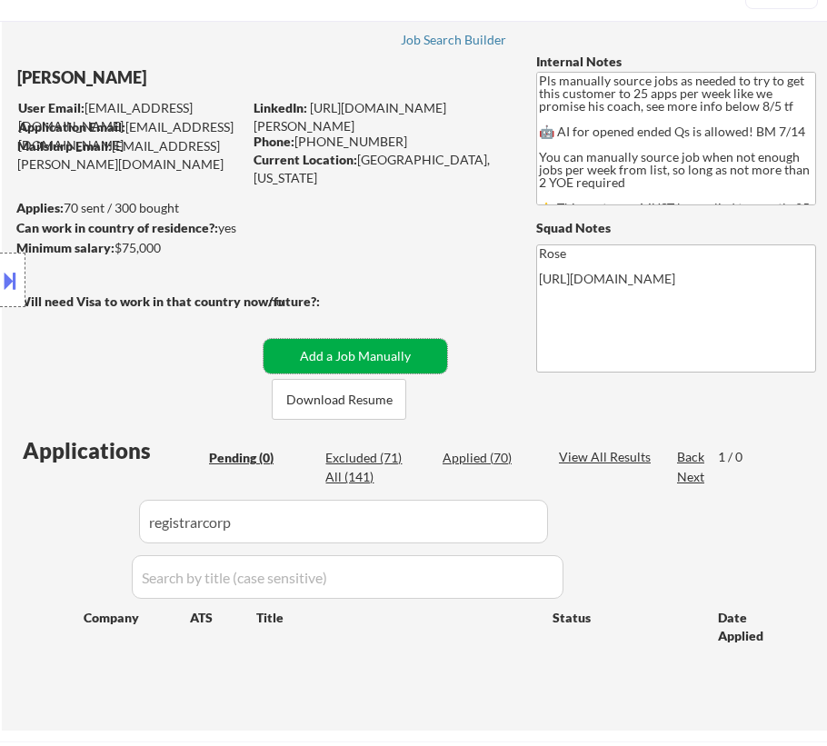
click at [402, 350] on button "Add a Job Manually" at bounding box center [355, 356] width 184 height 35
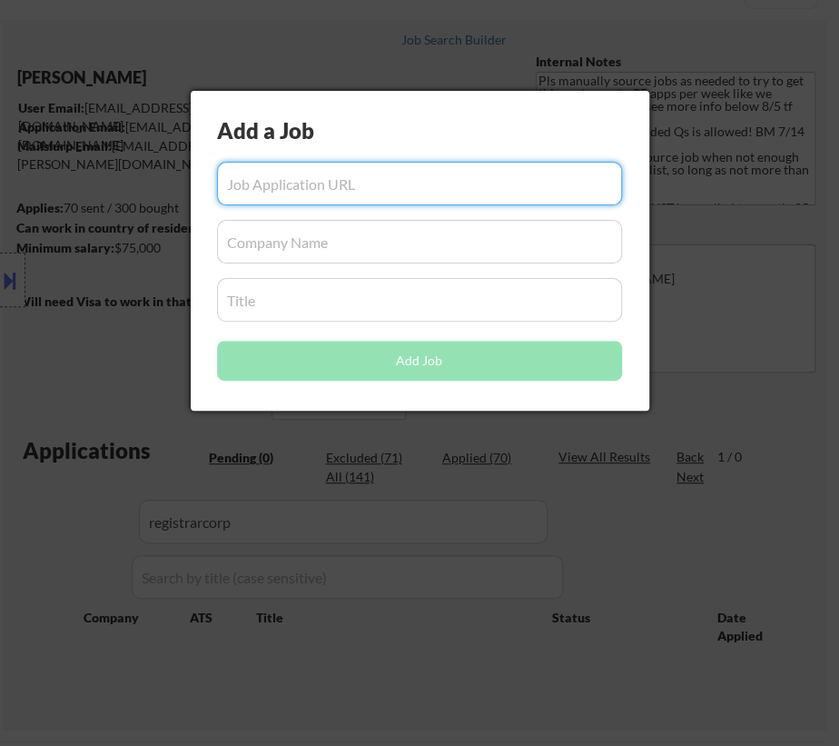
paste input "https://registrarcorp.hire.trakstar.com/jobs/fk0pbkz/"
type input "https://registrarcorp.hire.trakstar.com/jobs/fk0pbkz/"
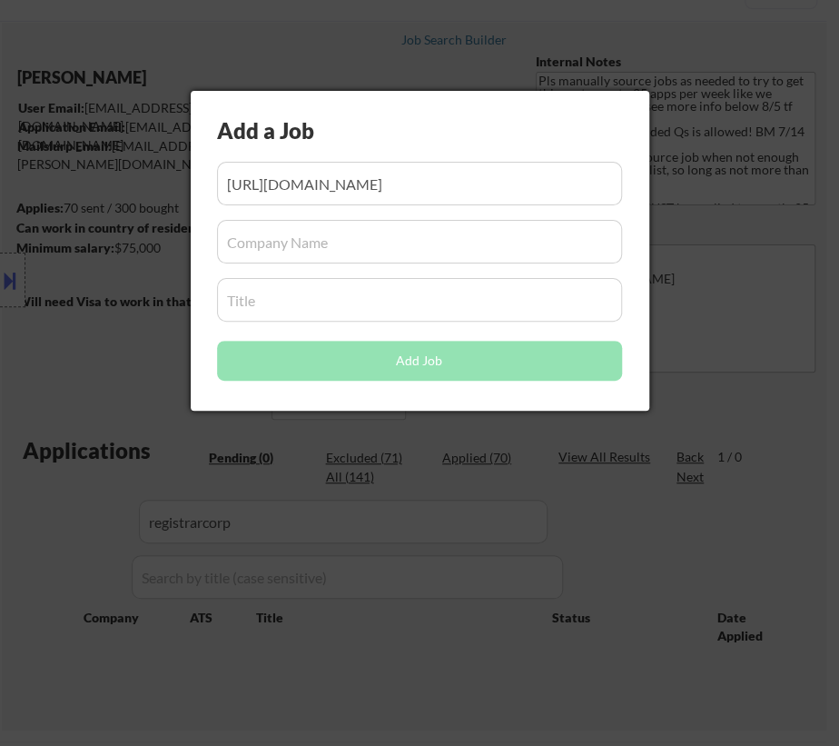
click at [392, 254] on input "input" at bounding box center [419, 242] width 405 height 44
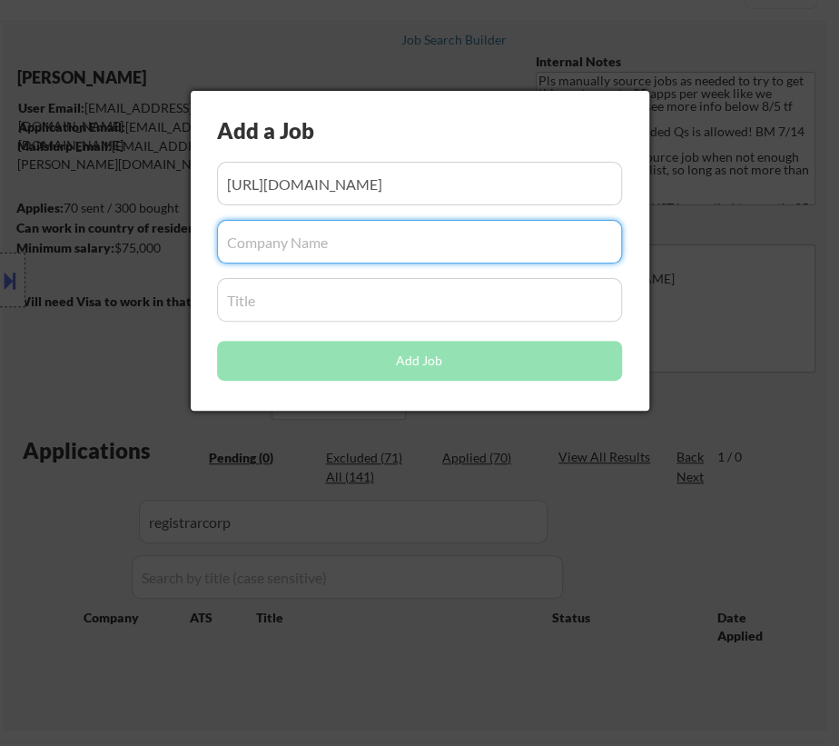
paste input "registrarcorp.hire.trakstar.com"
type input "registrarcorp.hire.trakstar.com"
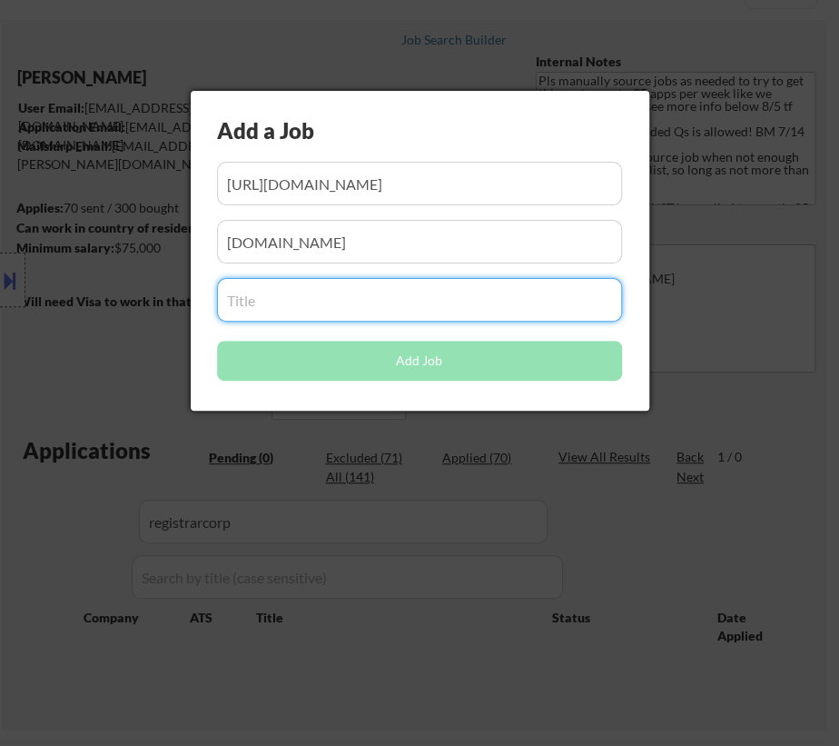
click at [290, 291] on input "input" at bounding box center [419, 300] width 405 height 44
paste input "Product Marketing Associate"
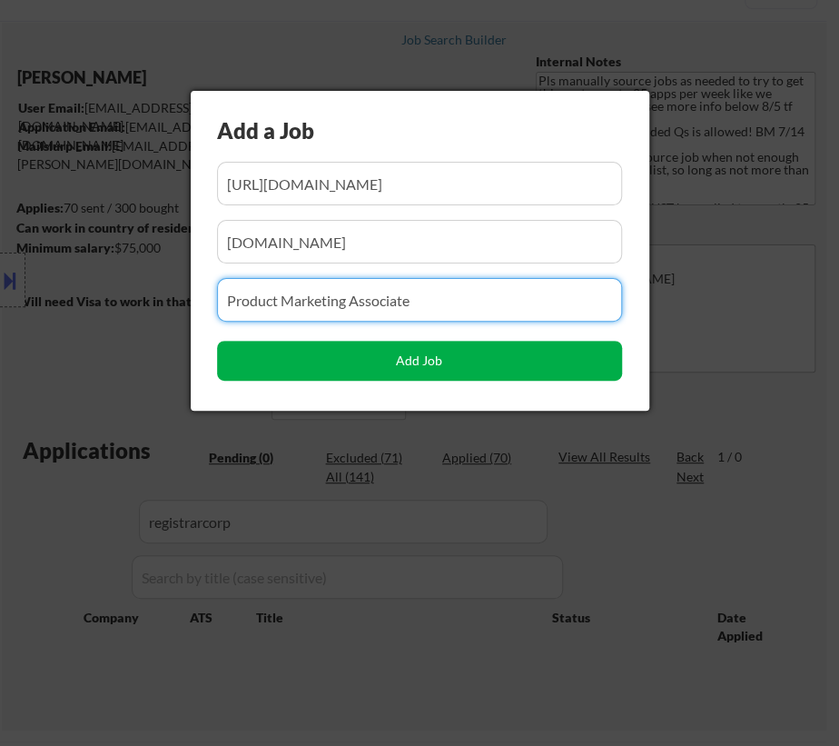
type input "Product Marketing Associate"
click at [388, 362] on button "Add Job" at bounding box center [419, 361] width 405 height 40
select select ""pending""
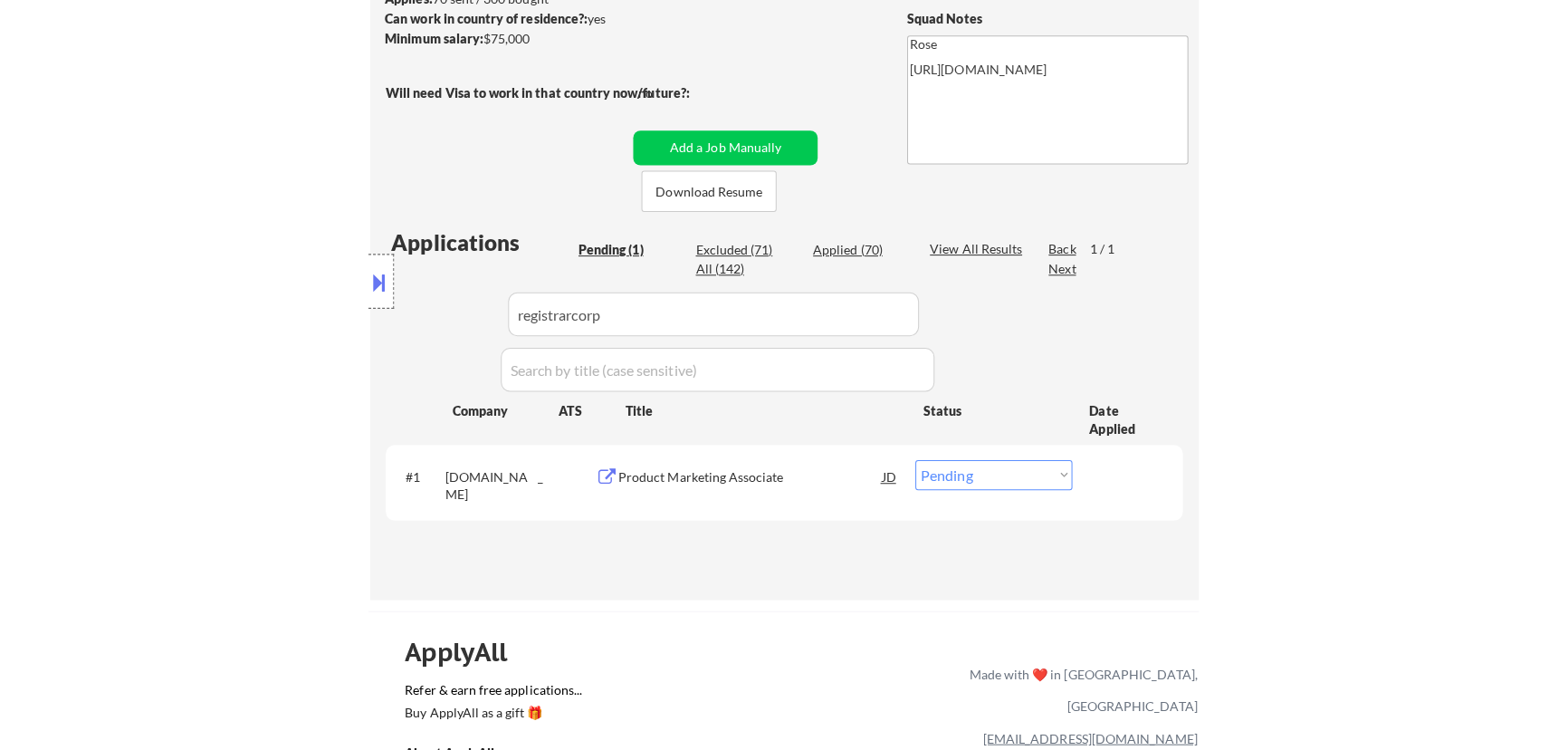
scroll to position [329, 0]
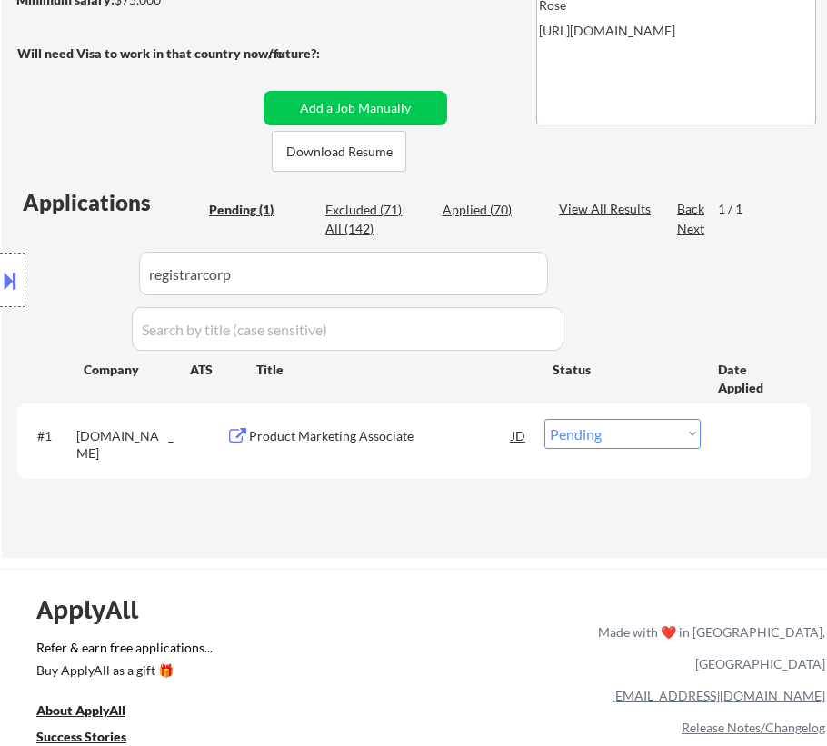
click at [624, 431] on select "Choose an option... Pending Applied Excluded (Questions) Excluded (Expired) Exc…" at bounding box center [622, 434] width 156 height 30
select select ""applied""
click at [544, 419] on select "Choose an option... Pending Applied Excluded (Questions) Excluded (Expired) Exc…" at bounding box center [622, 434] width 156 height 30
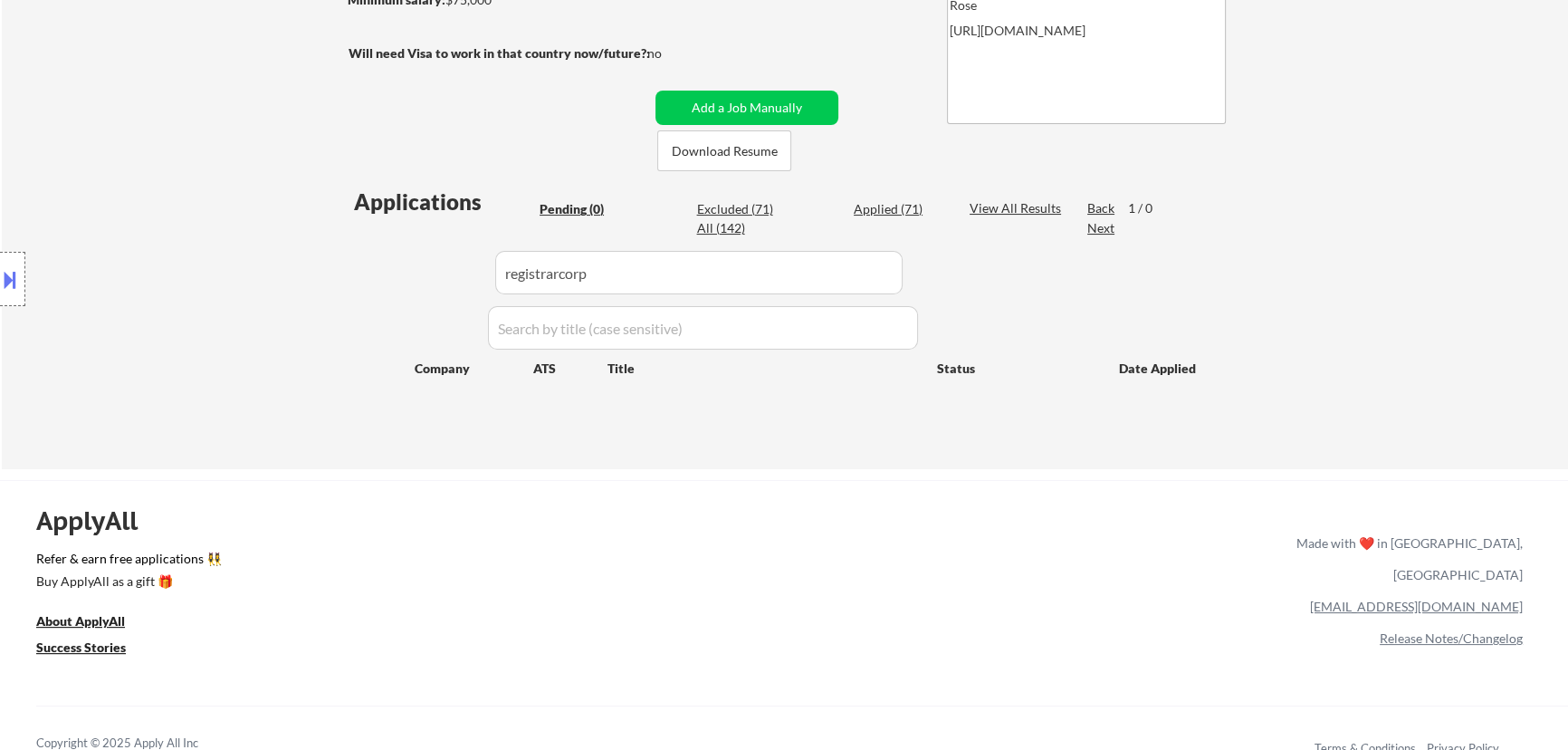
click at [823, 201] on div "Applied (71)" at bounding box center [899, 209] width 91 height 18
select select ""applied""
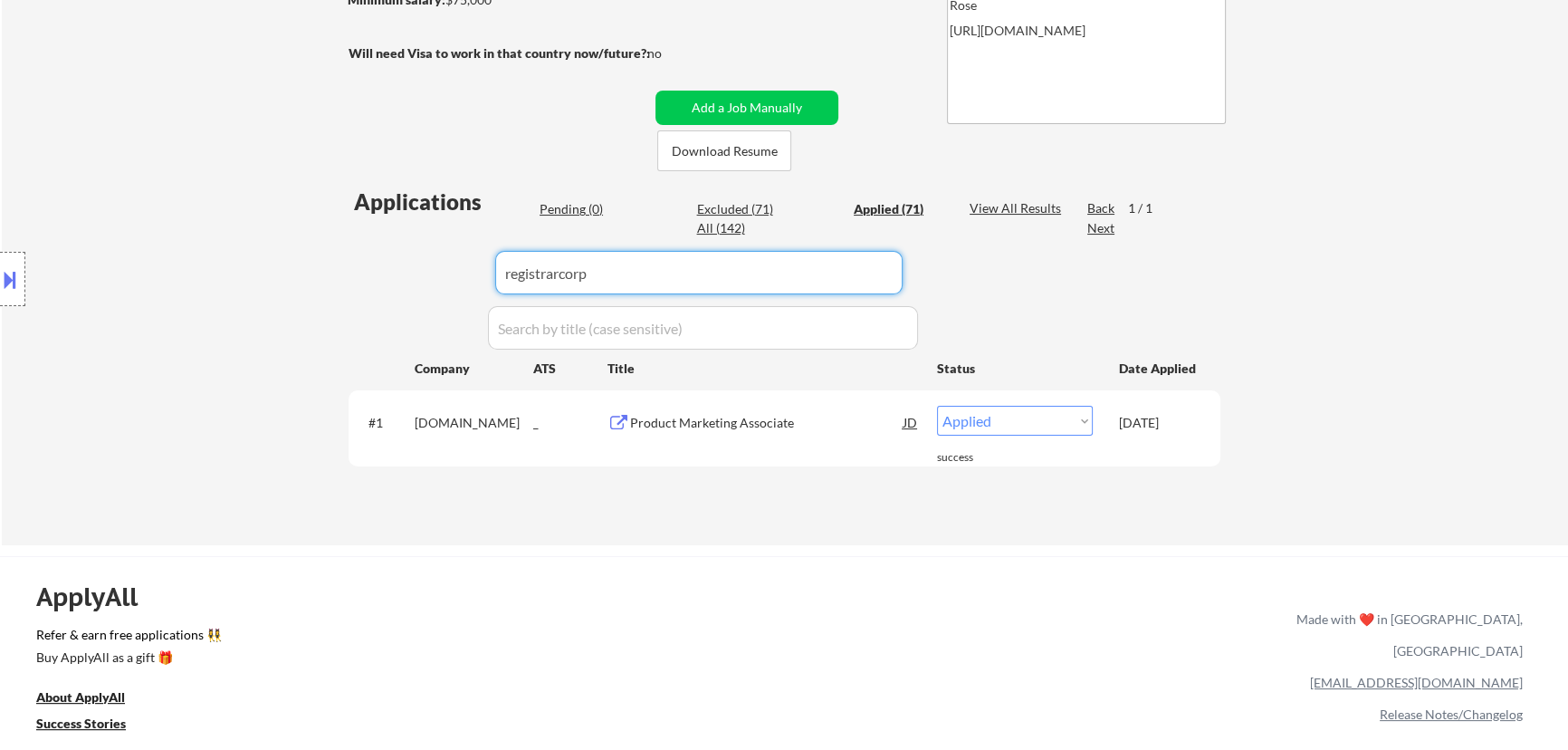
drag, startPoint x: 759, startPoint y: 277, endPoint x: 393, endPoint y: 270, distance: 366.1
click at [393, 270] on div "Applications Pending (0) Excluded (71) Applied (71) All (142) View All Results …" at bounding box center [784, 348] width 872 height 324
paste input "www.ixl.com"
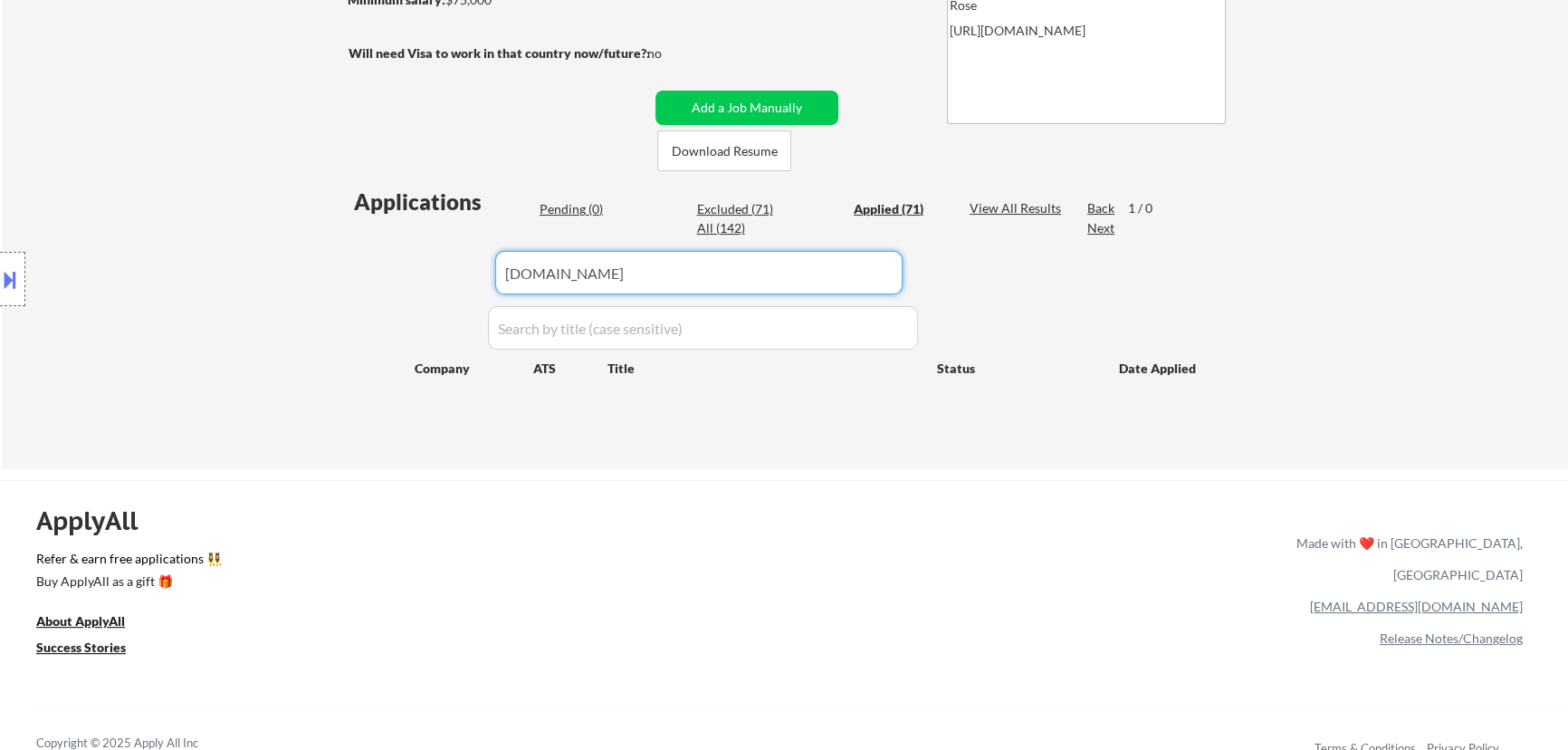
type input "www.ixl.com"
click at [560, 204] on div "Pending (0)" at bounding box center [584, 209] width 91 height 18
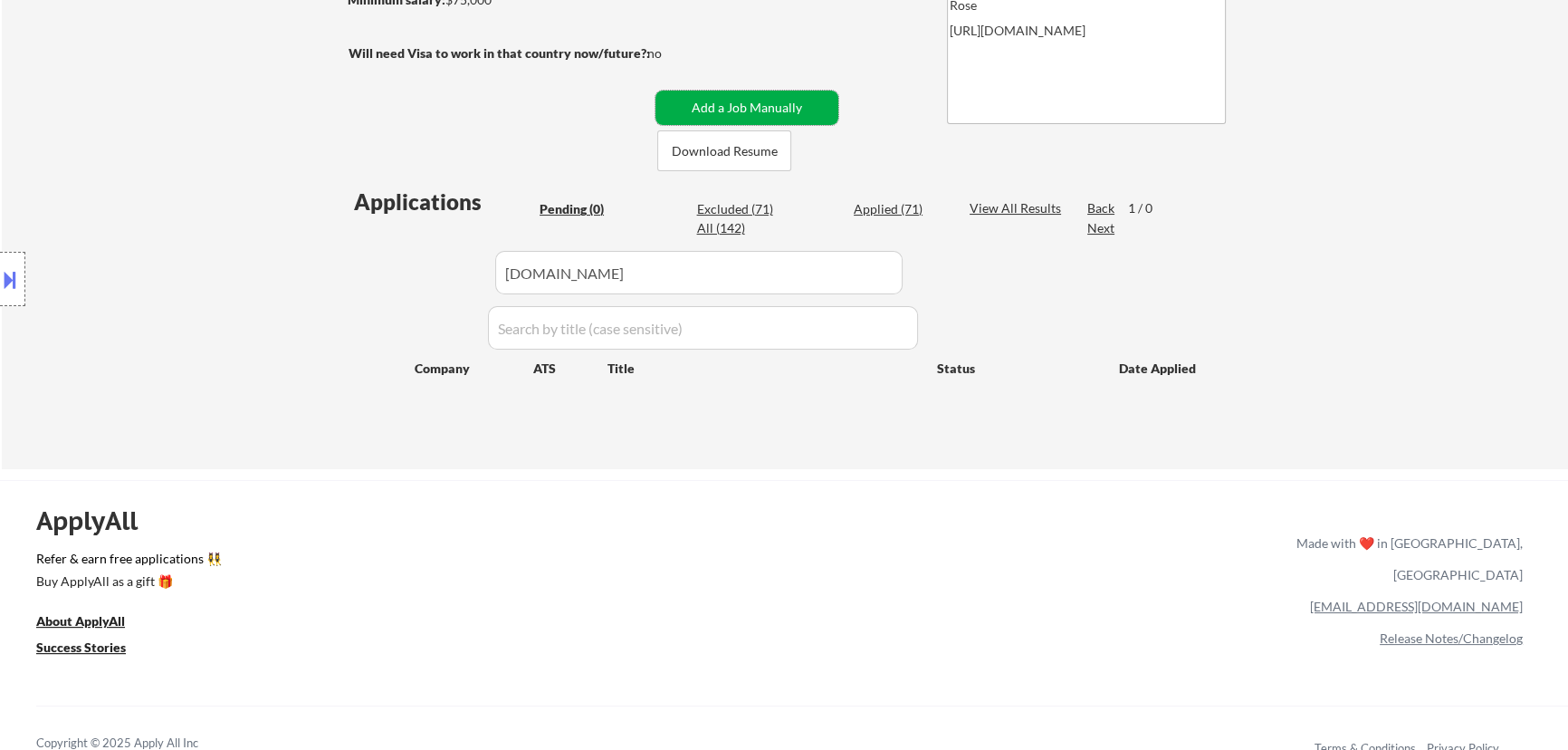
click at [770, 100] on button "Add a Job Manually" at bounding box center [748, 108] width 183 height 35
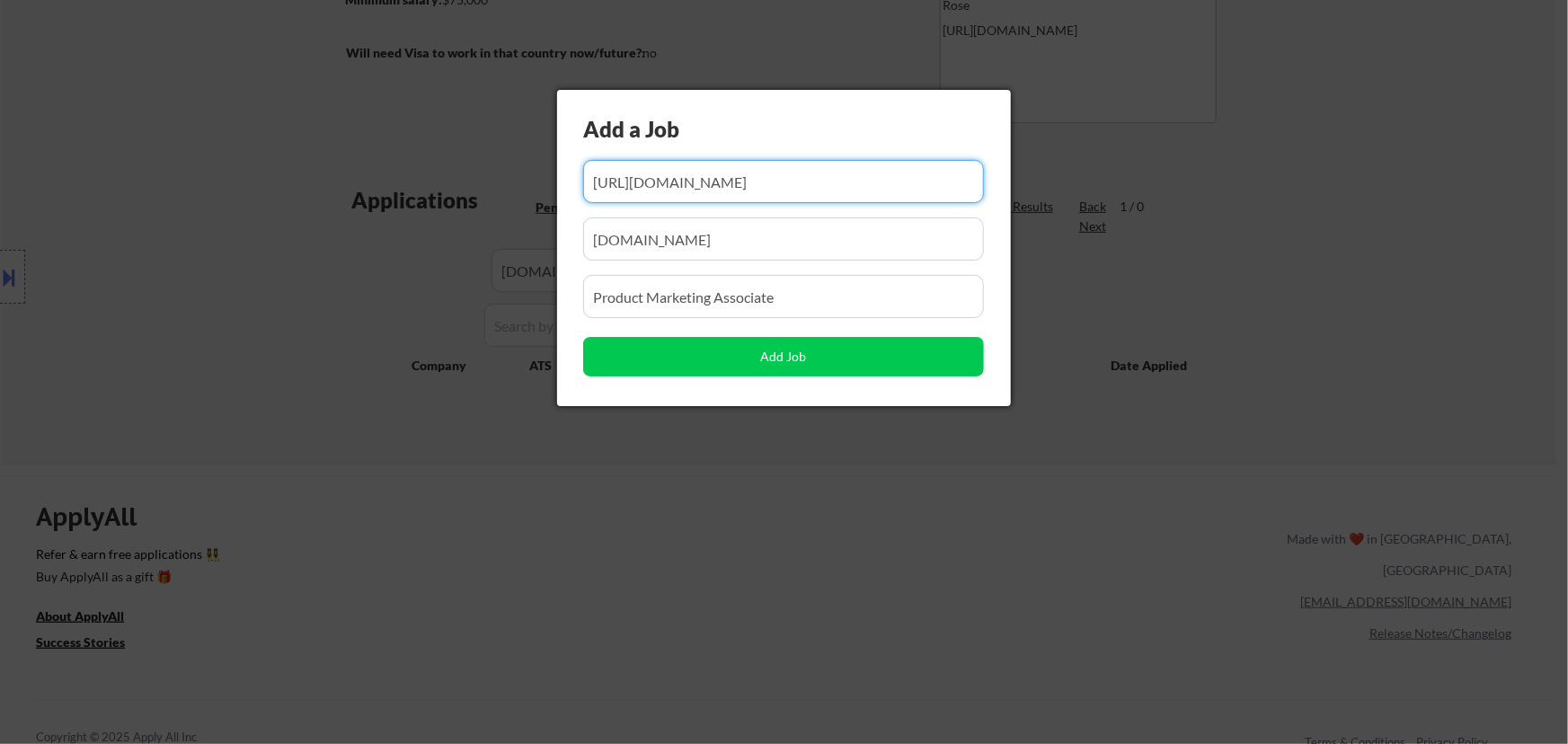
drag, startPoint x: 826, startPoint y: 182, endPoint x: 717, endPoint y: 189, distance: 109.2
click at [719, 189] on input "input" at bounding box center [784, 182] width 401 height 44
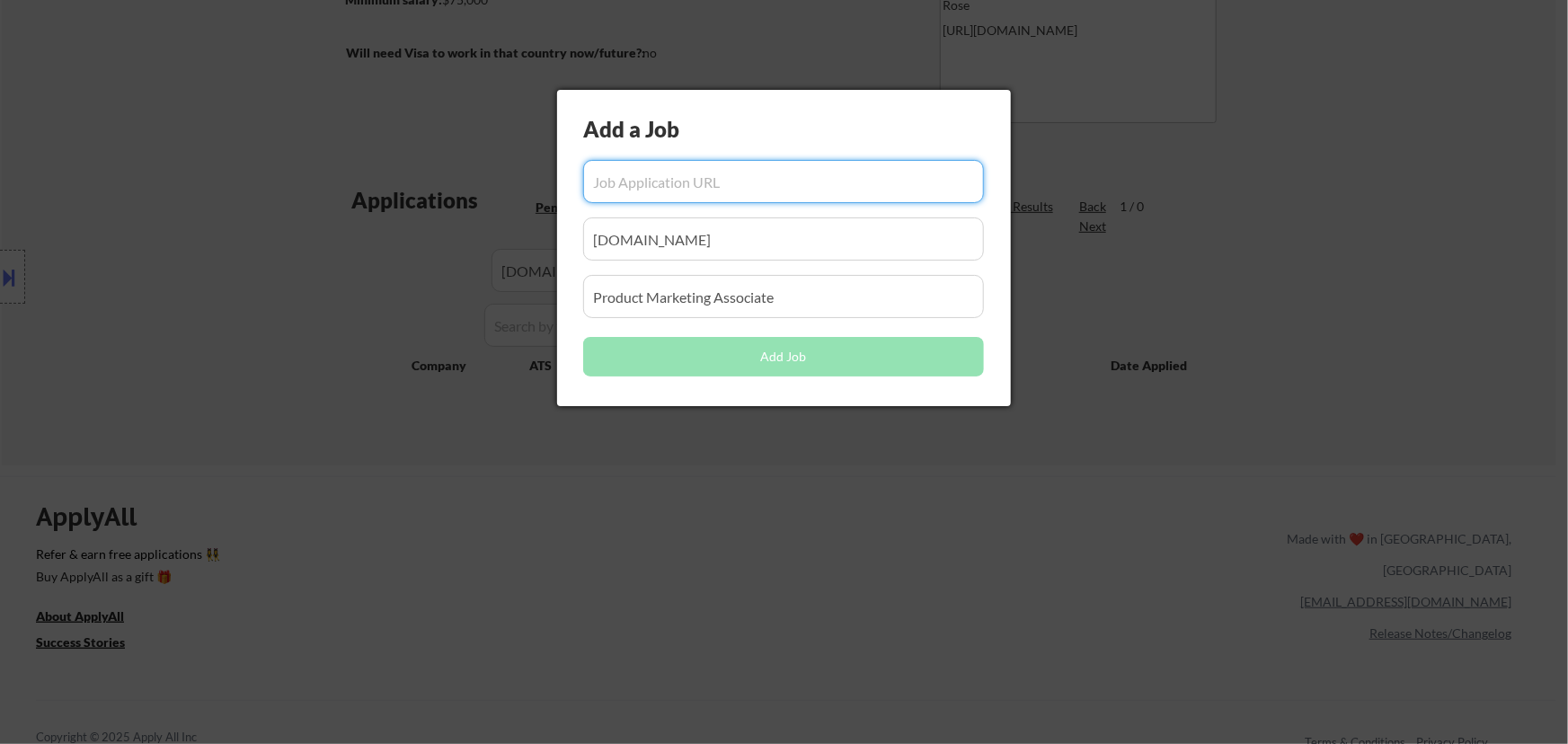
click at [710, 185] on input "input" at bounding box center [784, 182] width 401 height 44
paste input "https://www.ixl.com/company/careers?gh_jid=8205020002"
type input "https://www.ixl.com/company/careers?gh_jid=8205020002"
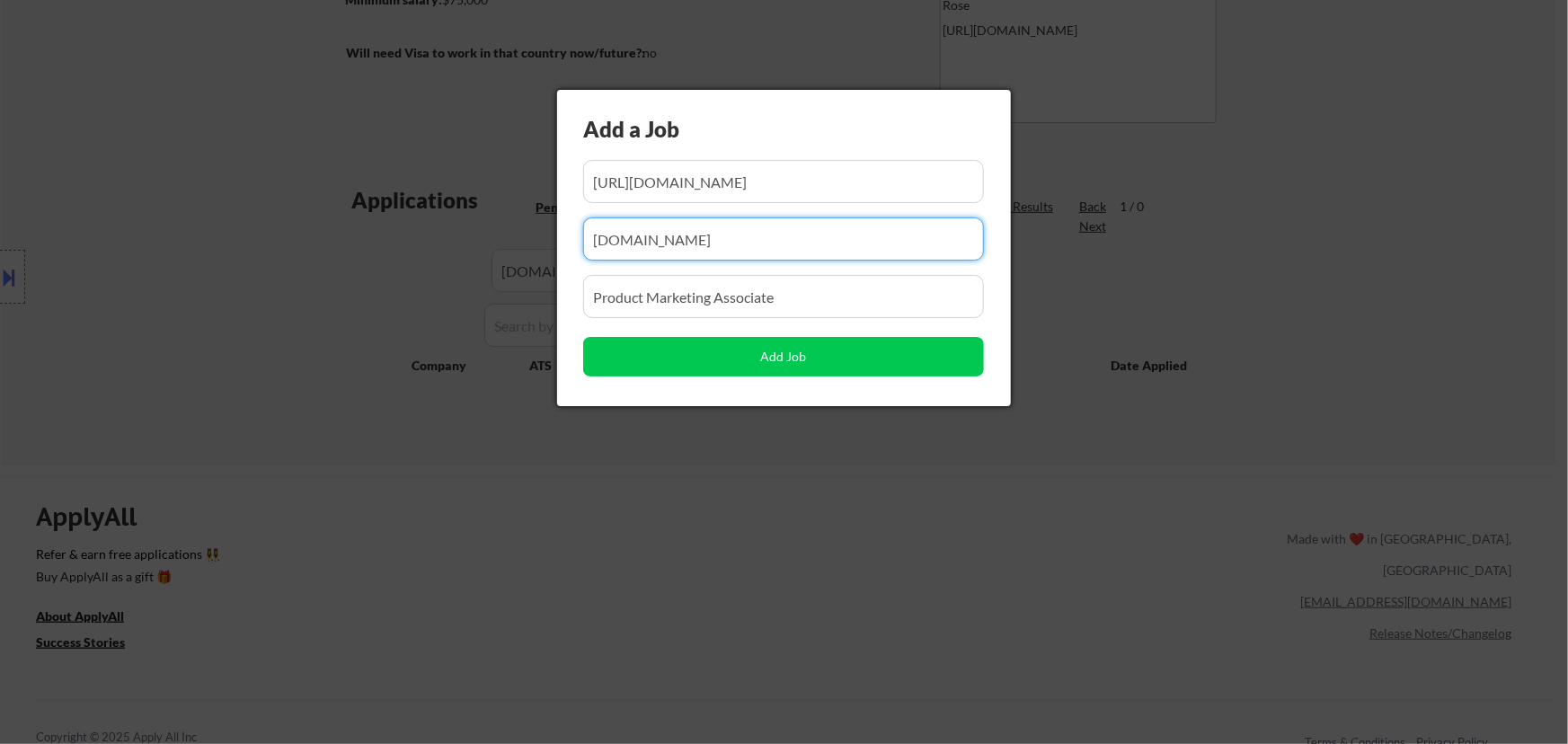
drag, startPoint x: 791, startPoint y: 245, endPoint x: 371, endPoint y: 281, distance: 421.5
click at [371, 281] on body "← Return to /applysquad Mailslurp Inbox Job Search Builder Nicholai DeHaan User…" at bounding box center [784, 46] width 1568 height 744
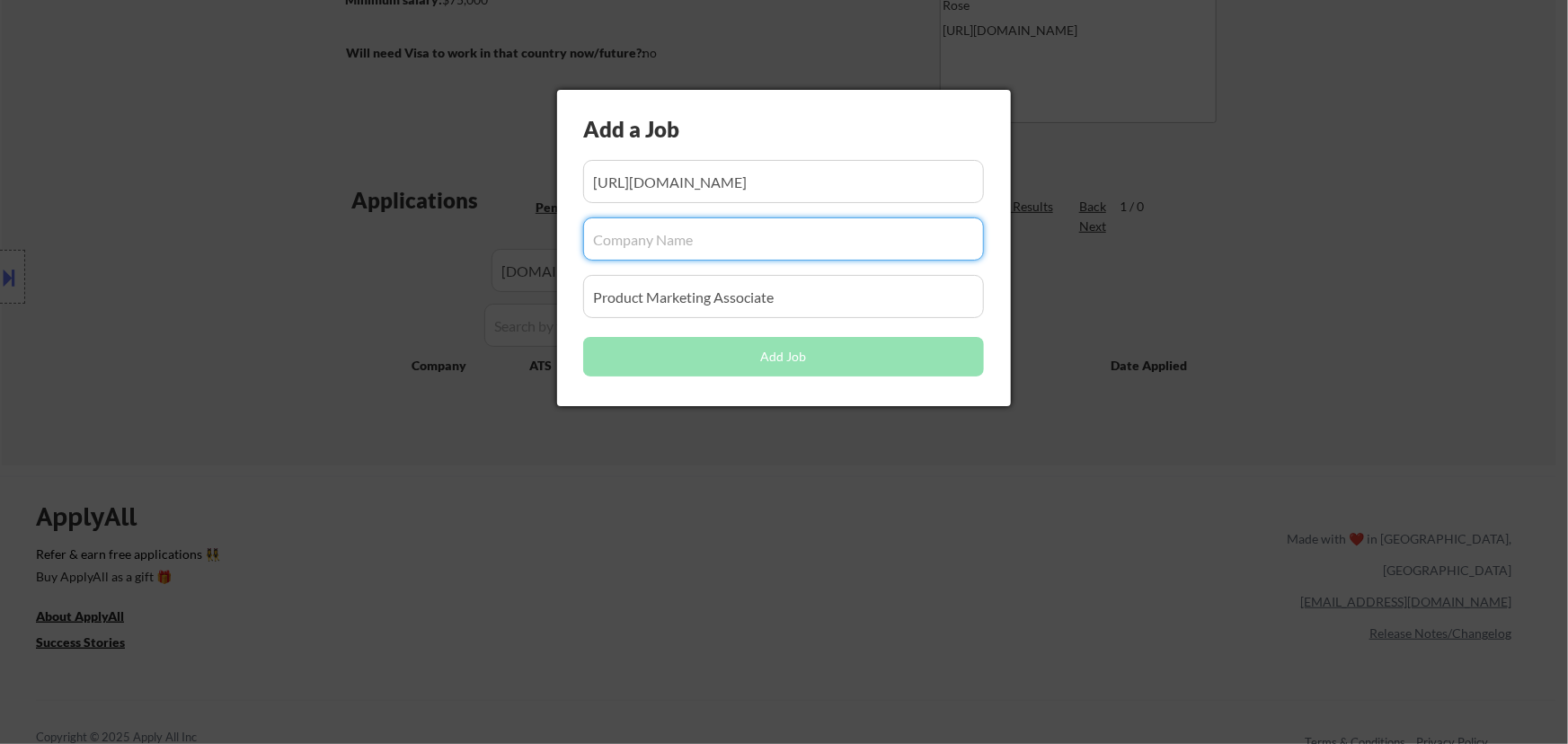
click at [761, 237] on input "input" at bounding box center [784, 239] width 401 height 44
paste input "www.ixl.com/company"
type input "www.ixl.com/company"
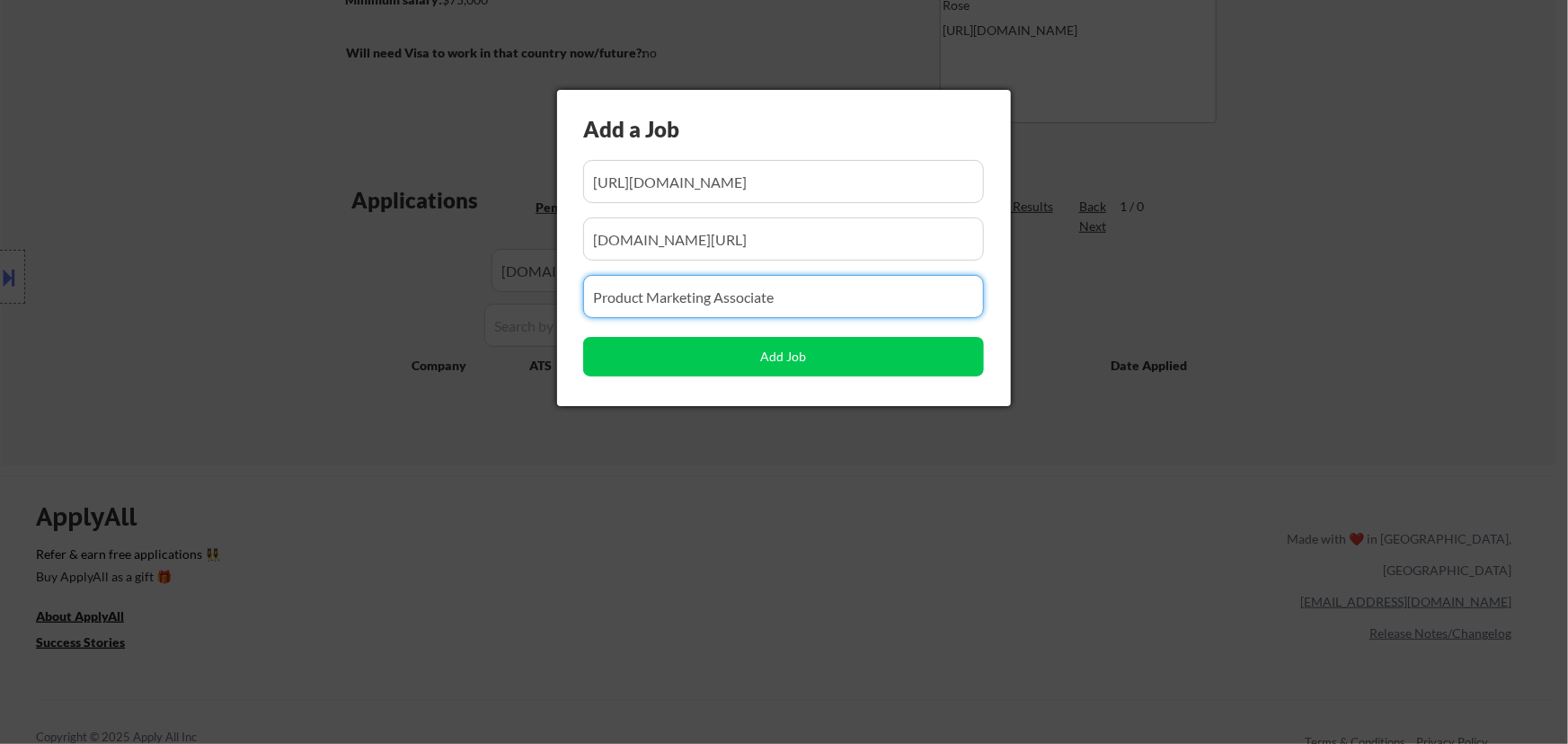
drag, startPoint x: 792, startPoint y: 305, endPoint x: 370, endPoint y: 324, distance: 422.4
click at [371, 324] on body "← Return to /applysquad Mailslurp Inbox Job Search Builder Nicholai DeHaan User…" at bounding box center [784, 46] width 1568 height 744
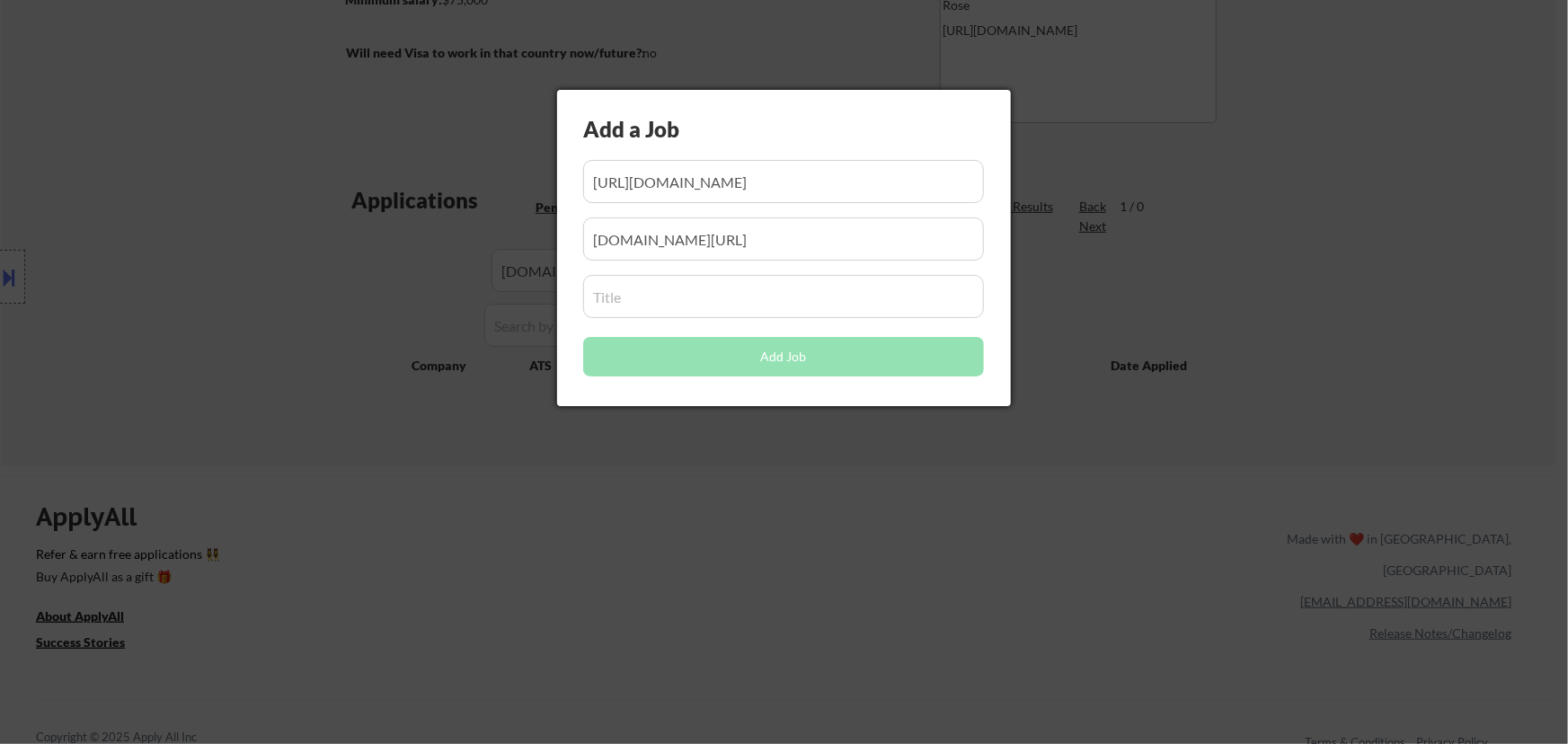
click at [693, 297] on input "input" at bounding box center [784, 297] width 401 height 44
paste input "Marketing Associate, Teachers Pay Teachers (TPT)"
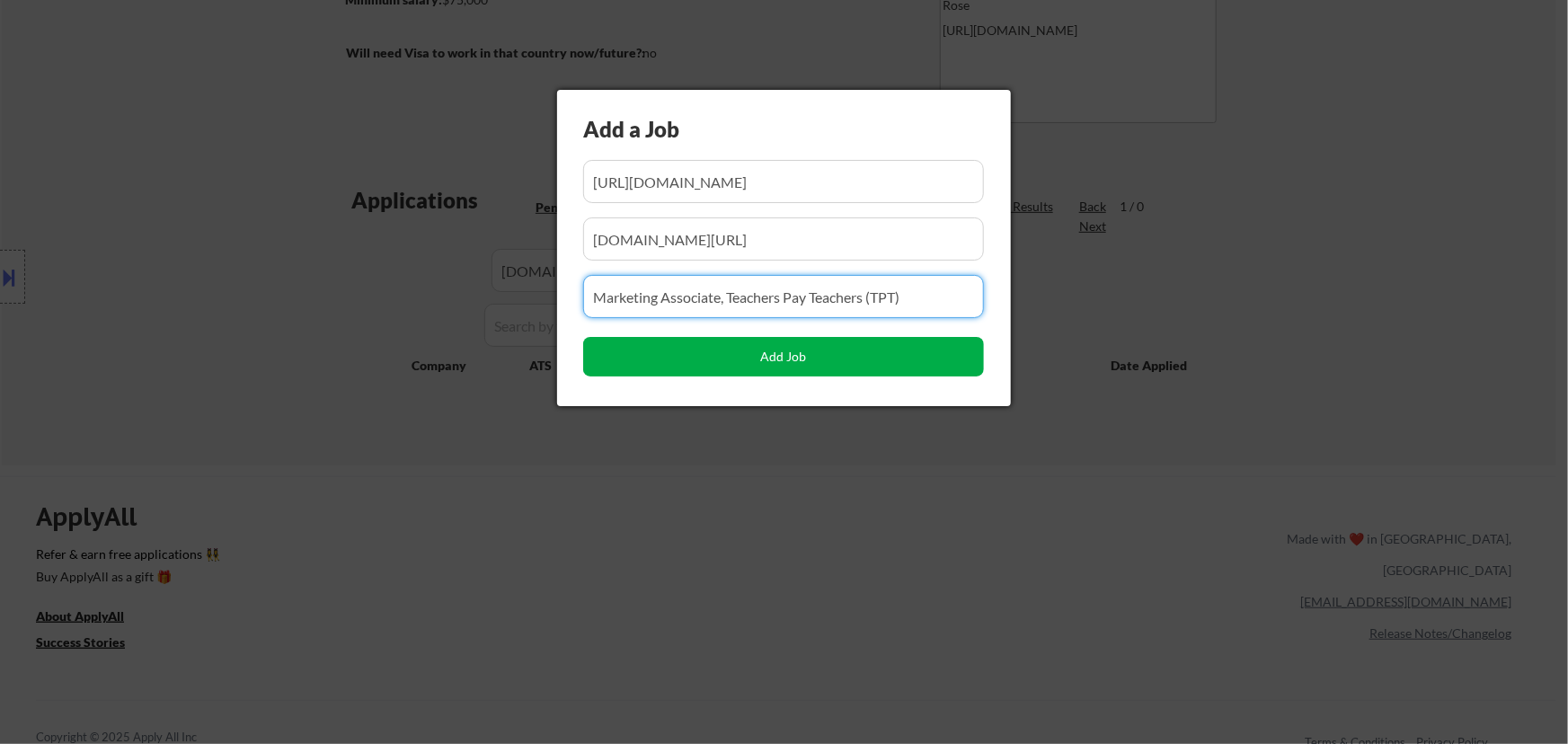
type input "Marketing Associate, Teachers Pay Teachers (TPT)"
click at [779, 358] on button "Add Job" at bounding box center [784, 357] width 401 height 40
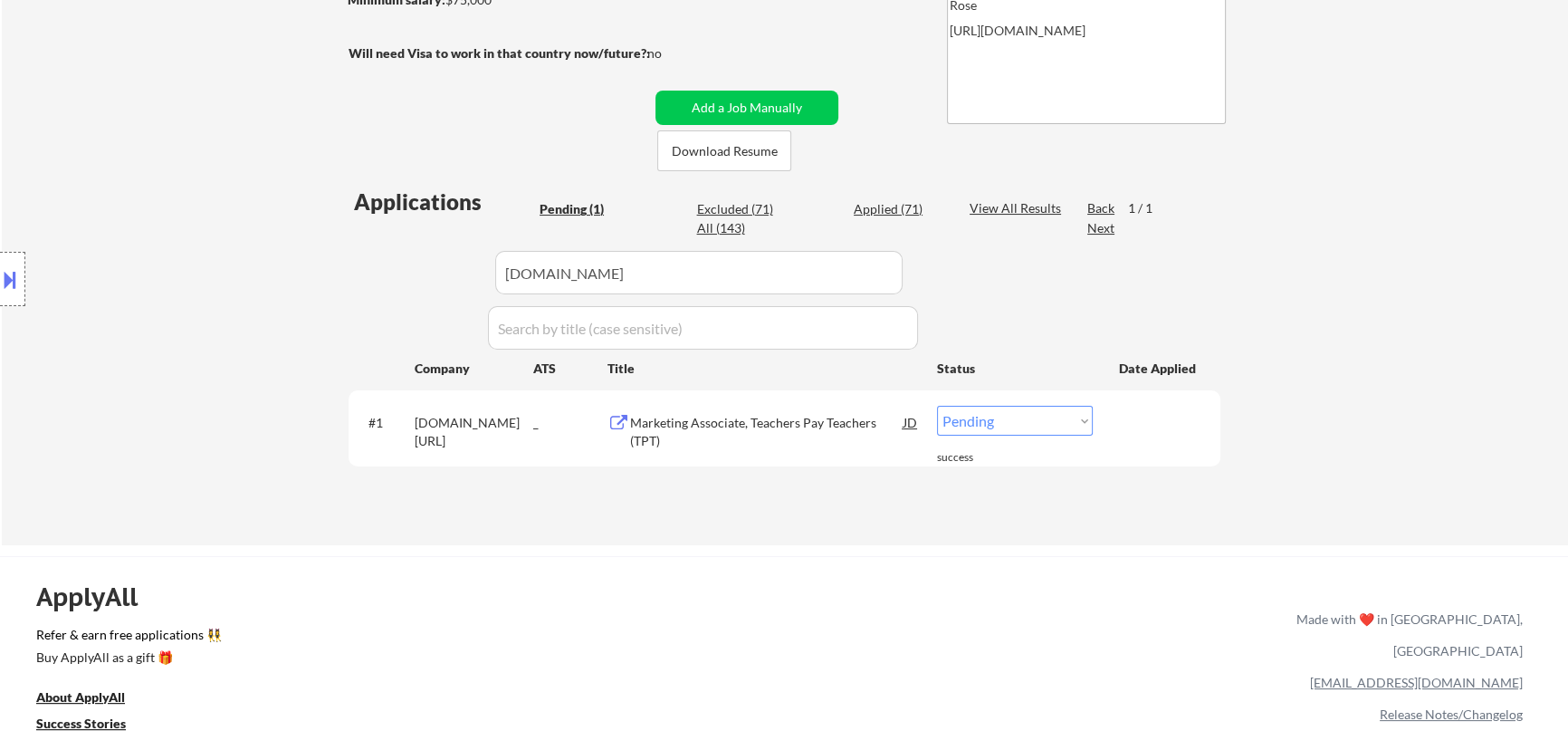
click at [823, 428] on select "Choose an option... Pending Applied Excluded (Questions) Excluded (Expired) Exc…" at bounding box center [1015, 421] width 156 height 30
select select ""applied""
click at [823, 406] on select "Choose an option... Pending Applied Excluded (Questions) Excluded (Expired) Exc…" at bounding box center [1015, 421] width 156 height 30
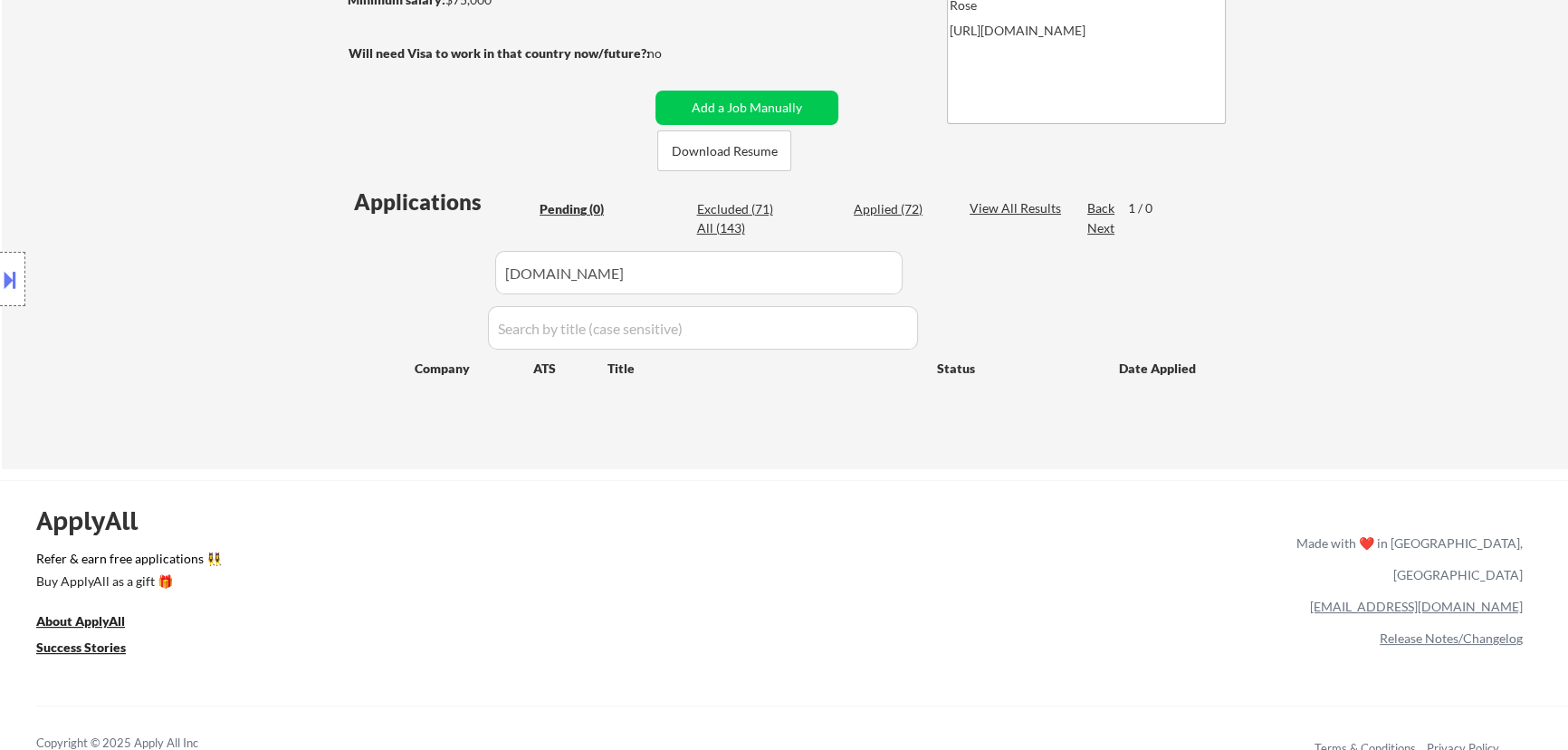
click at [823, 212] on div "Applied (72)" at bounding box center [899, 209] width 91 height 18
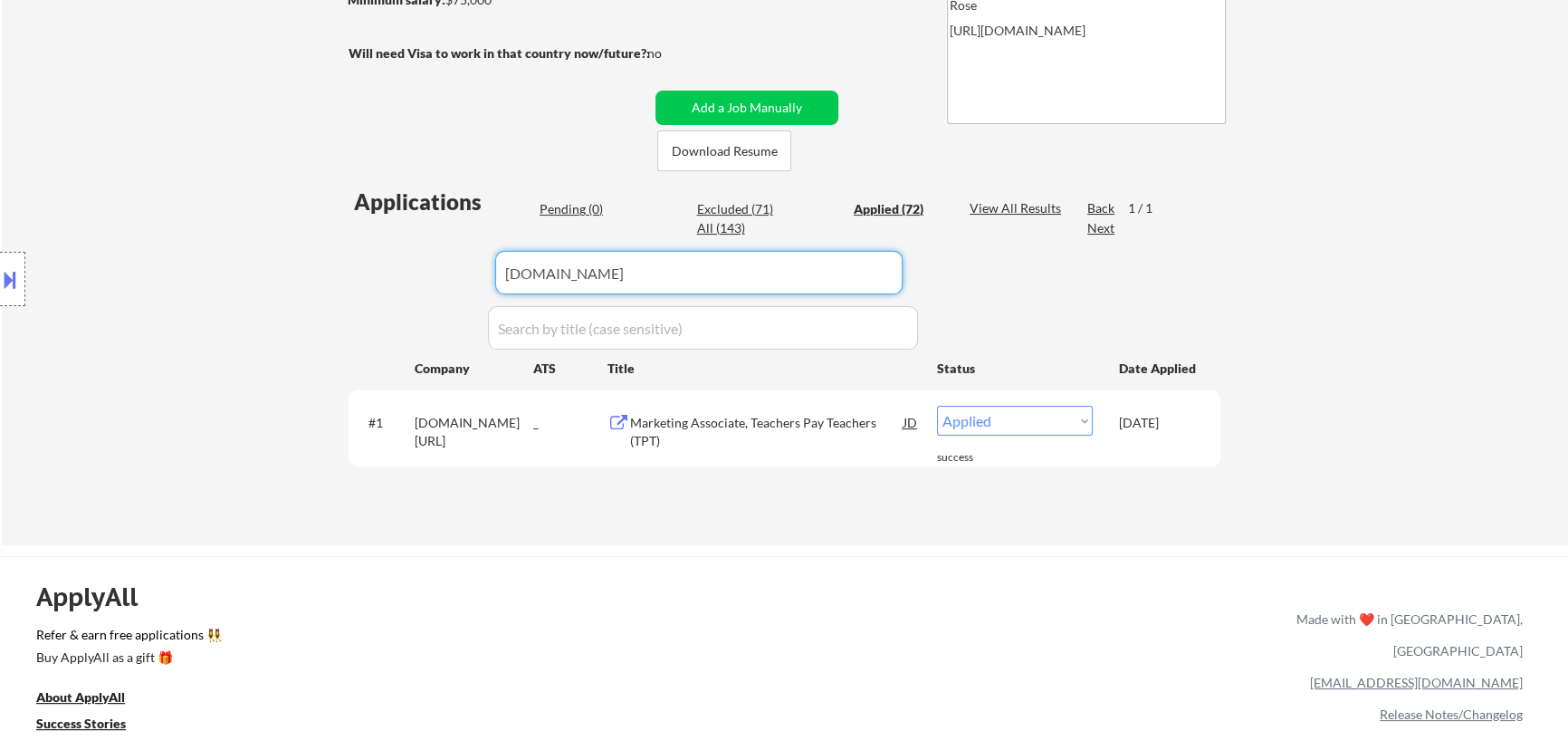
drag, startPoint x: 837, startPoint y: 276, endPoint x: 451, endPoint y: 283, distance: 386.1
click at [451, 283] on div "Applications Pending (0) Excluded (71) Applied (72) All (143) View All Results …" at bounding box center [784, 348] width 872 height 324
paste input "insightsoftware"
type input "insightsoftware"
drag, startPoint x: 616, startPoint y: 287, endPoint x: 250, endPoint y: 282, distance: 366.0
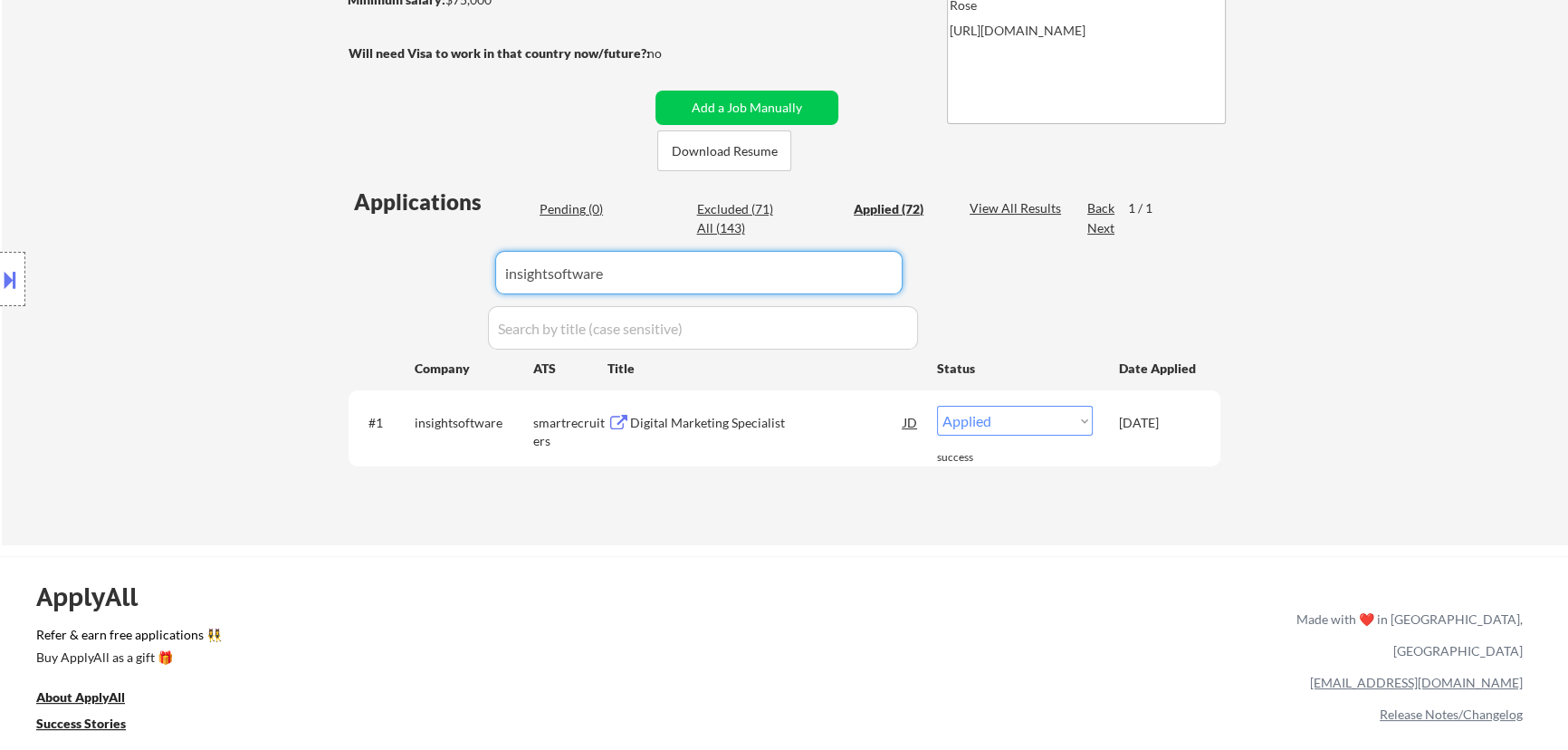
click at [252, 286] on body "← Return to /applysquad Mailslurp Inbox Job Search Builder Nicholai DeHaan User…" at bounding box center [784, 46] width 1568 height 750
select select ""applied""
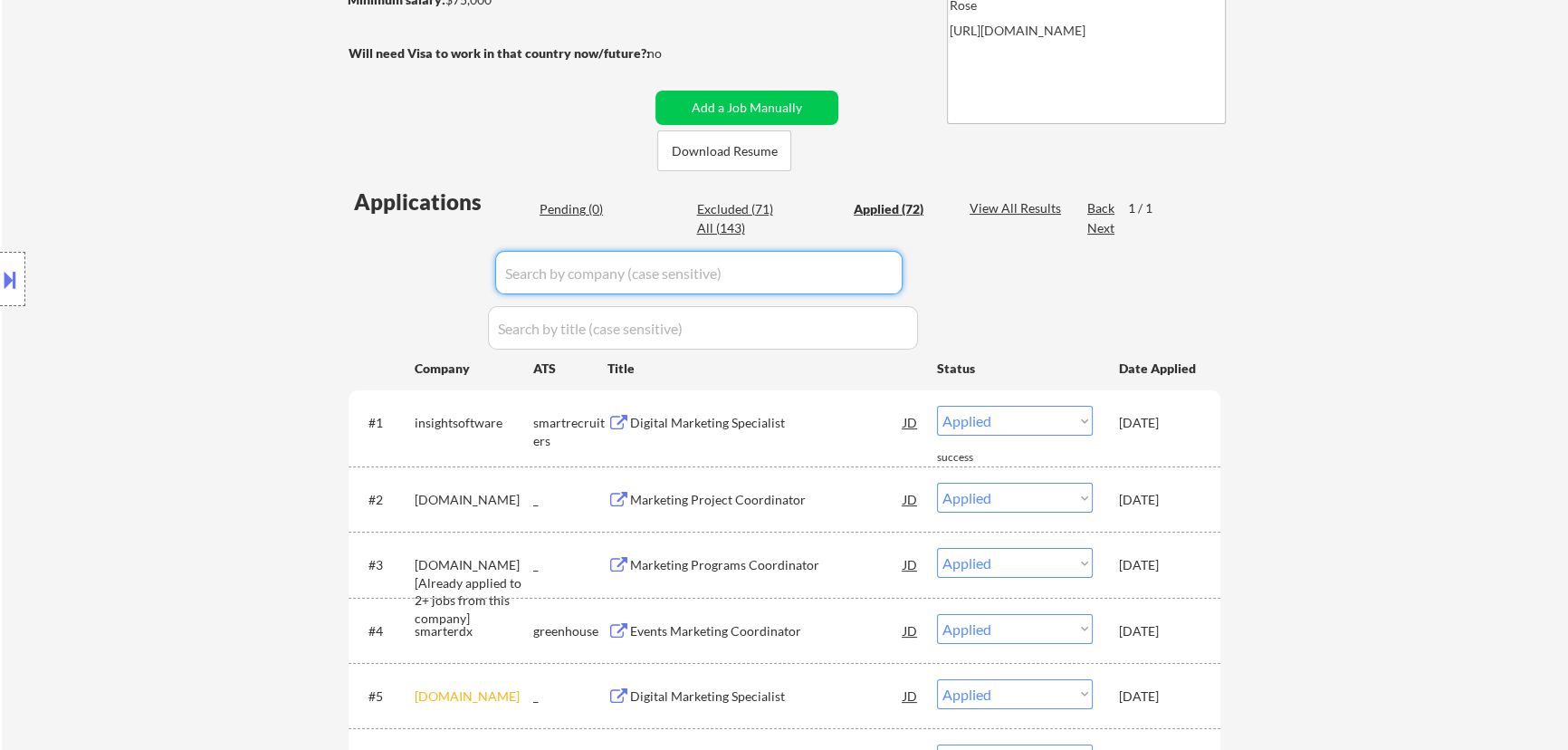
scroll to position [0, 0]
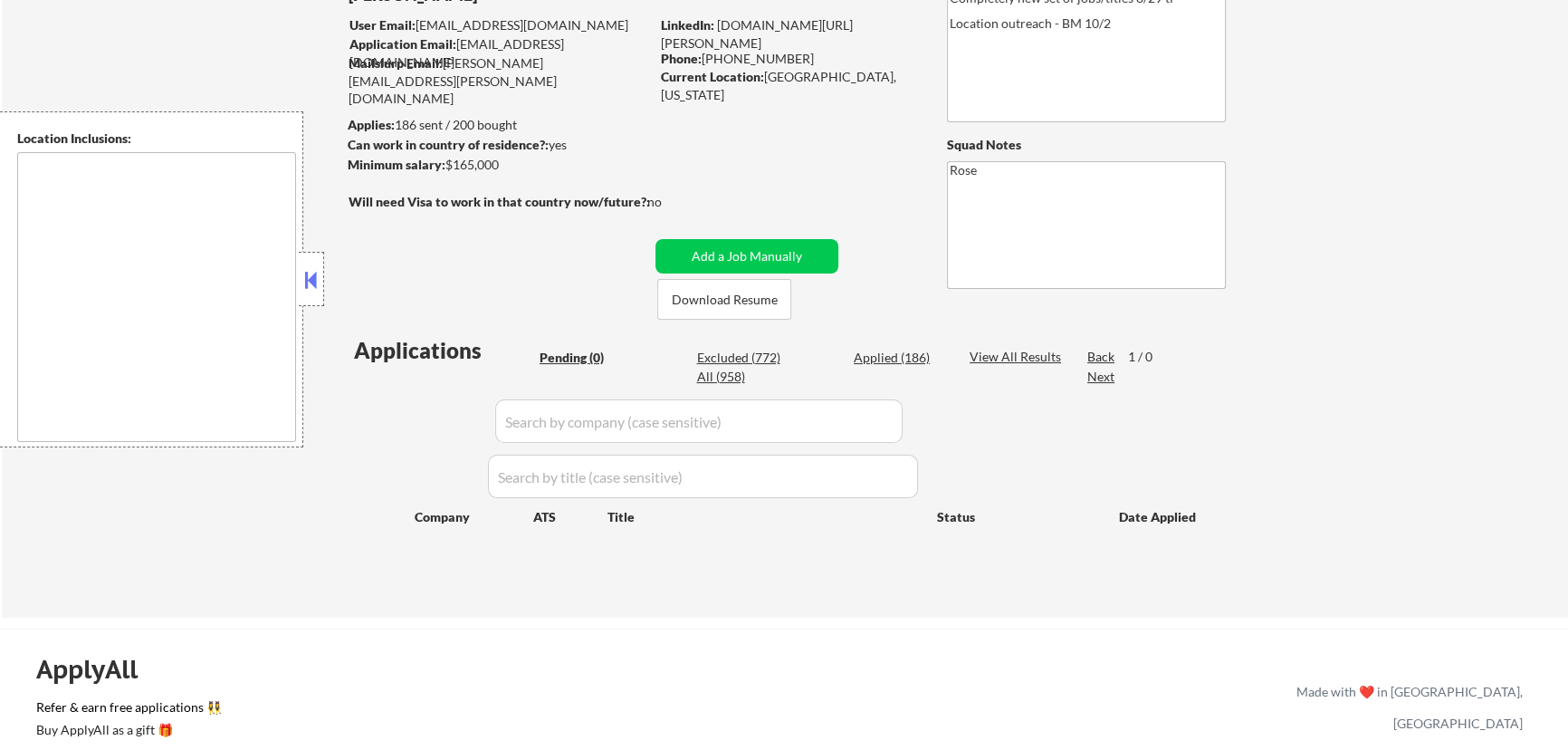
scroll to position [82, 0]
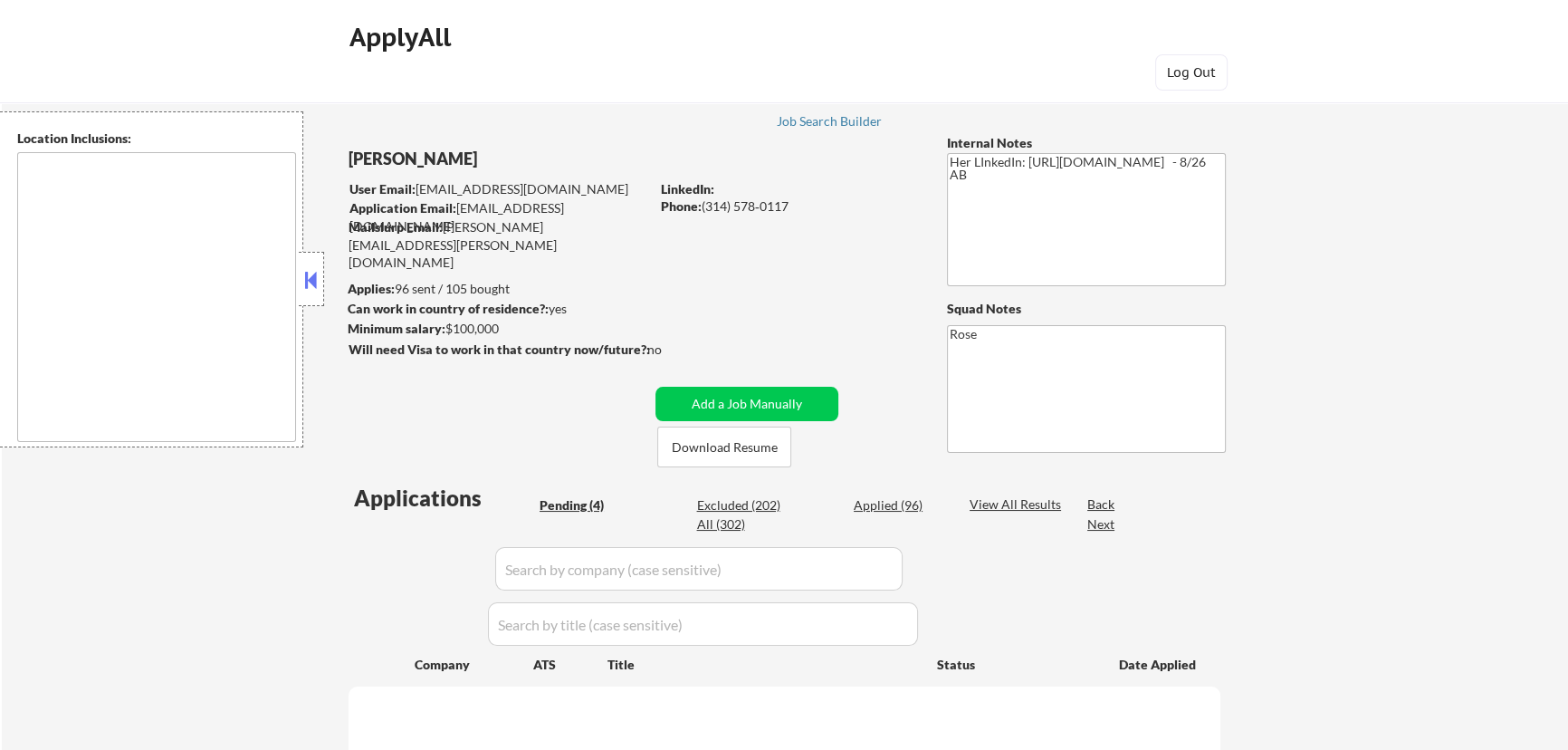
type textarea "[GEOGRAPHIC_DATA][PERSON_NAME], [GEOGRAPHIC_DATA][PERSON_NAME][GEOGRAPHIC_DATA]…"
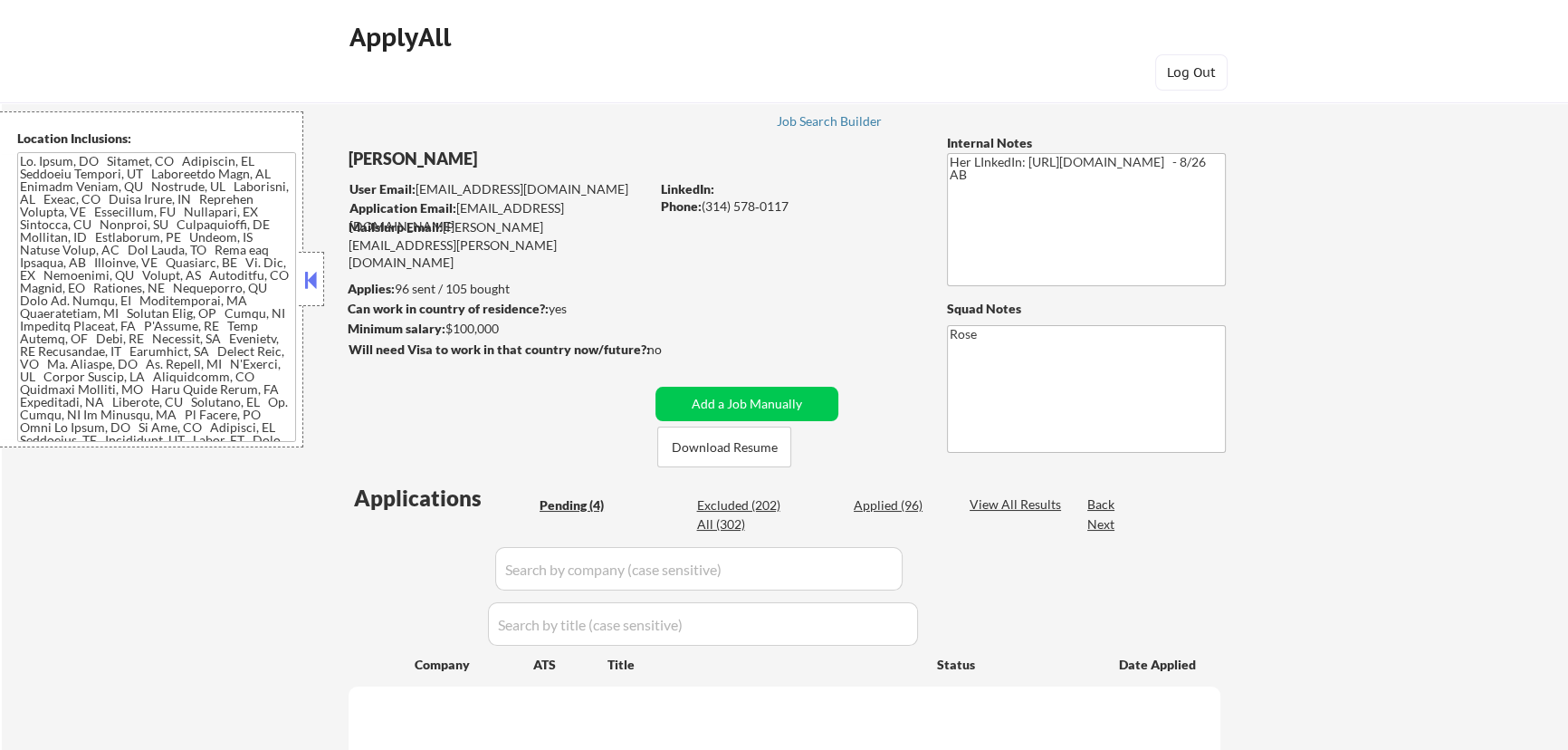
select select ""pending""
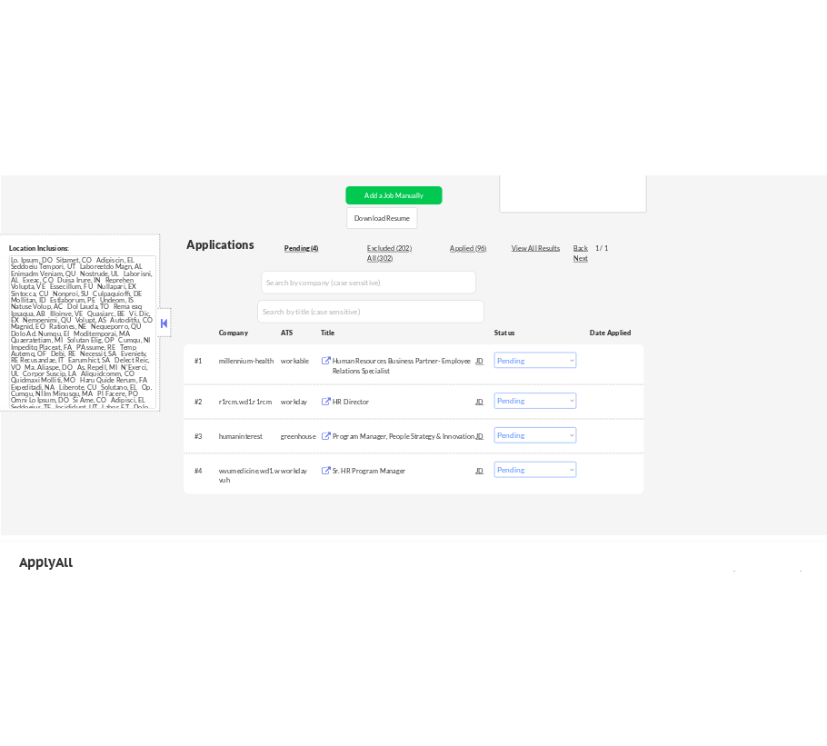
scroll to position [412, 0]
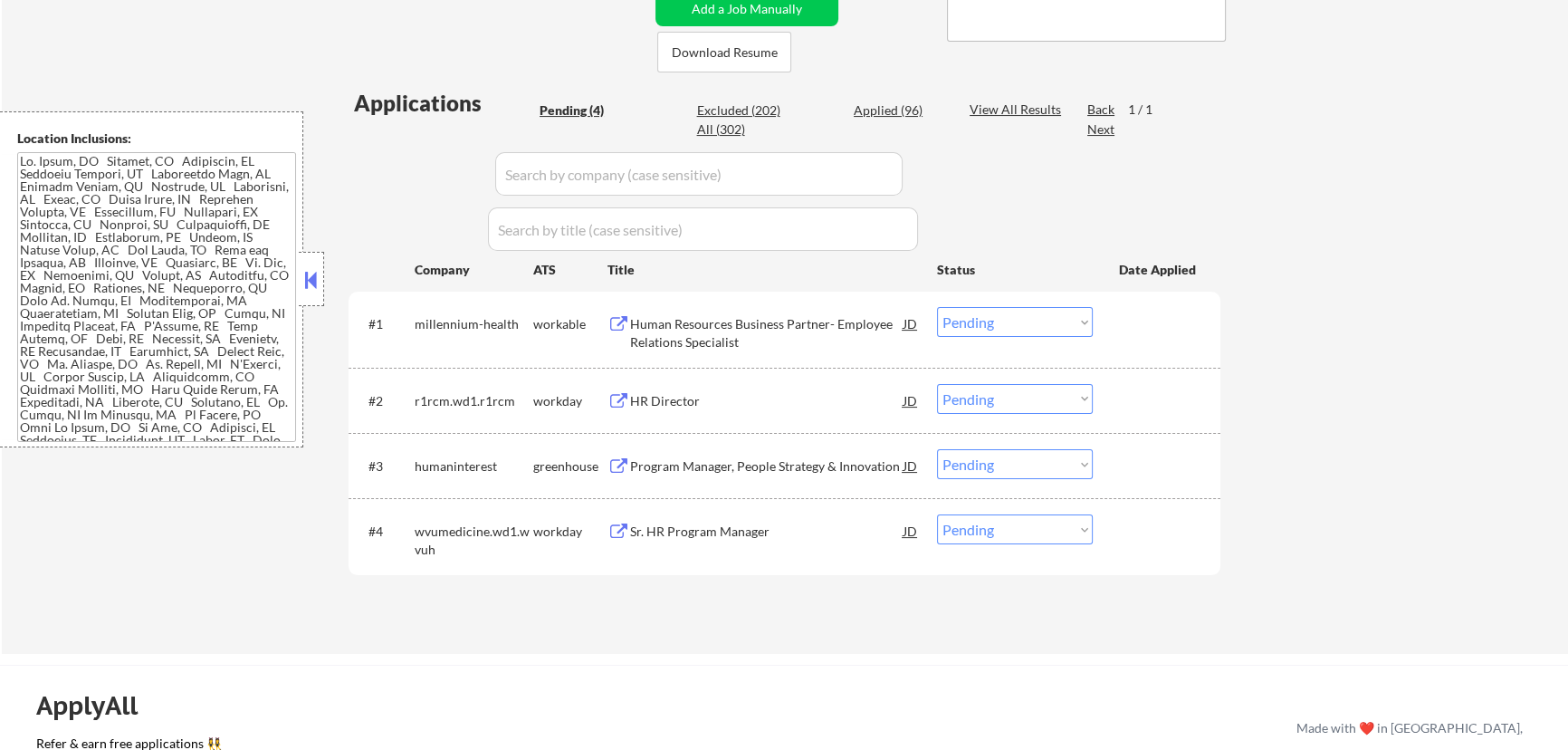
click at [855, 332] on div "Human Resources Business Partner- Employee Relations Specialist" at bounding box center [767, 332] width 273 height 35
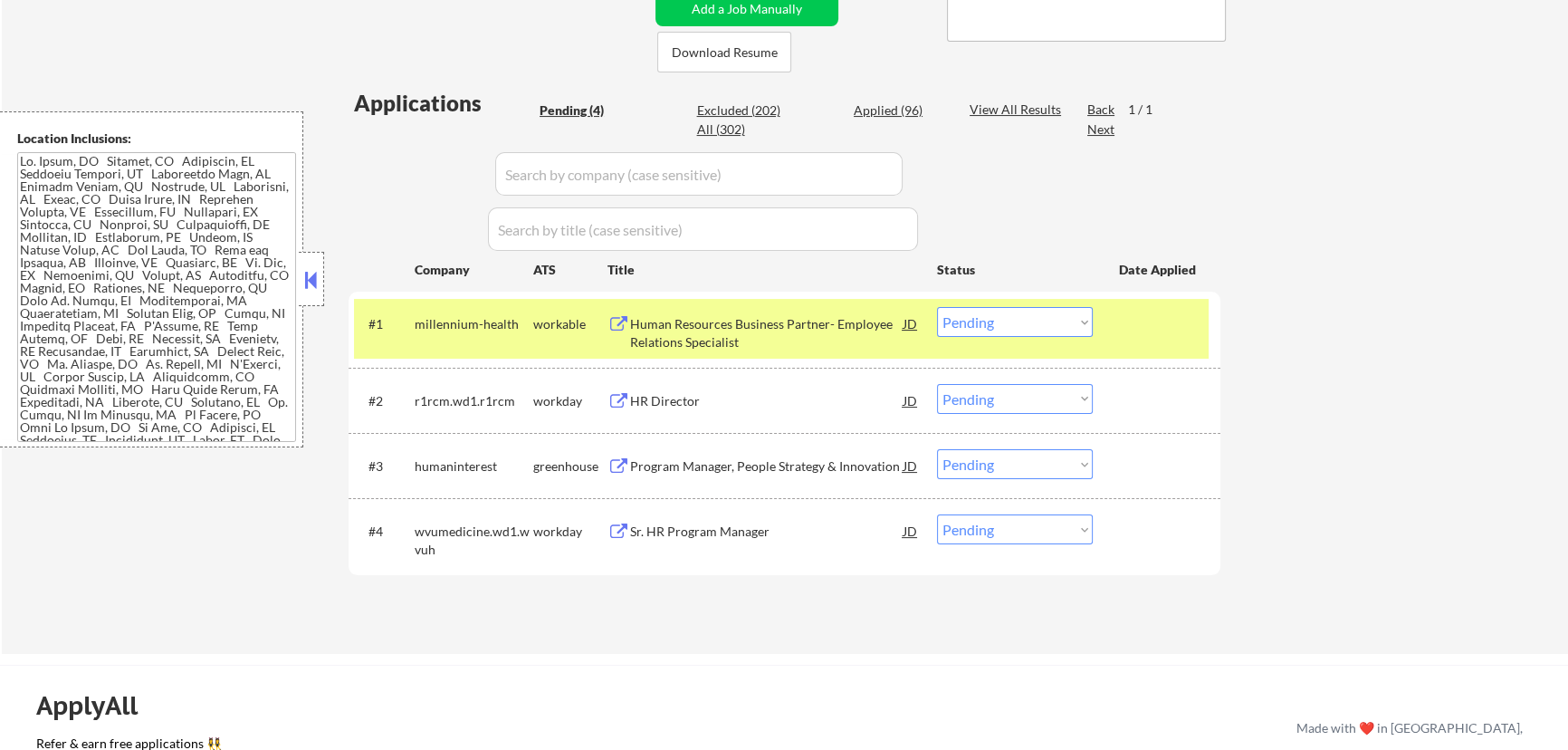
select select ""pending""
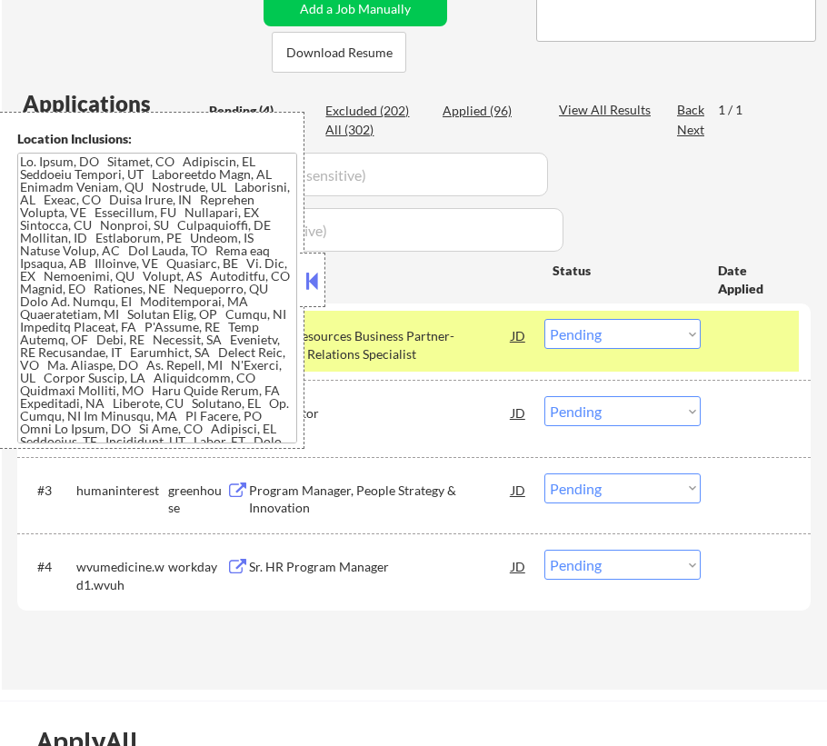
click at [309, 287] on button at bounding box center [313, 280] width 20 height 27
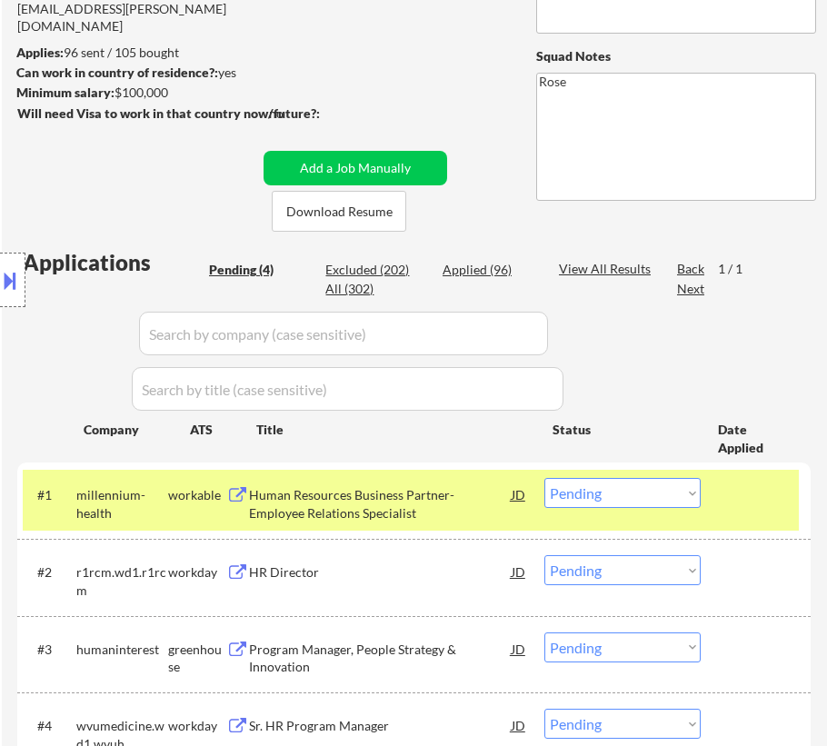
scroll to position [247, 0]
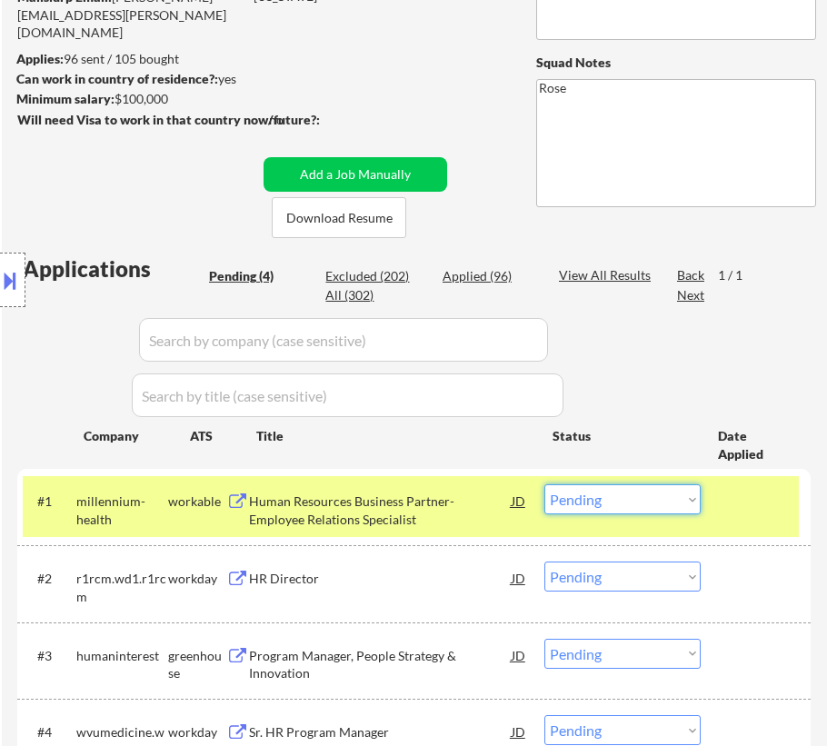
click at [615, 491] on select "Choose an option... Pending Applied Excluded (Questions) Excluded (Expired) Exc…" at bounding box center [622, 499] width 156 height 30
click at [544, 484] on select "Choose an option... Pending Applied Excluded (Questions) Excluded (Expired) Exc…" at bounding box center [622, 499] width 156 height 30
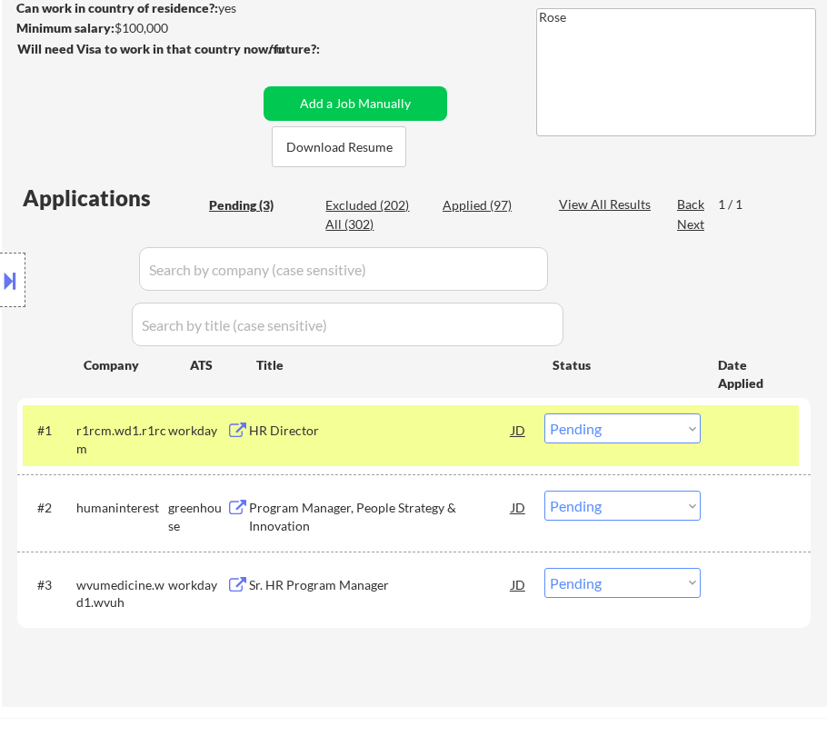
scroll to position [412, 0]
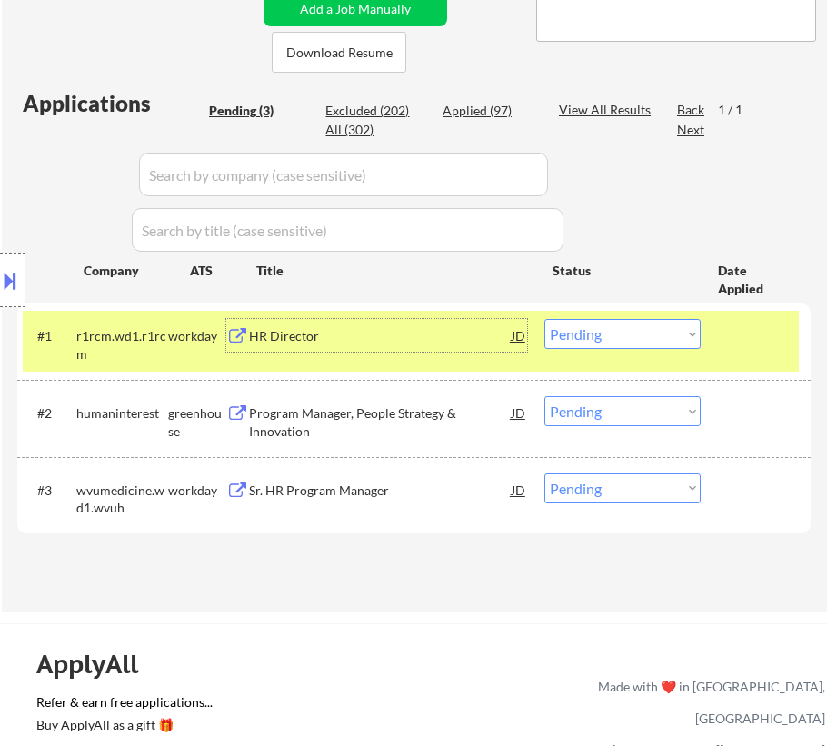
click at [412, 346] on div "HR Director" at bounding box center [380, 335] width 263 height 33
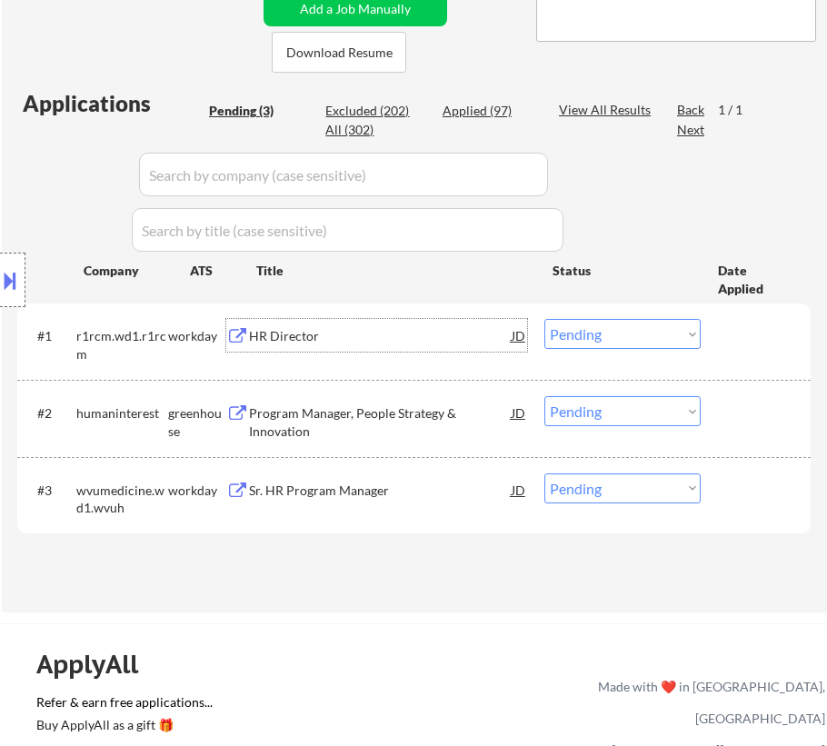
click at [590, 335] on select "Choose an option... Pending Applied Excluded (Questions) Excluded (Expired) Exc…" at bounding box center [622, 334] width 156 height 30
click at [544, 319] on select "Choose an option... Pending Applied Excluded (Questions) Excluded (Expired) Exc…" at bounding box center [622, 334] width 156 height 30
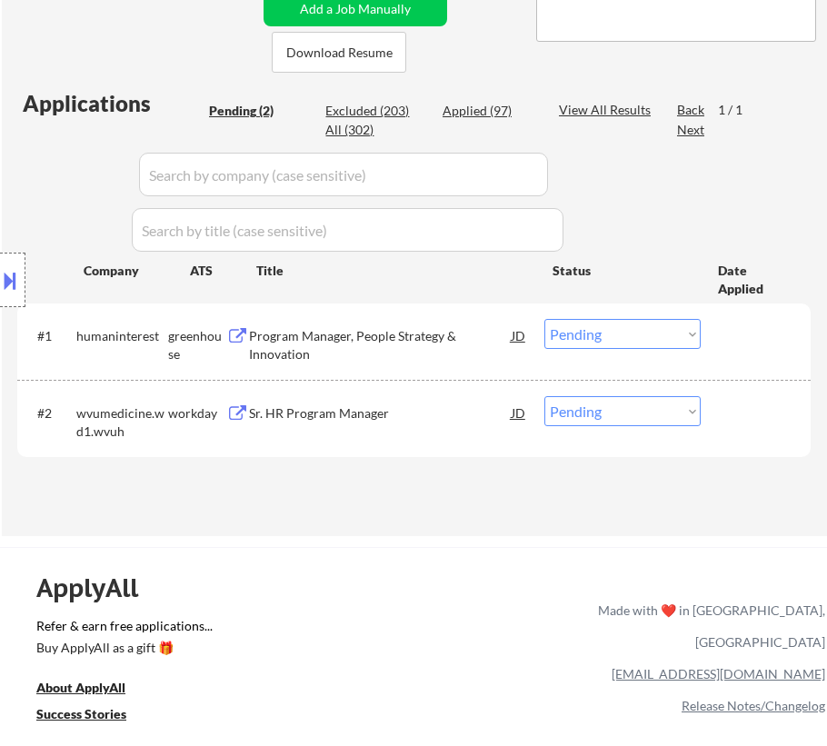
click at [411, 337] on div "Program Manager, People Strategy & Innovation" at bounding box center [380, 344] width 263 height 35
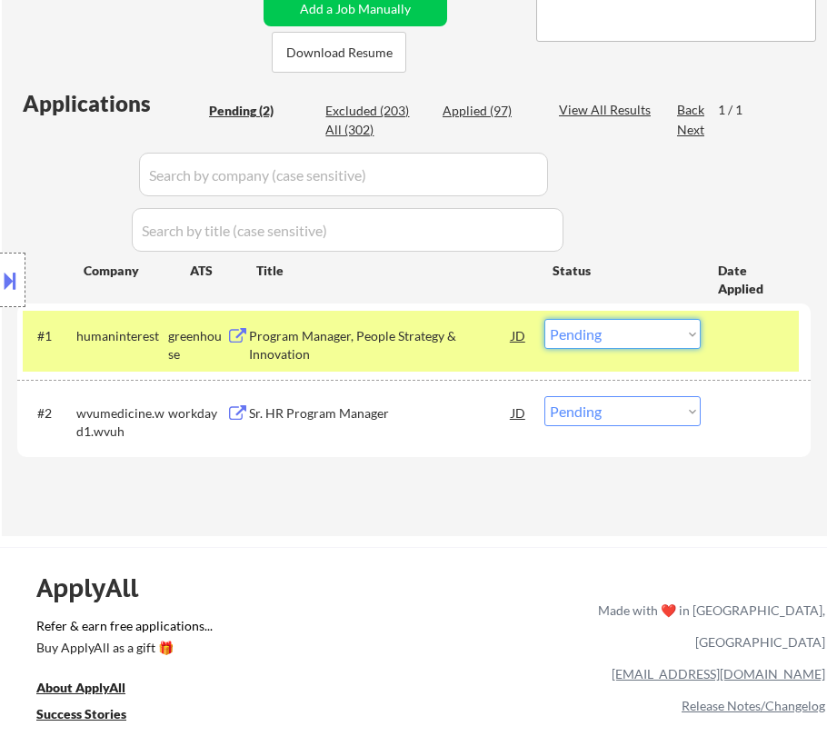
drag, startPoint x: 613, startPoint y: 331, endPoint x: 613, endPoint y: 341, distance: 10.0
click at [613, 331] on select "Choose an option... Pending Applied Excluded (Questions) Excluded (Expired) Exc…" at bounding box center [622, 334] width 156 height 30
click at [544, 319] on select "Choose an option... Pending Applied Excluded (Questions) Excluded (Expired) Exc…" at bounding box center [622, 334] width 156 height 30
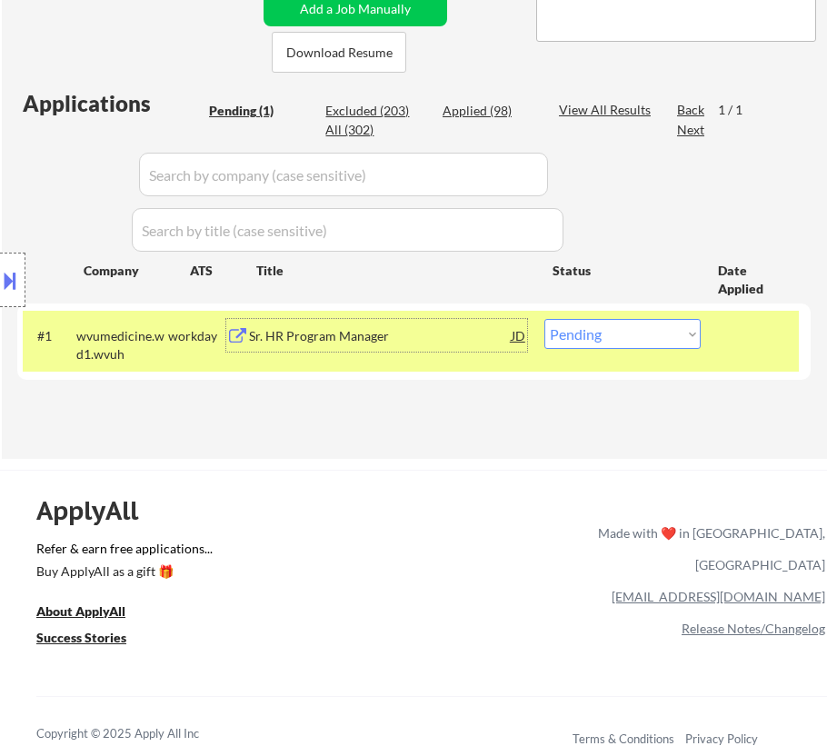
click at [405, 336] on div "Sr. HR Program Manager" at bounding box center [380, 336] width 263 height 18
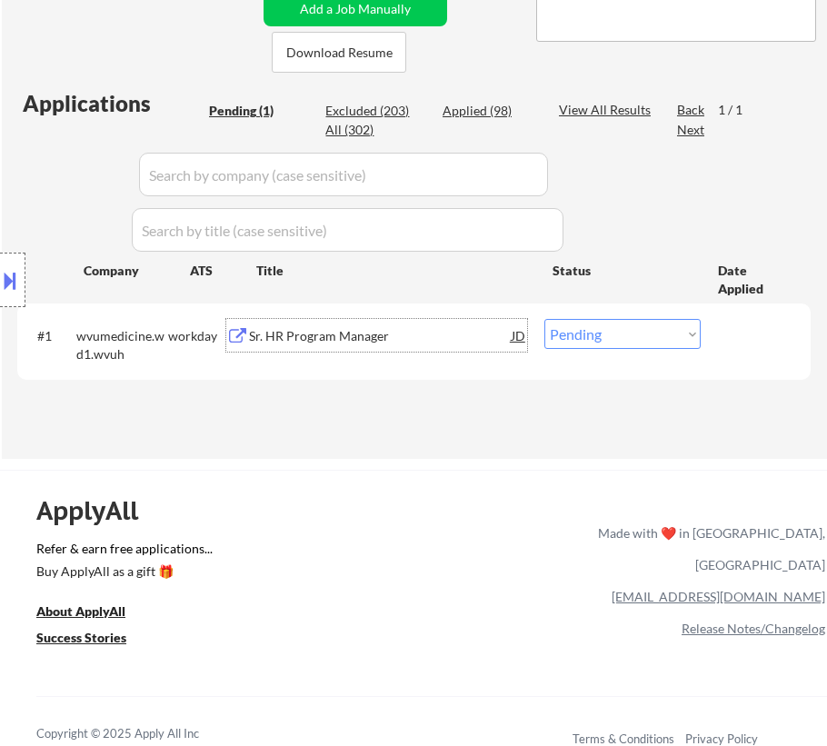
click at [603, 333] on select "Choose an option... Pending Applied Excluded (Questions) Excluded (Expired) Exc…" at bounding box center [622, 334] width 156 height 30
select select ""excluded""
click at [544, 319] on select "Choose an option... Pending Applied Excluded (Questions) Excluded (Expired) Exc…" at bounding box center [622, 334] width 156 height 30
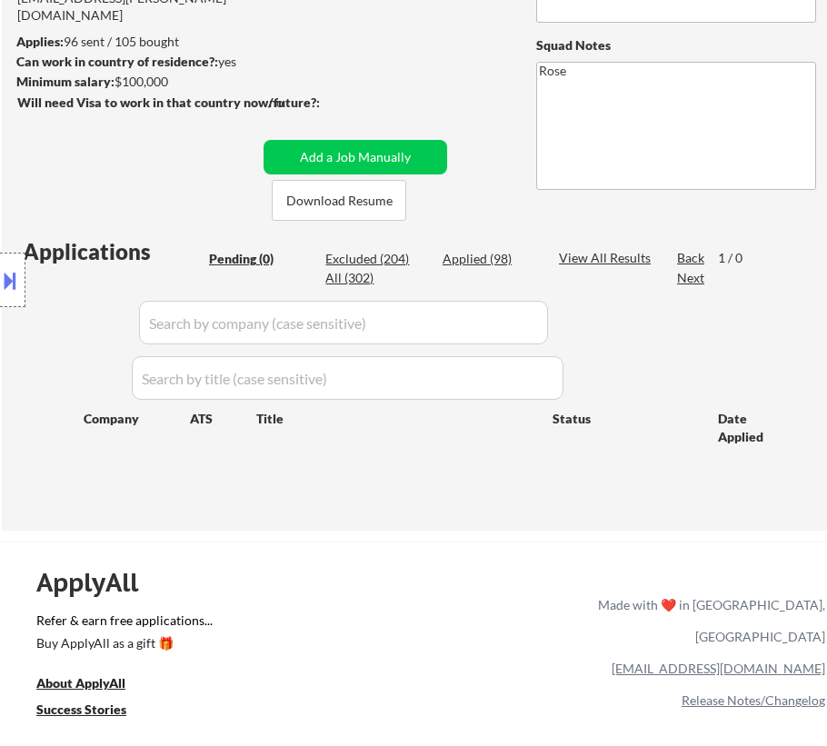
scroll to position [247, 0]
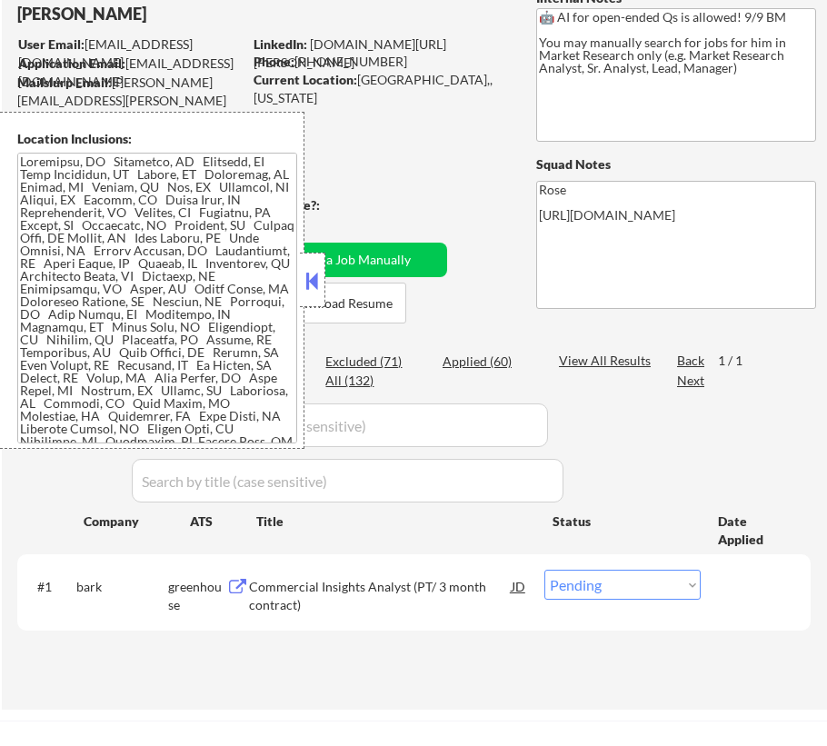
scroll to position [164, 0]
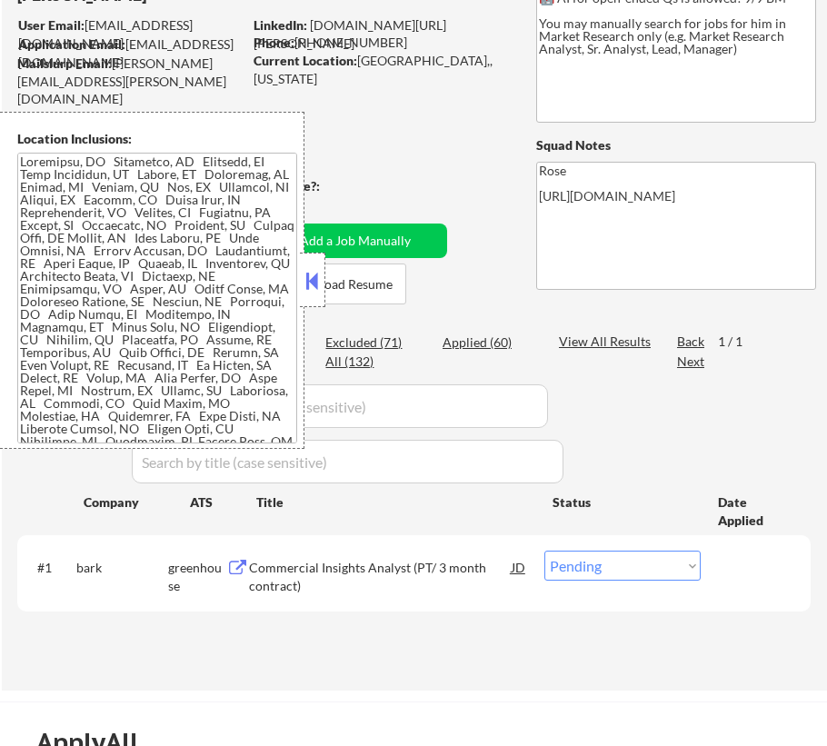
click at [315, 282] on button at bounding box center [313, 280] width 20 height 27
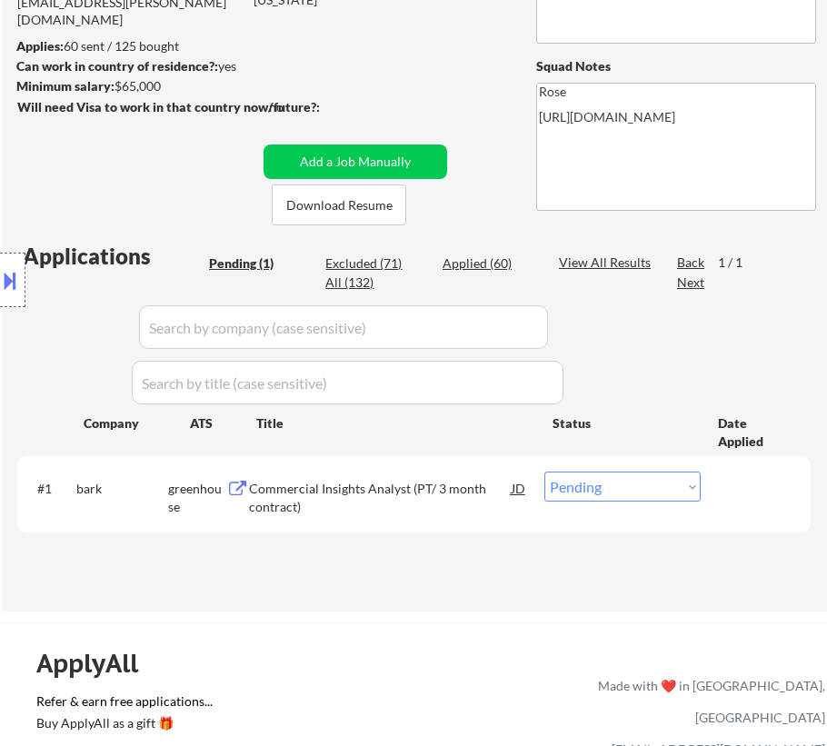
scroll to position [247, 0]
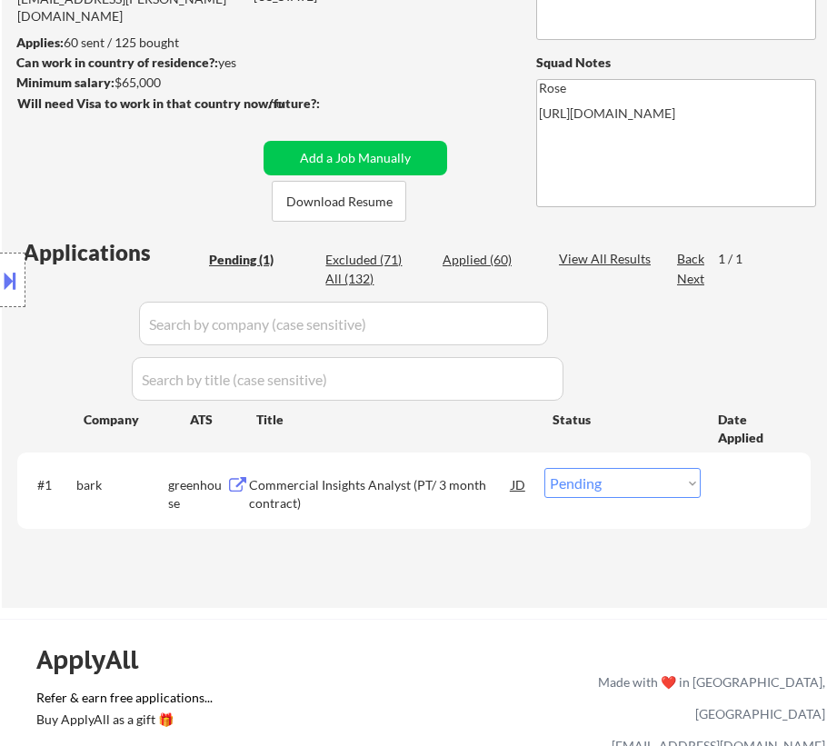
click at [664, 482] on select "Choose an option... Pending Applied Excluded (Questions) Excluded (Expired) Exc…" at bounding box center [622, 483] width 156 height 30
select select ""excluded__bad_match_""
click at [544, 468] on select "Choose an option... Pending Applied Excluded (Questions) Excluded (Expired) Exc…" at bounding box center [622, 483] width 156 height 30
